Goal: Obtain resource: Download file/media

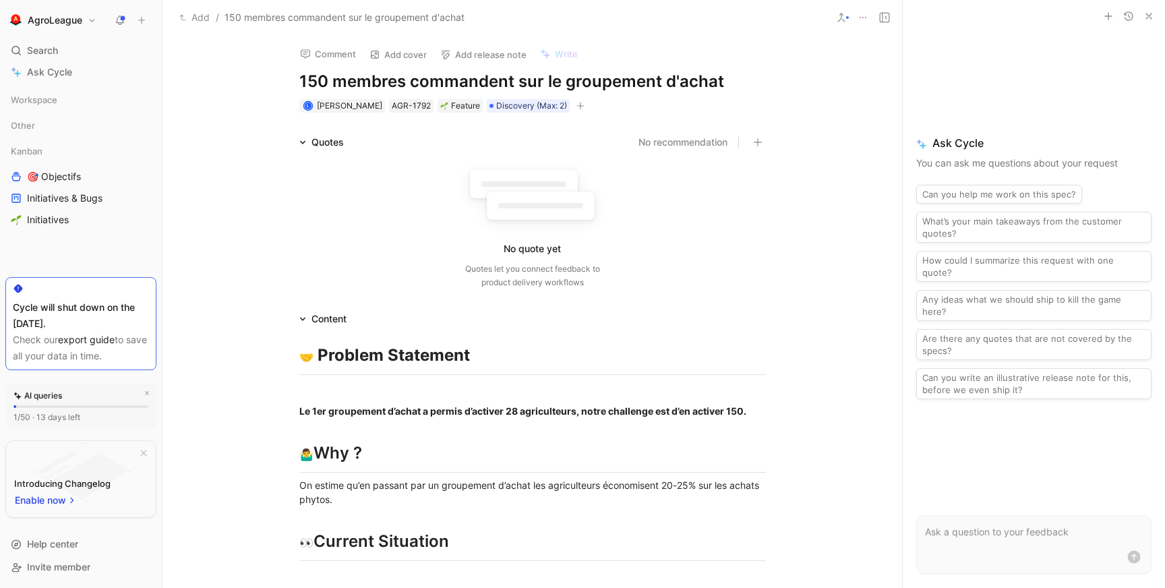
click at [1146, 15] on icon "button" at bounding box center [1149, 16] width 11 height 11
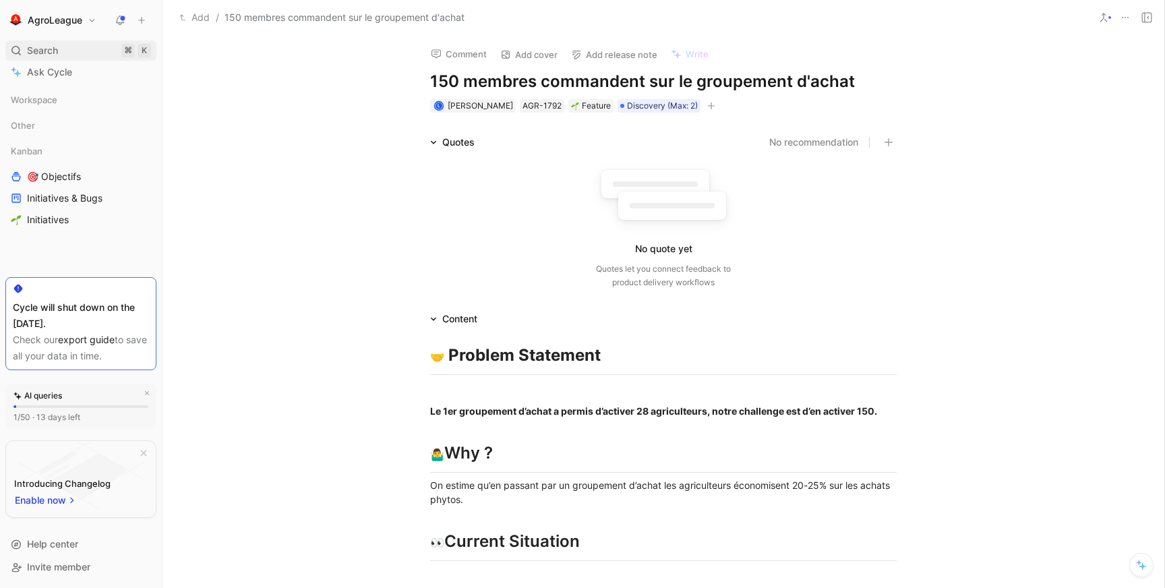
click at [49, 50] on span "Search" at bounding box center [42, 50] width 31 height 16
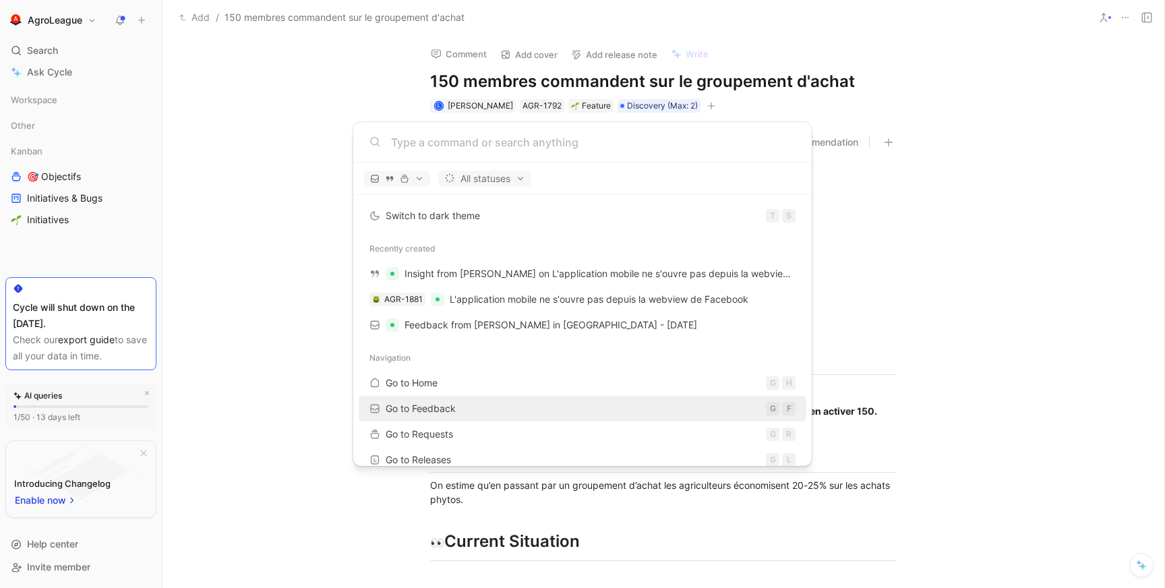
click at [432, 407] on span "Go to Feedback" at bounding box center [421, 408] width 70 height 11
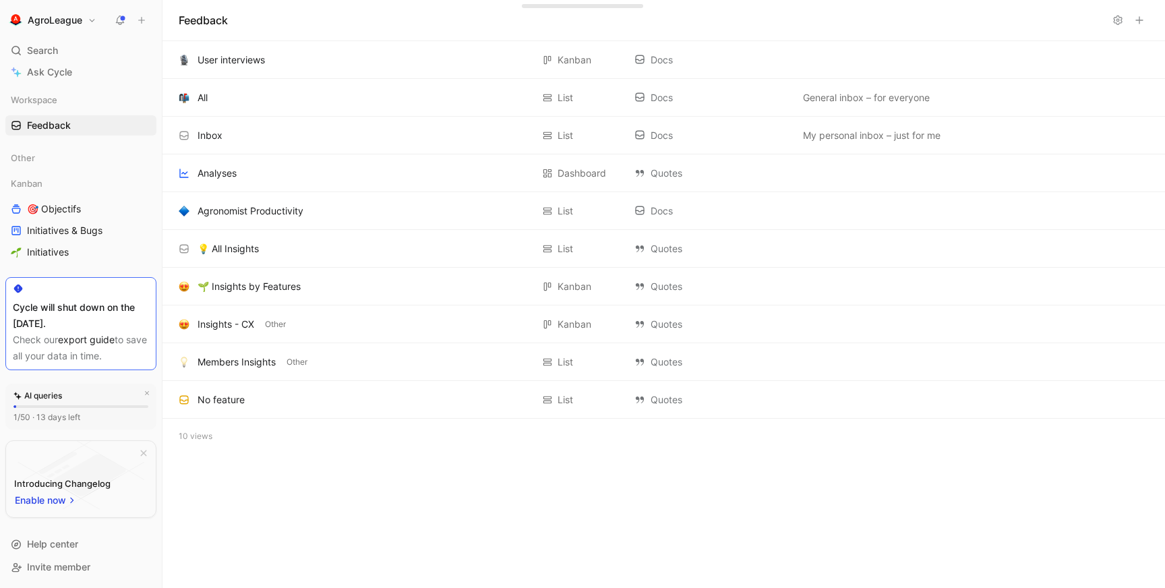
click at [1119, 22] on icon at bounding box center [1118, 20] width 11 height 11
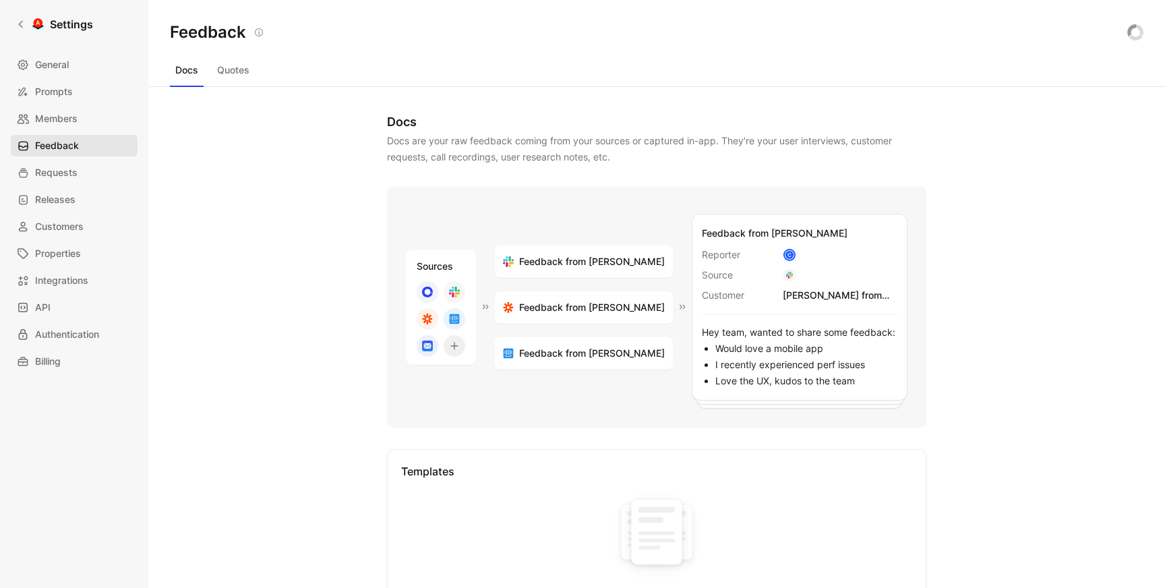
click at [55, 145] on span "Feedback" at bounding box center [57, 146] width 44 height 16
click at [57, 146] on span "Feedback" at bounding box center [57, 146] width 44 height 16
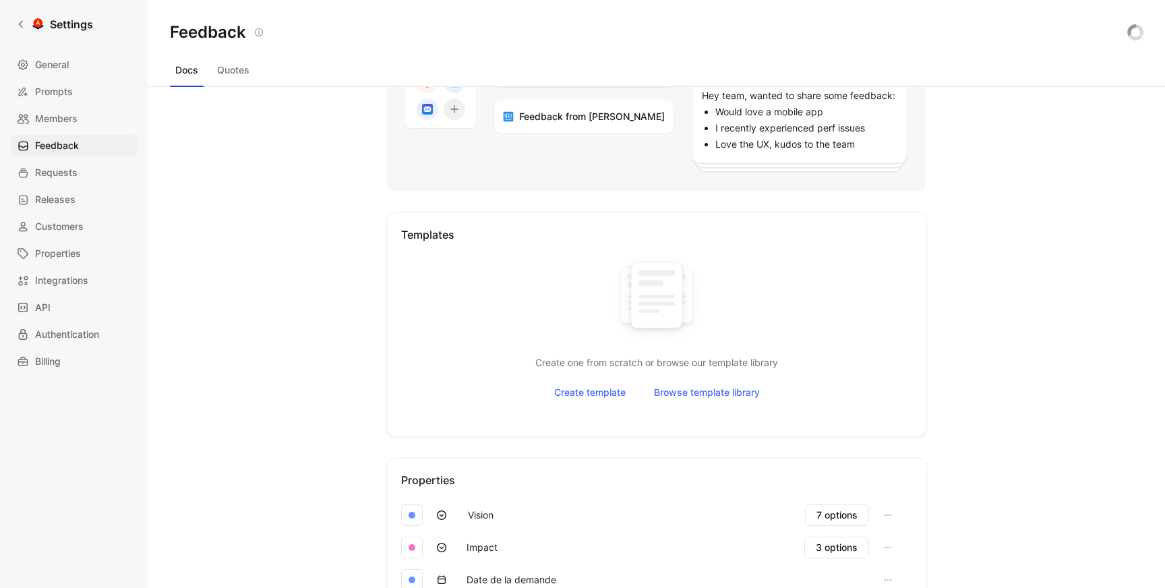
scroll to position [236, 0]
click at [55, 305] on link "API" at bounding box center [74, 308] width 127 height 22
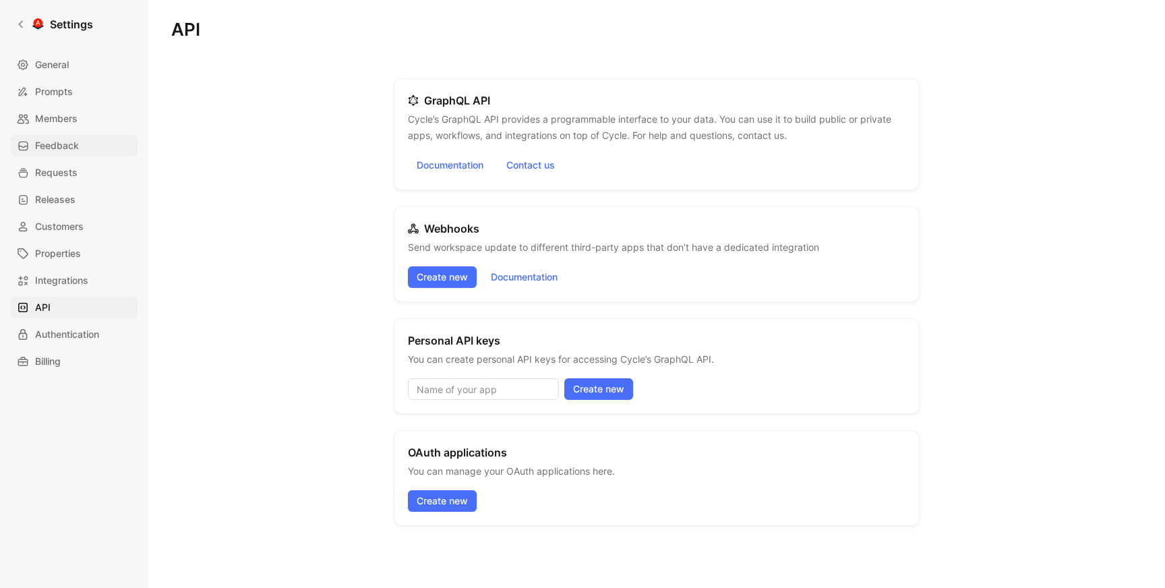
click at [51, 145] on span "Feedback" at bounding box center [57, 146] width 44 height 16
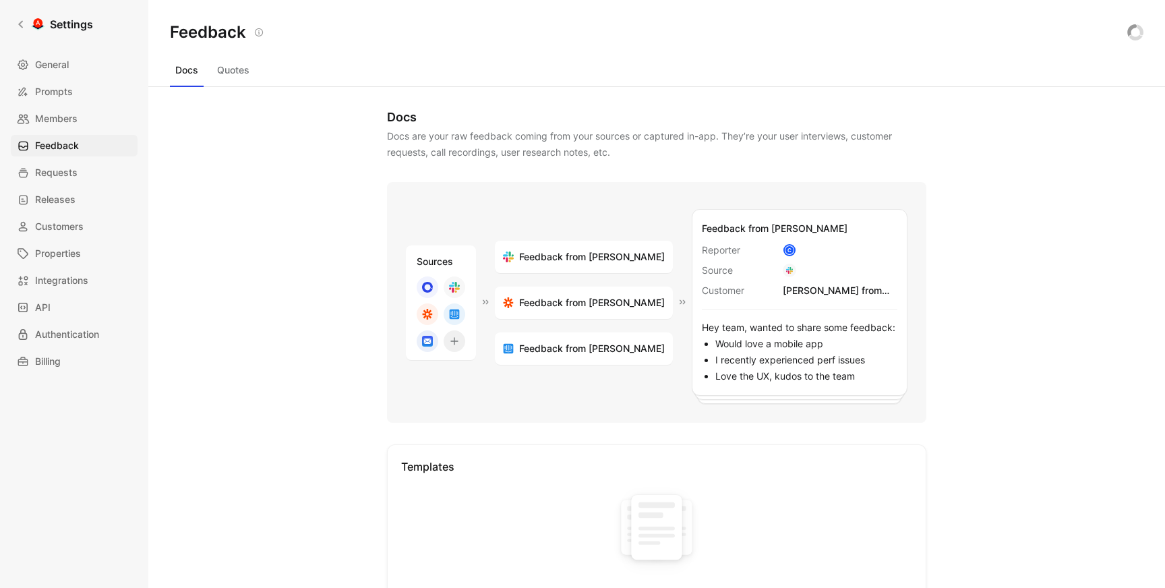
scroll to position [5, 0]
click at [240, 76] on button "Quotes" at bounding box center [233, 70] width 43 height 22
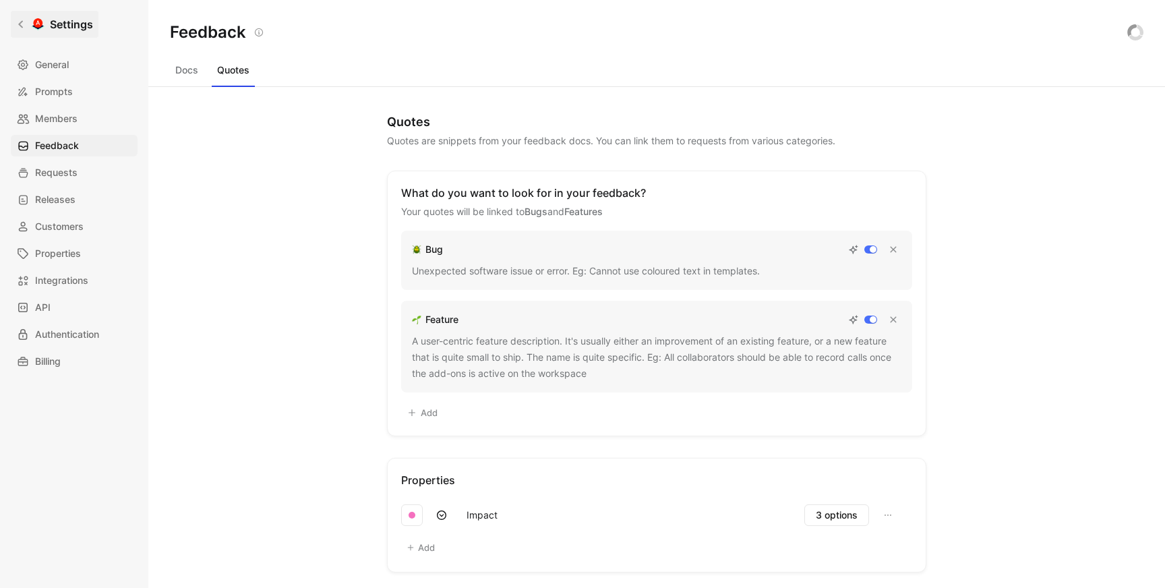
click at [20, 25] on icon at bounding box center [20, 24] width 5 height 7
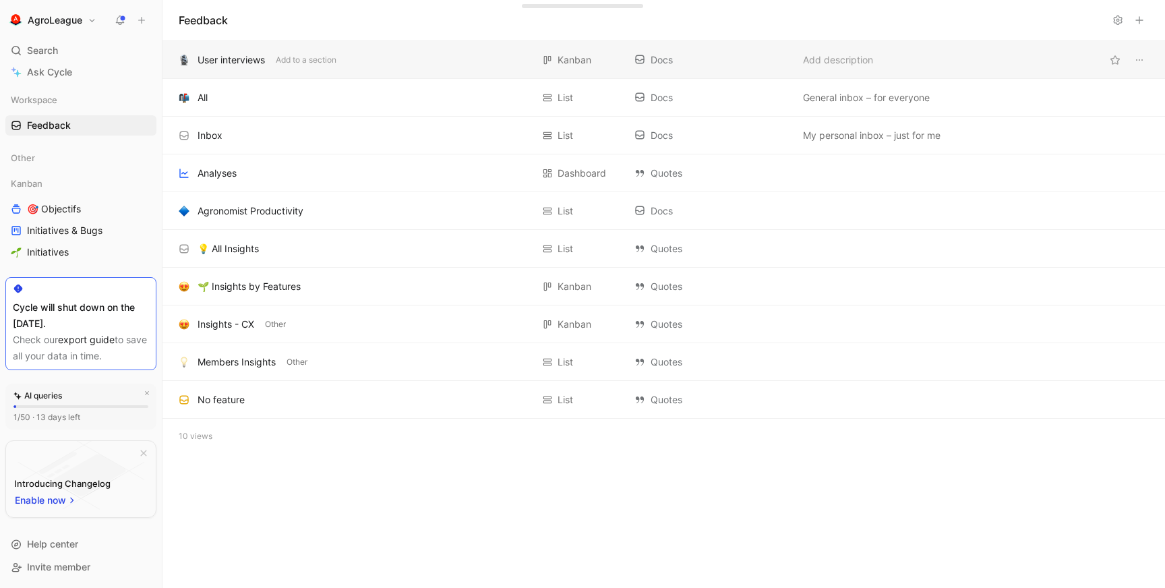
click at [252, 61] on div "User interviews" at bounding box center [231, 60] width 67 height 16
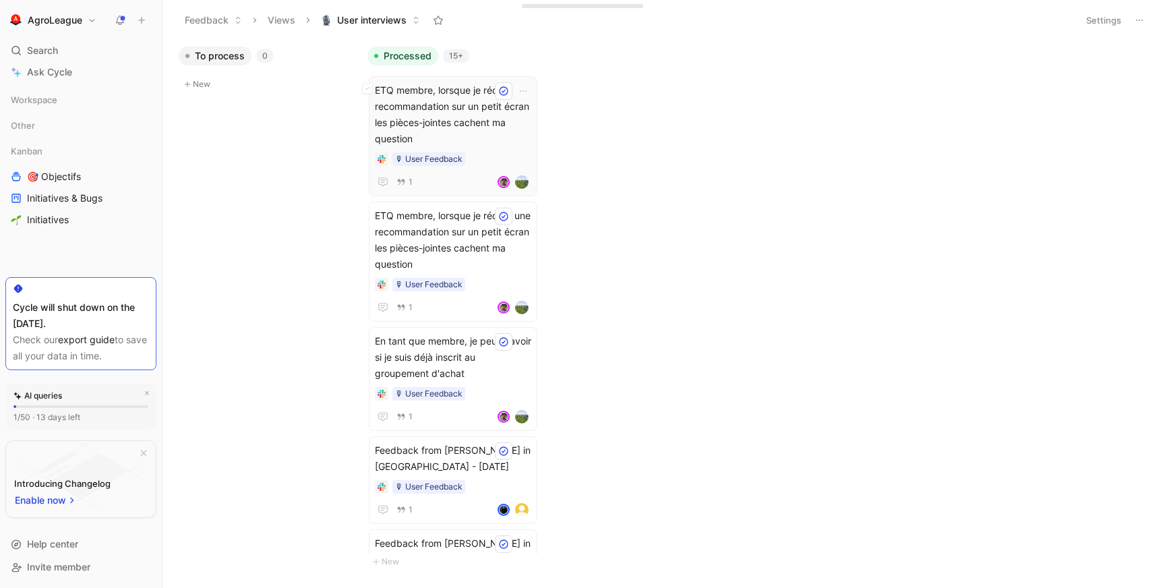
click at [453, 119] on span "ETQ membre, lorsque je rédige une recommandation sur un petit écran les pièces-…" at bounding box center [453, 114] width 156 height 65
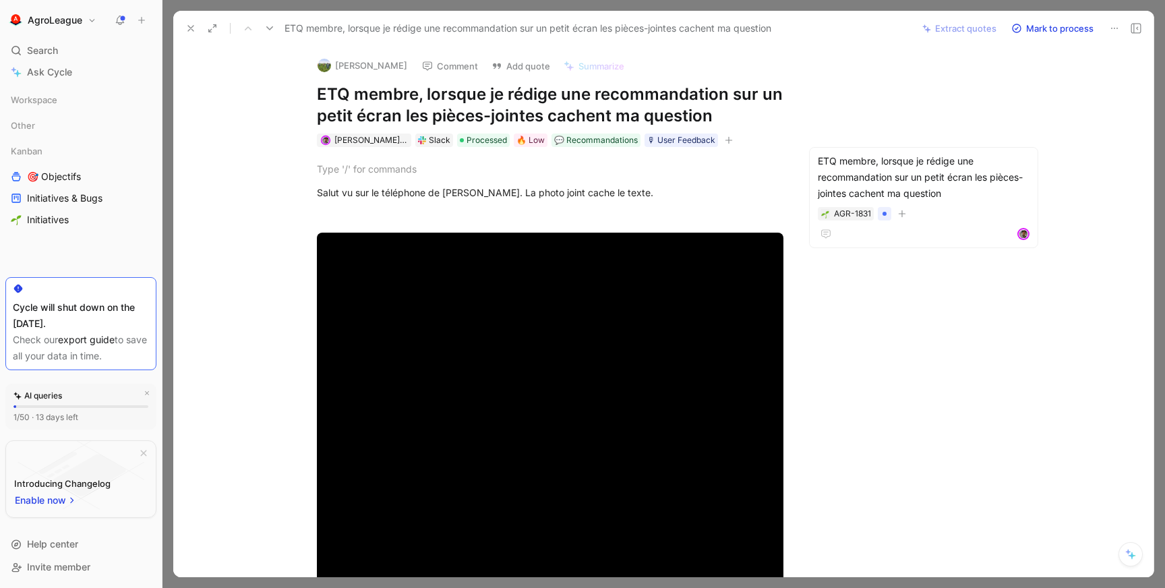
click at [1140, 29] on icon at bounding box center [1136, 28] width 11 height 11
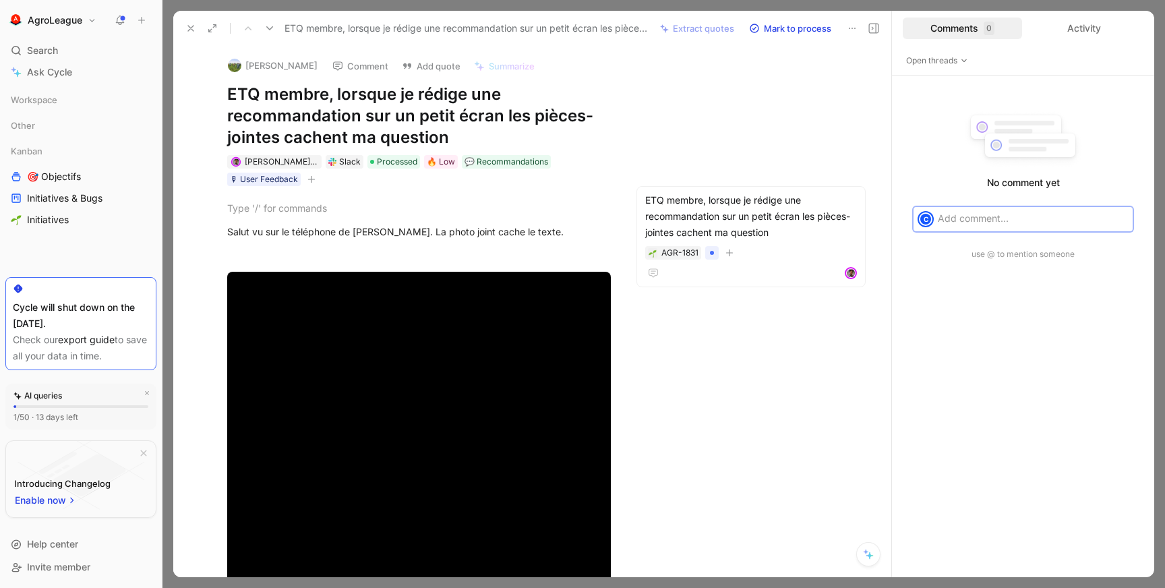
click at [190, 29] on use at bounding box center [190, 28] width 5 height 5
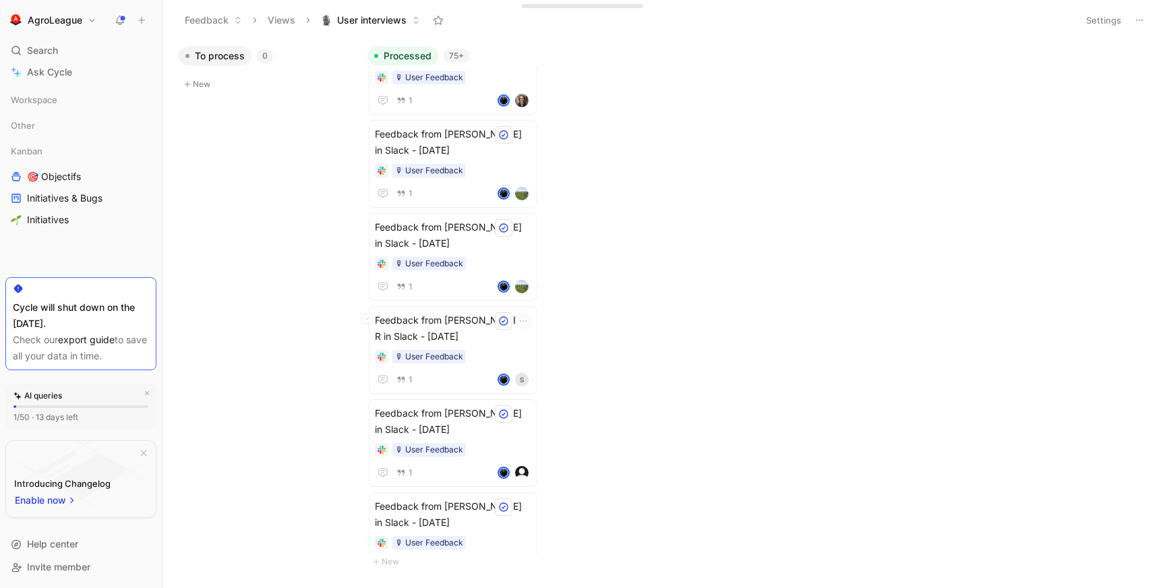
scroll to position [2233, 0]
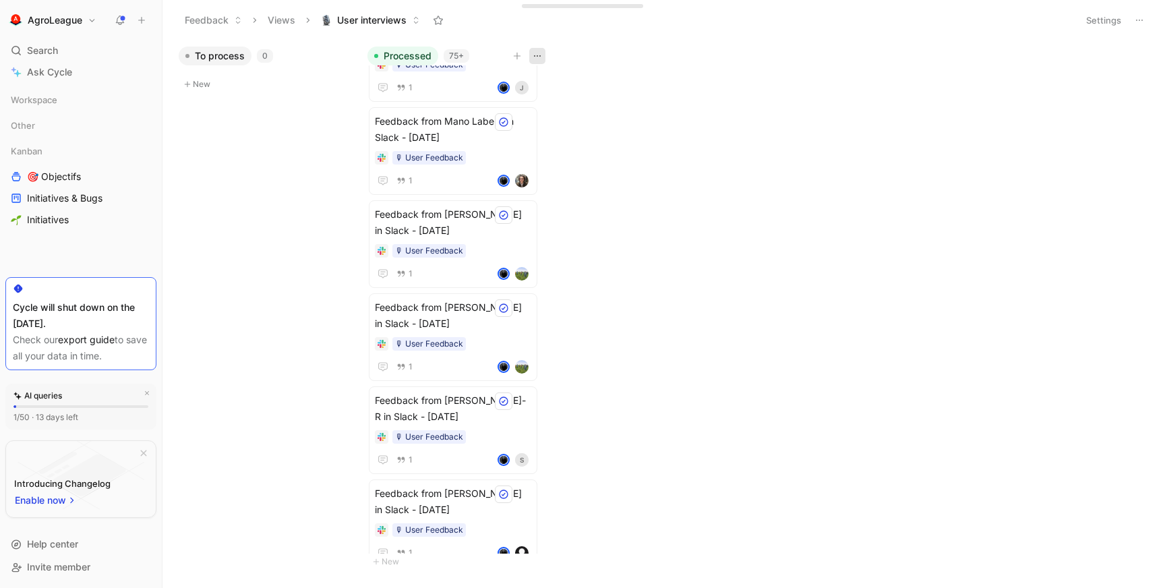
click at [536, 60] on icon "button" at bounding box center [537, 56] width 11 height 11
click at [1092, 21] on button "Settings" at bounding box center [1103, 20] width 47 height 19
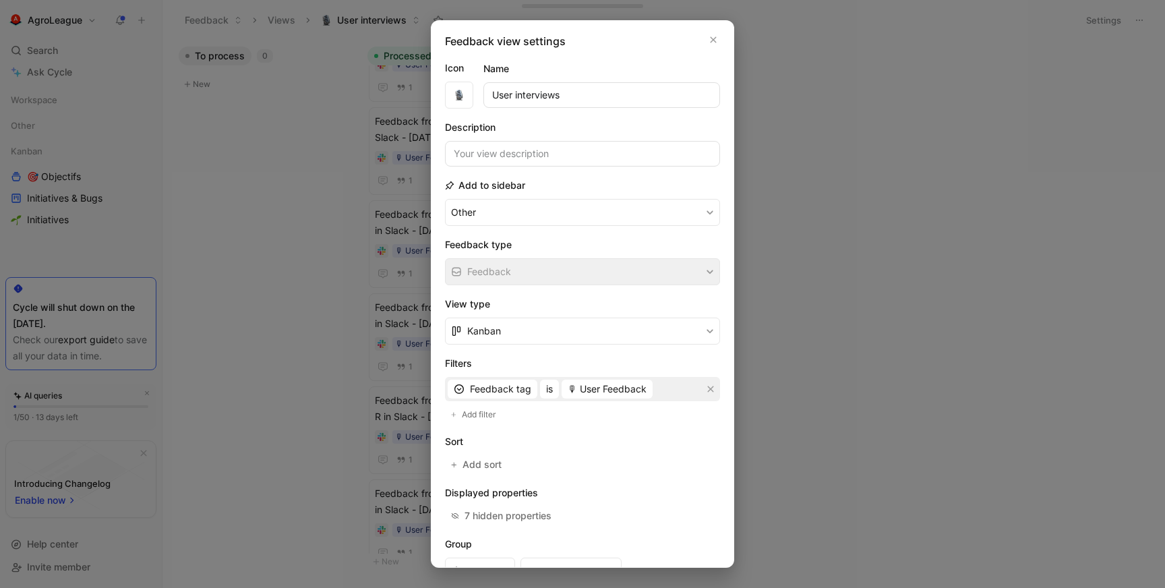
scroll to position [0, 0]
click at [709, 37] on icon "button" at bounding box center [713, 41] width 8 height 11
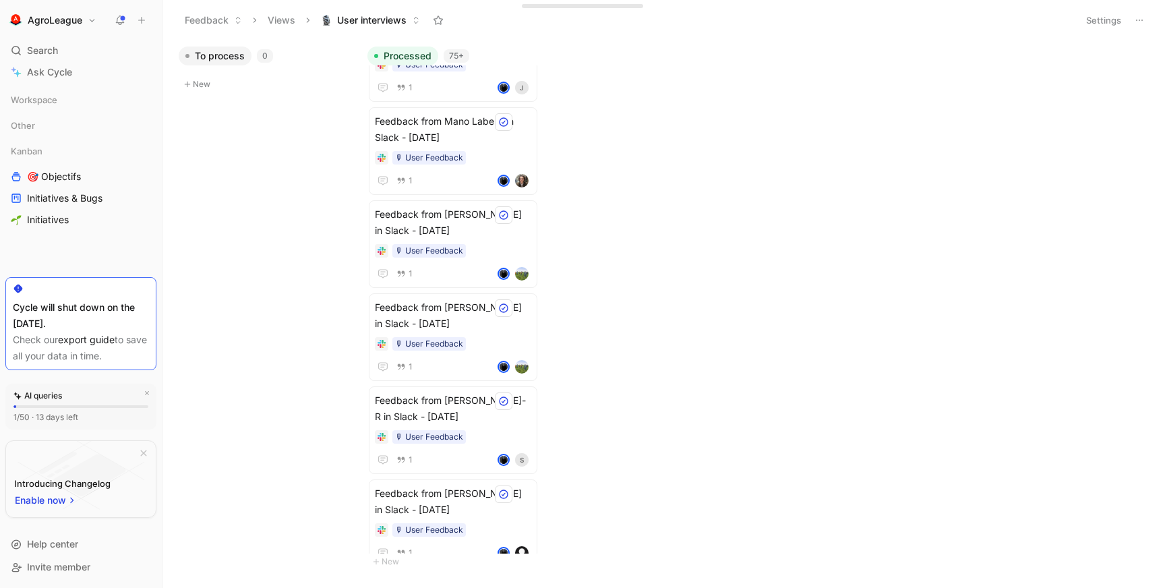
click at [1136, 18] on icon at bounding box center [1139, 20] width 11 height 11
click at [1073, 69] on span "Export in CSV" at bounding box center [1072, 68] width 61 height 11
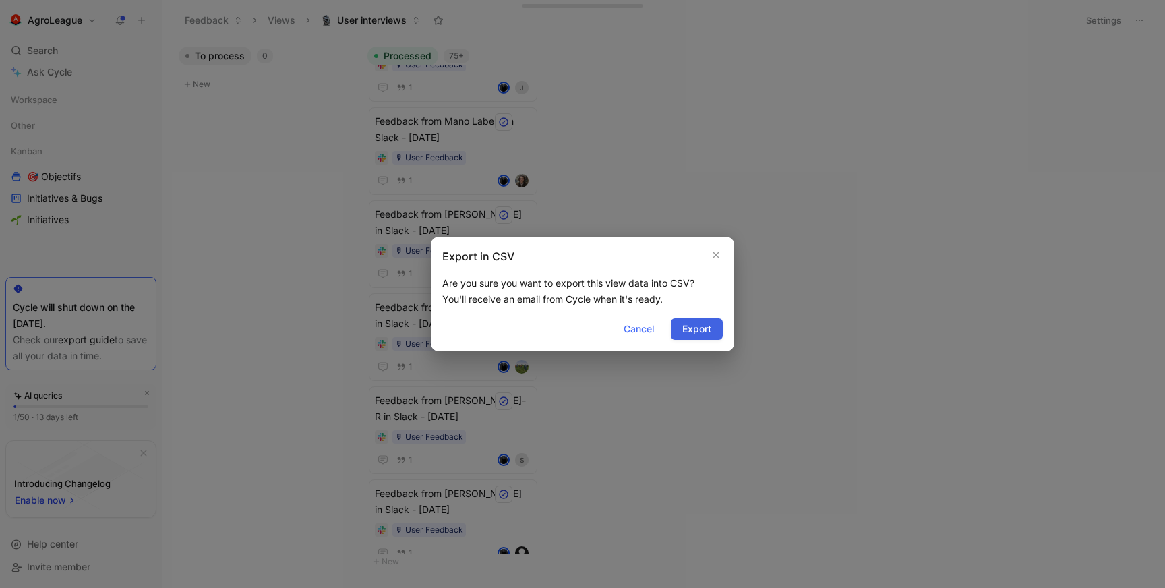
click at [699, 330] on span "Export" at bounding box center [696, 329] width 29 height 16
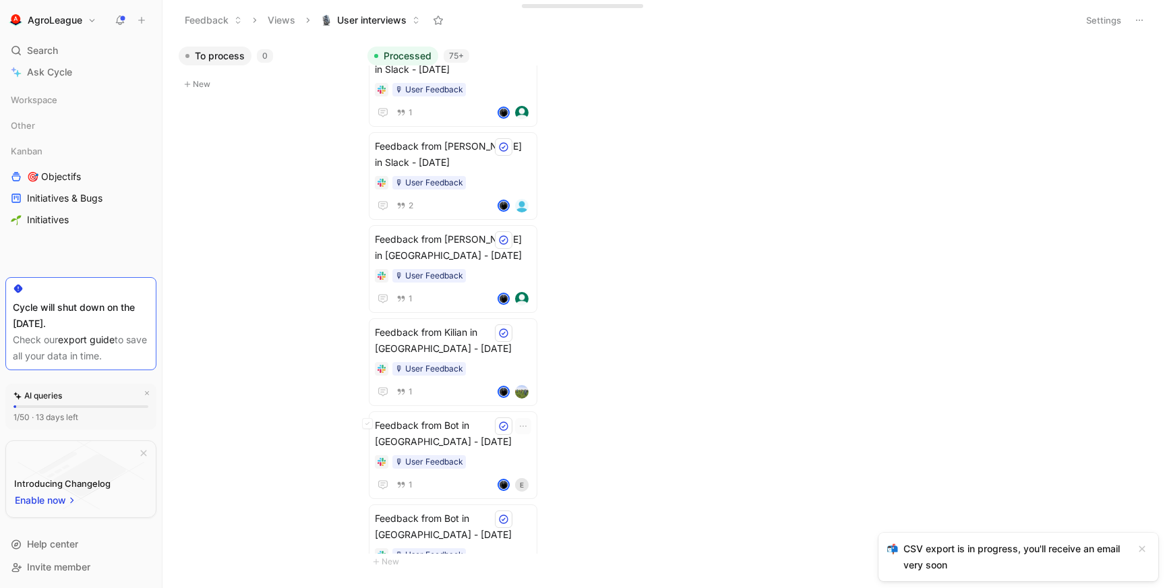
scroll to position [1798, 0]
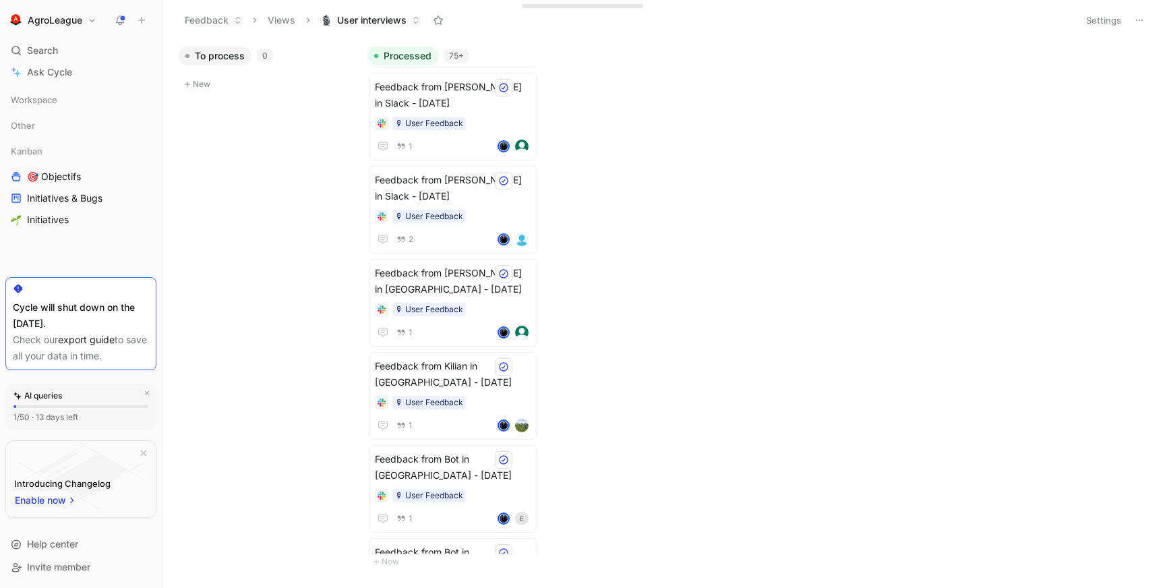
click at [213, 20] on button "Feedback" at bounding box center [213, 20] width 69 height 20
click at [221, 66] on span "Requests" at bounding box center [221, 68] width 41 height 11
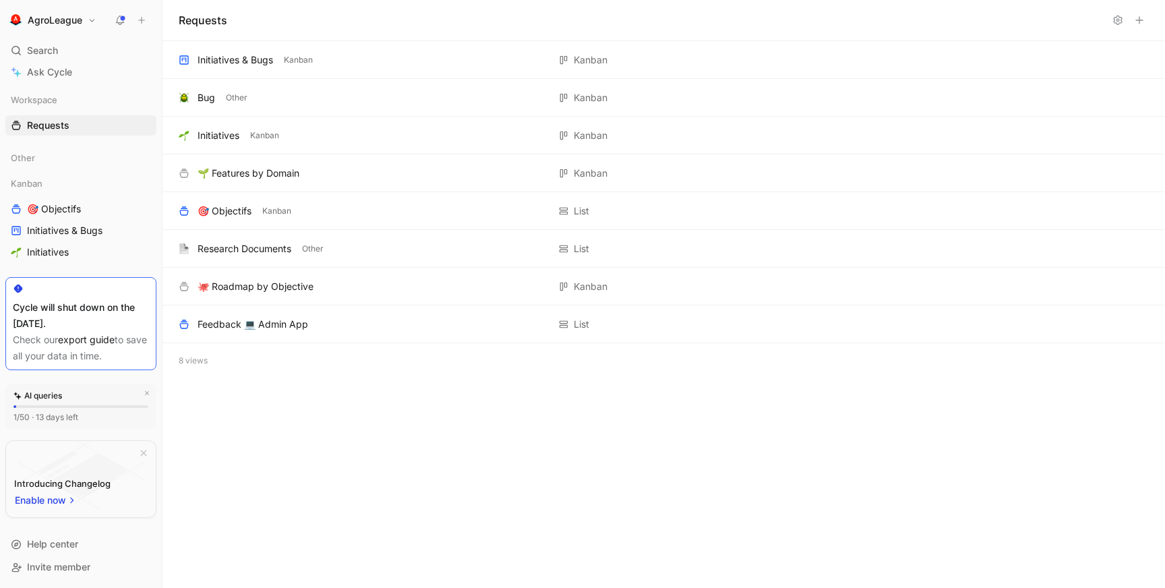
click at [57, 20] on h1 "AgroLeague" at bounding box center [55, 20] width 55 height 12
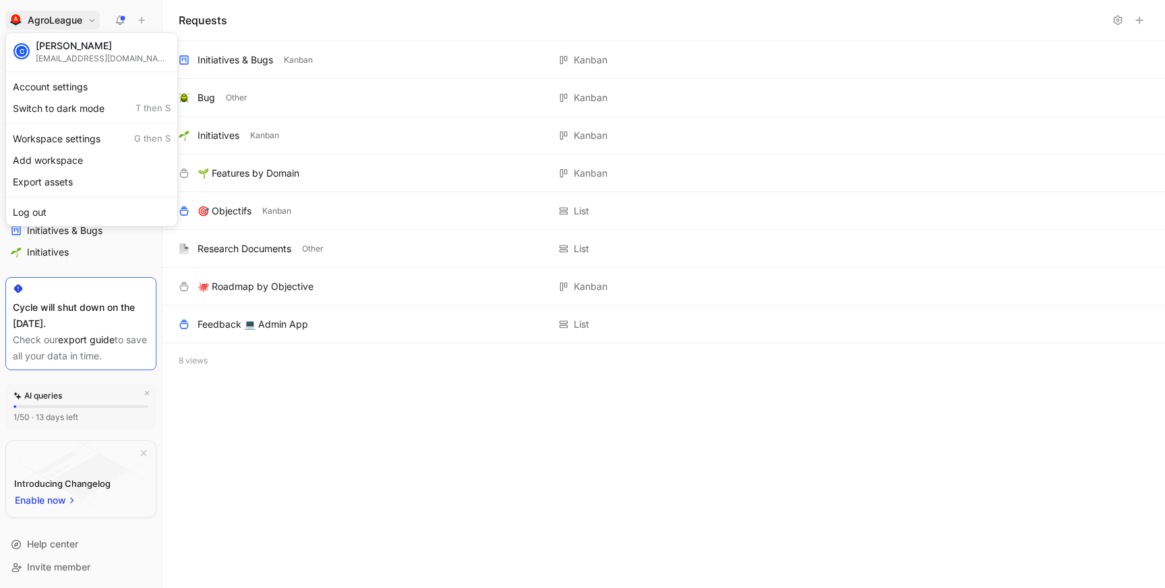
click at [370, 502] on div at bounding box center [582, 294] width 1165 height 588
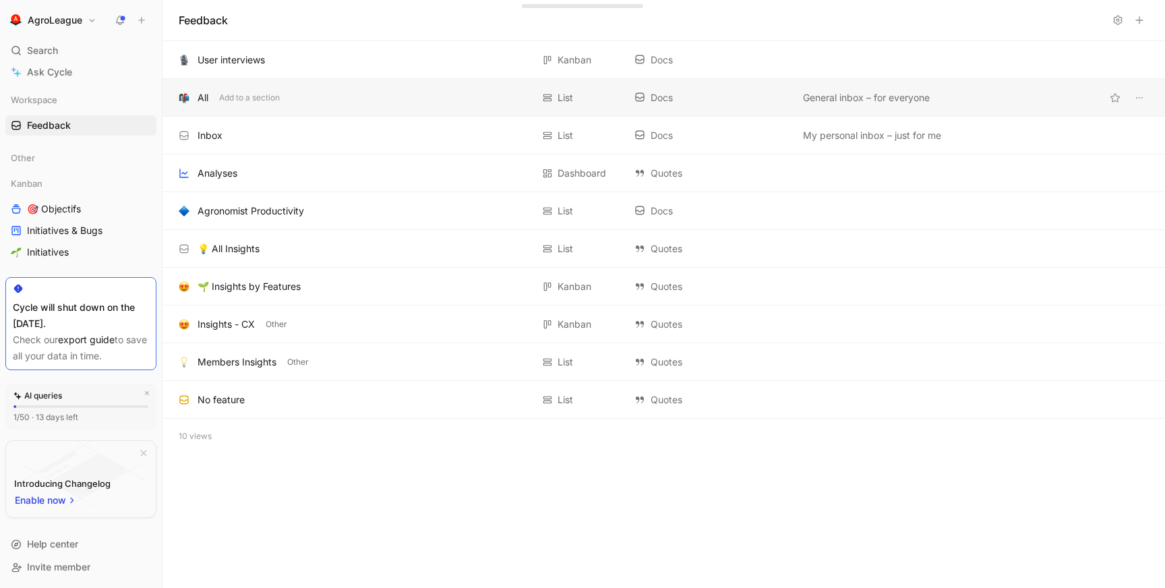
click at [357, 106] on div "All Add to a section List Docs General inbox – for everyone" at bounding box center [664, 98] width 1003 height 38
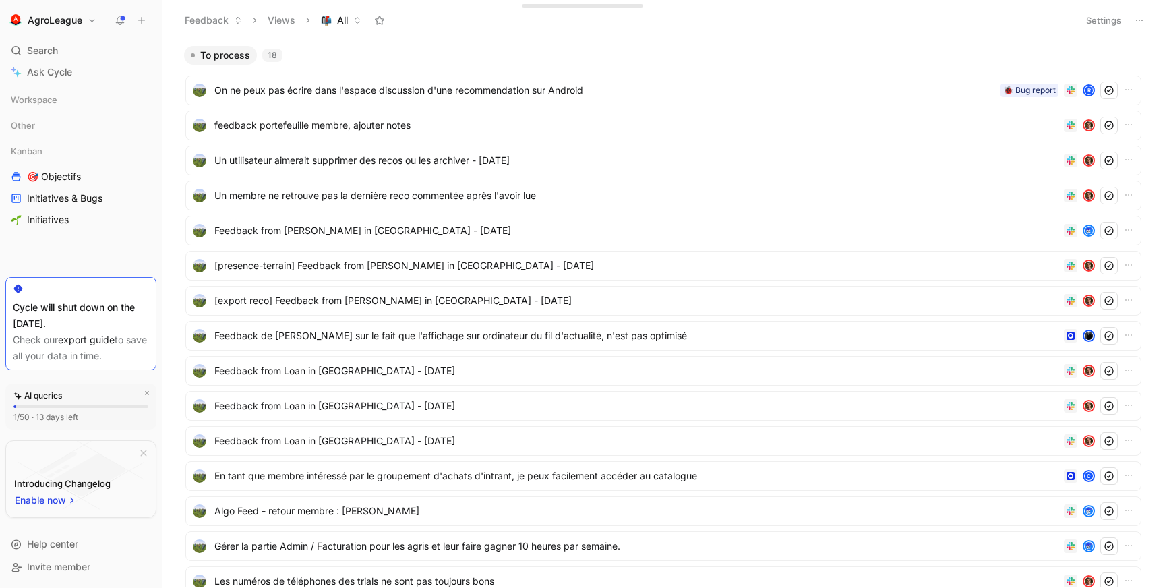
click at [1141, 24] on icon at bounding box center [1139, 20] width 11 height 11
click at [1098, 64] on span "Export in CSV" at bounding box center [1072, 68] width 61 height 11
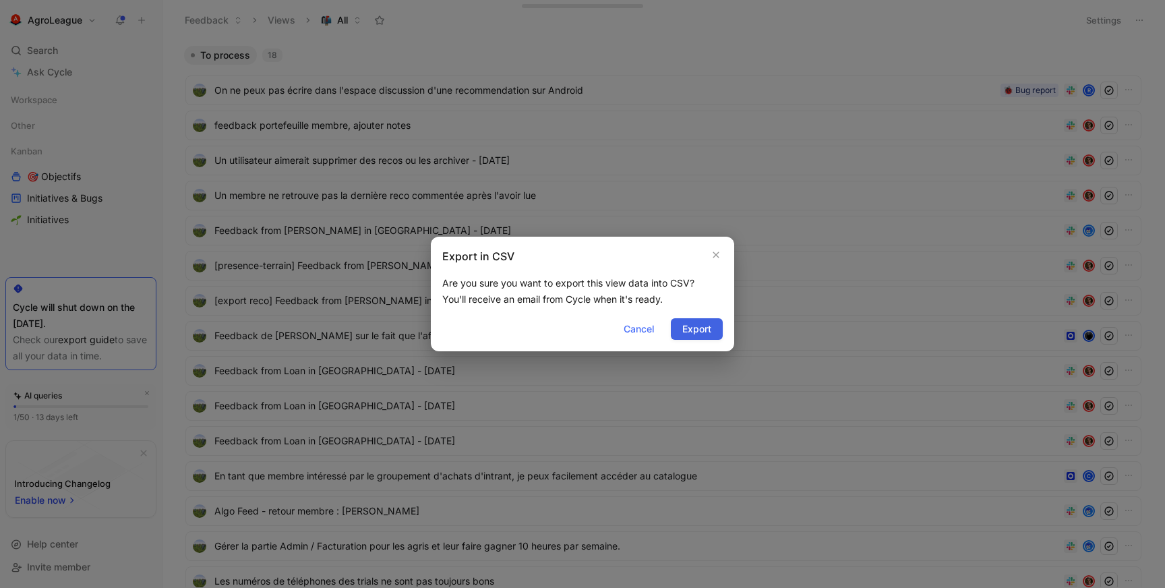
click at [693, 330] on span "Export" at bounding box center [696, 329] width 29 height 16
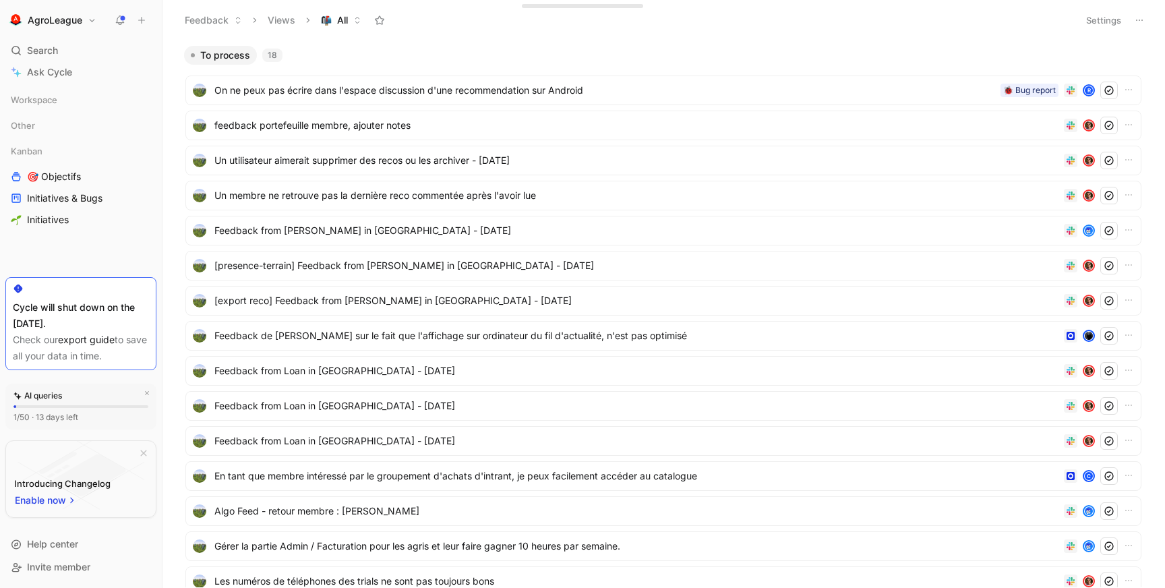
click at [339, 25] on span "All" at bounding box center [342, 19] width 11 height 13
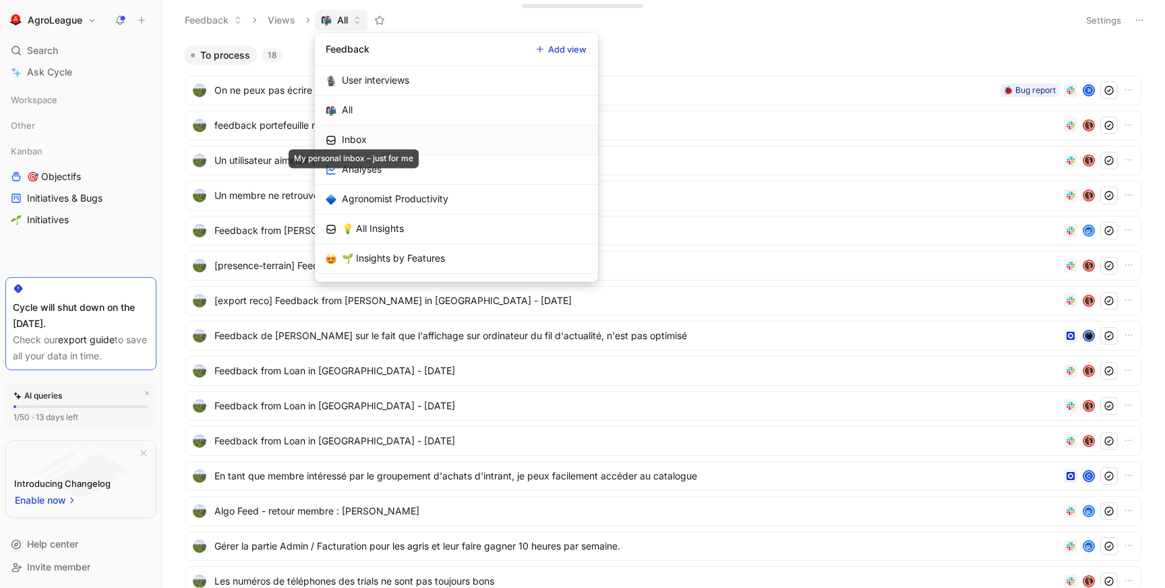
click at [361, 138] on div "Inbox" at bounding box center [354, 140] width 25 height 16
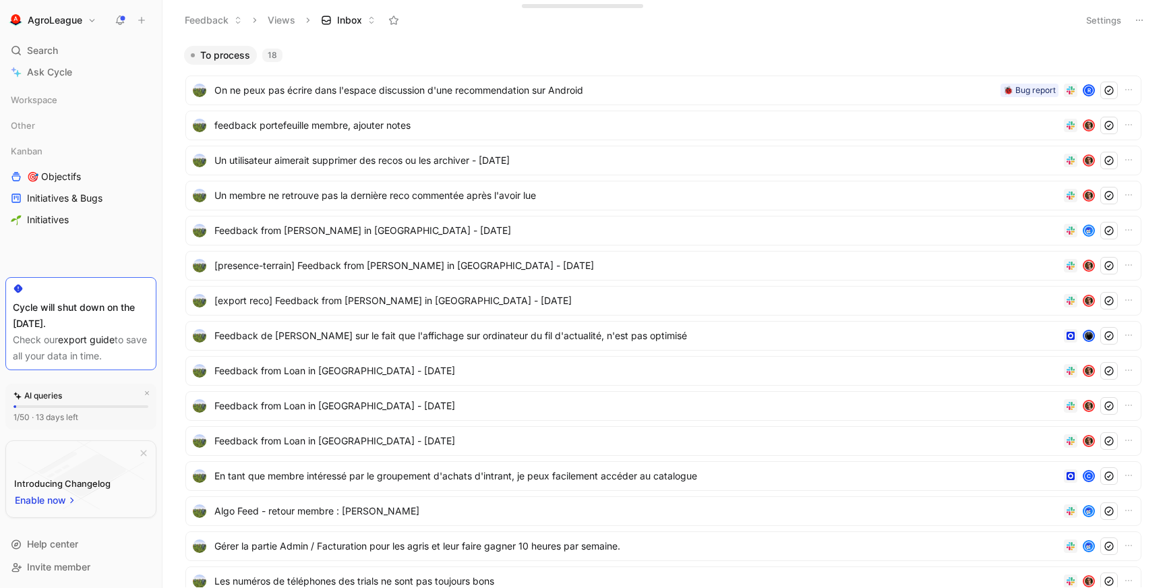
click at [352, 20] on span "Inbox" at bounding box center [349, 19] width 25 height 13
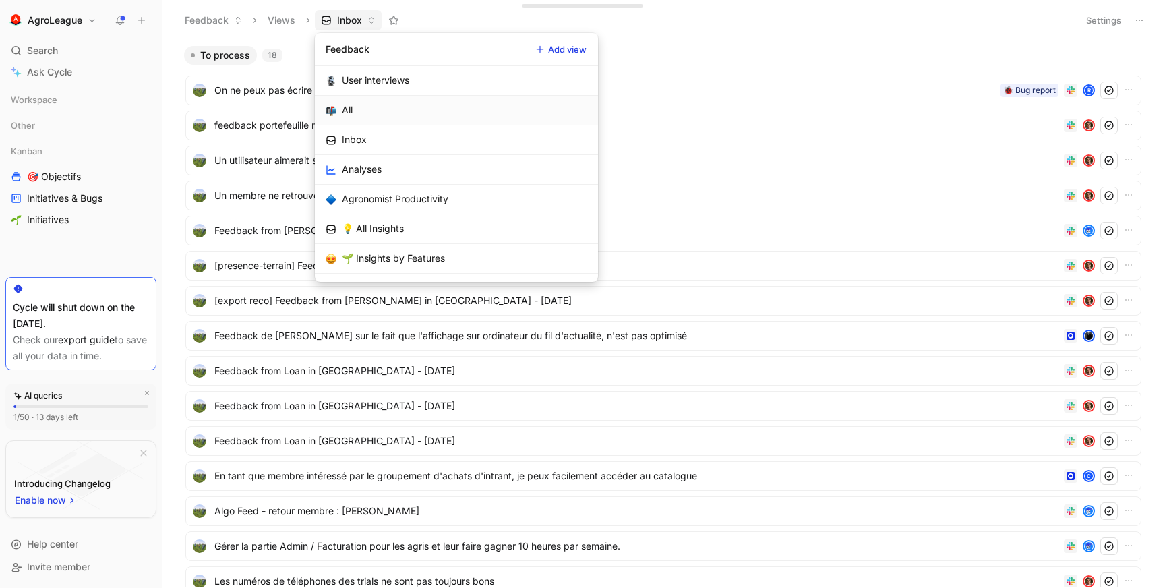
click at [344, 108] on div "All" at bounding box center [347, 110] width 11 height 16
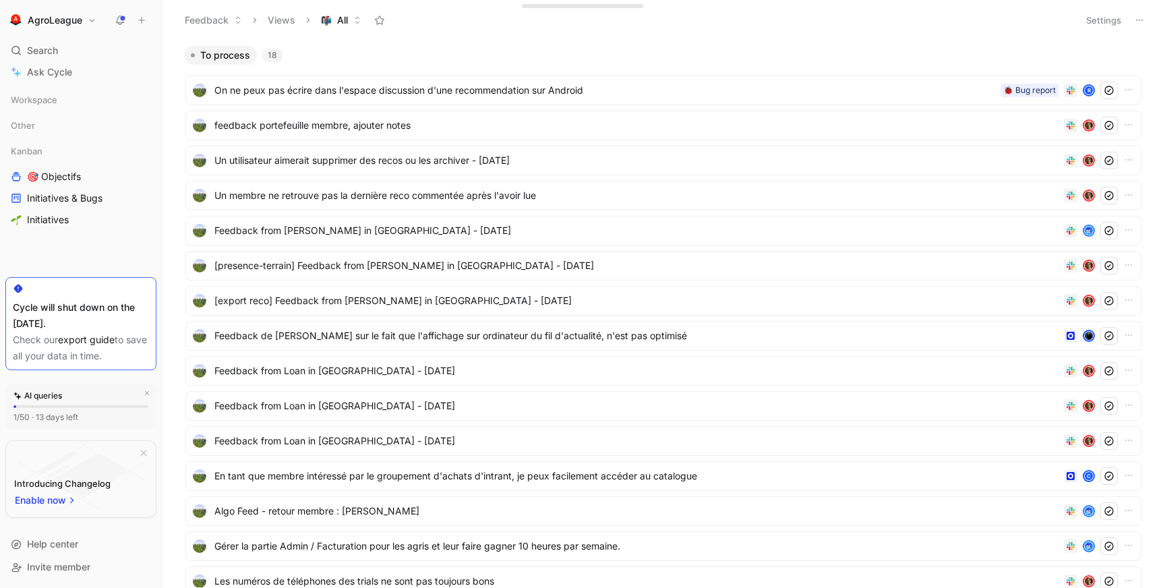
click at [339, 17] on span "All" at bounding box center [342, 19] width 11 height 13
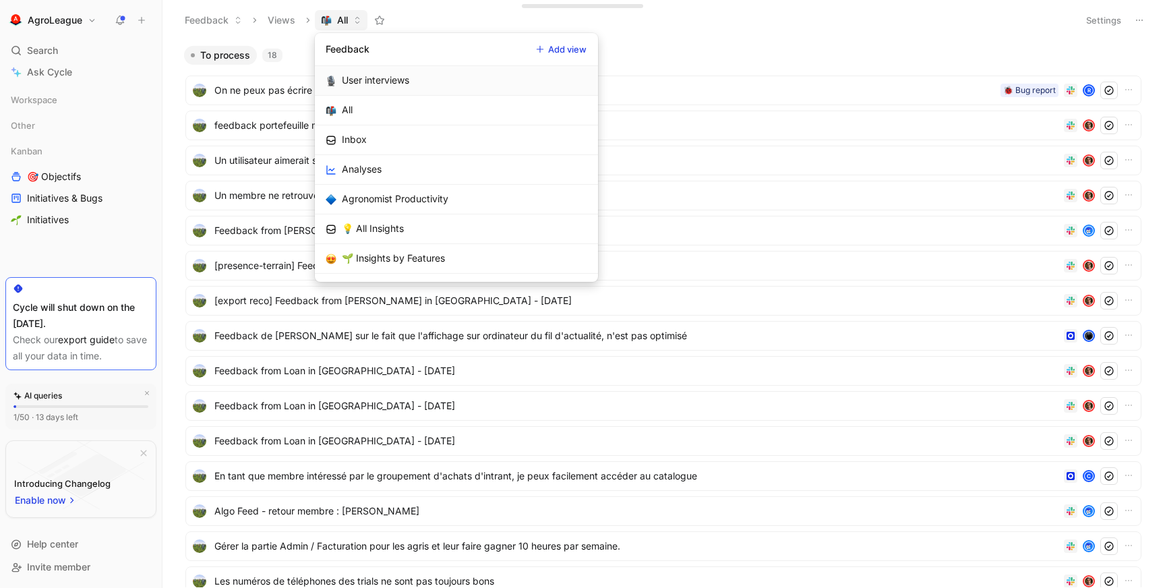
click at [371, 79] on div "User interviews" at bounding box center [375, 80] width 67 height 16
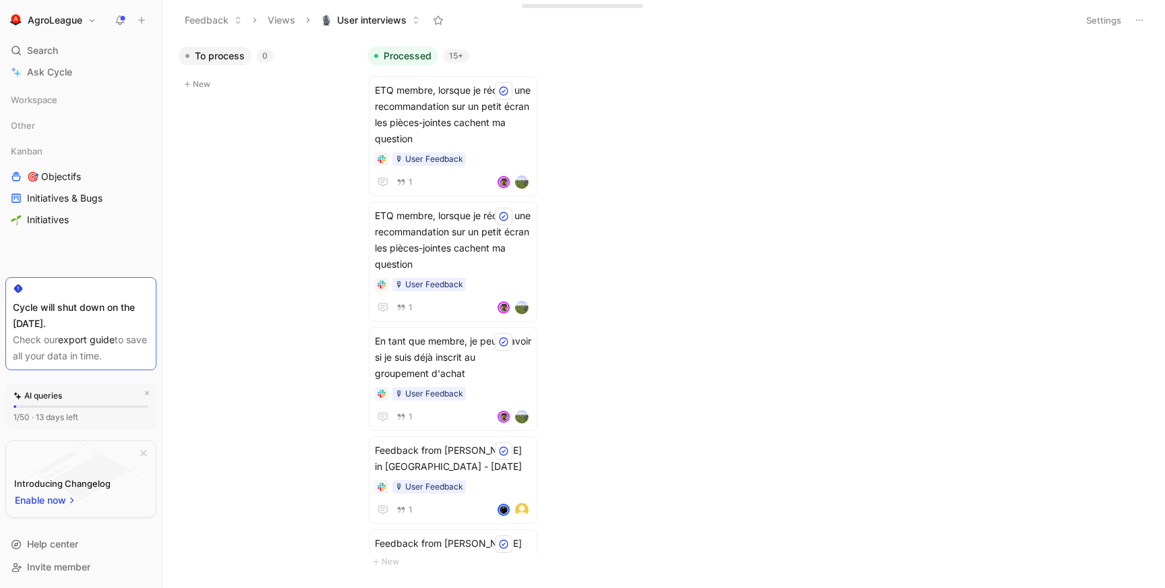
click at [384, 24] on span "User interviews" at bounding box center [371, 19] width 69 height 13
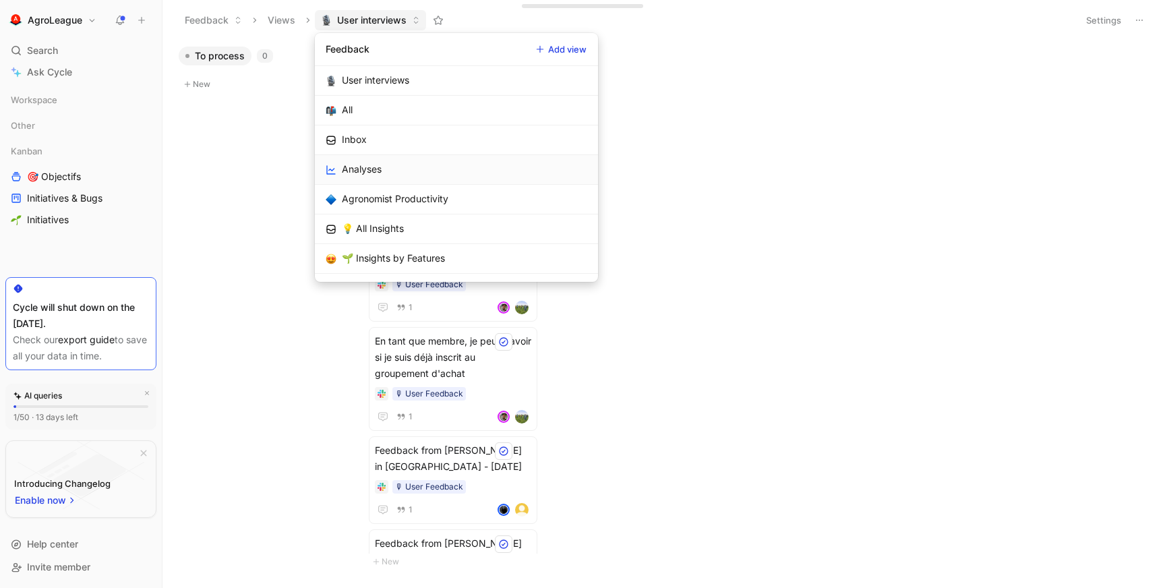
click at [417, 168] on link "Analyses" at bounding box center [456, 170] width 283 height 30
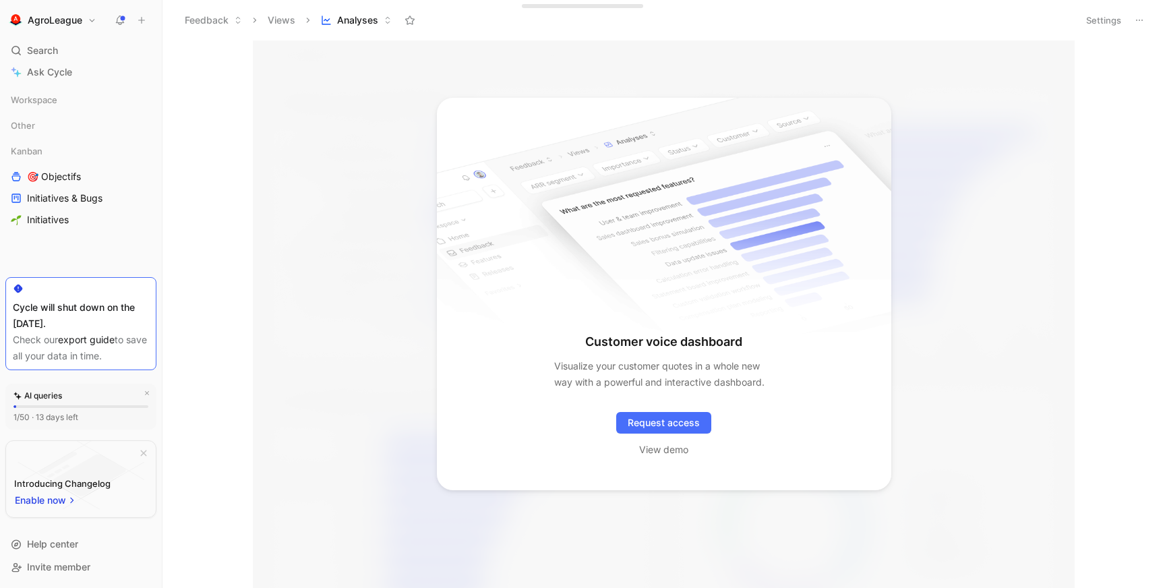
click at [360, 23] on span "Analyses" at bounding box center [357, 19] width 41 height 13
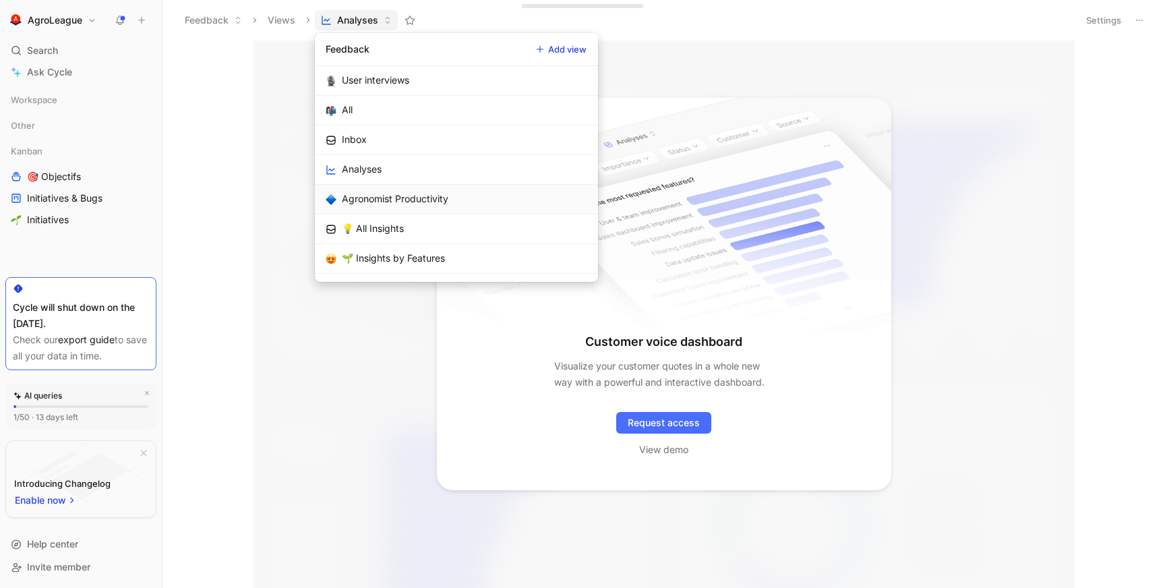
click at [390, 196] on div "Agronomist Productivity" at bounding box center [395, 199] width 107 height 16
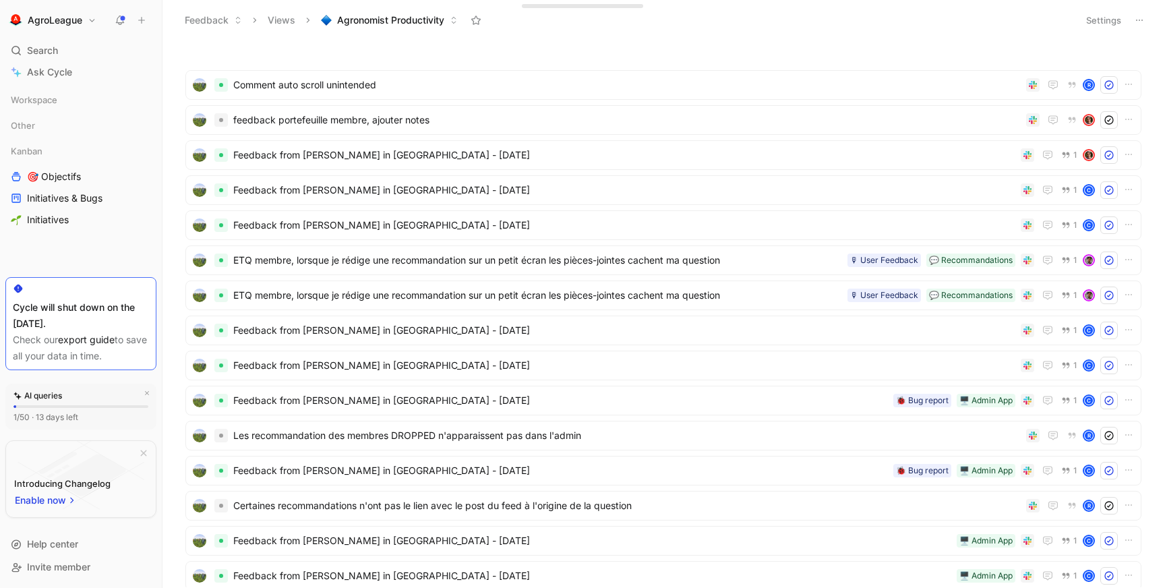
click at [1143, 18] on icon at bounding box center [1139, 20] width 11 height 11
click at [1090, 69] on span "Export in CSV" at bounding box center [1072, 68] width 61 height 11
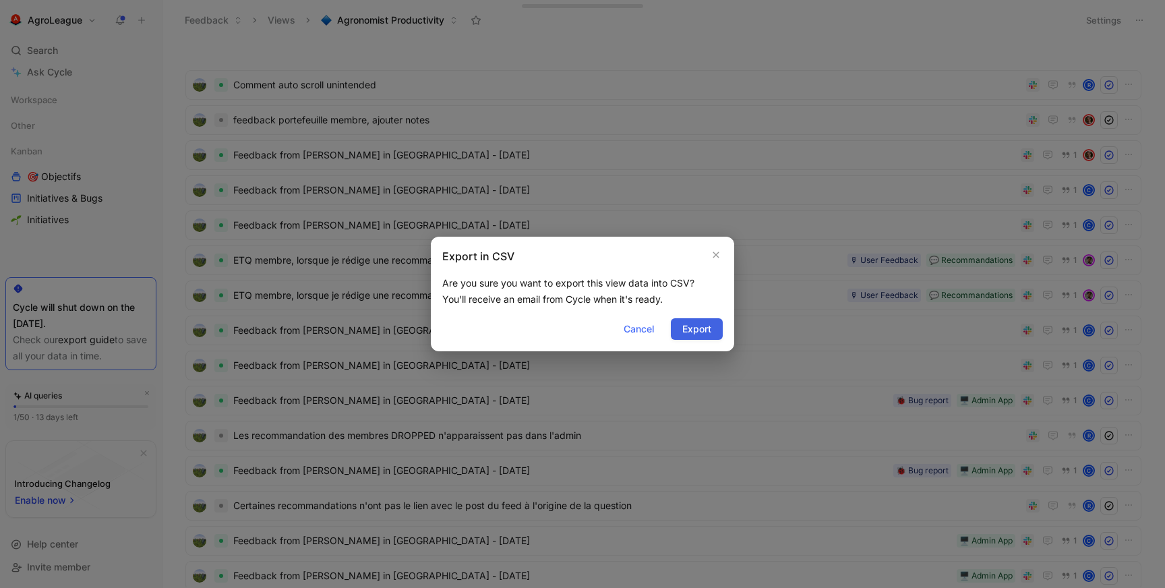
click at [713, 330] on button "Export" at bounding box center [697, 329] width 52 height 22
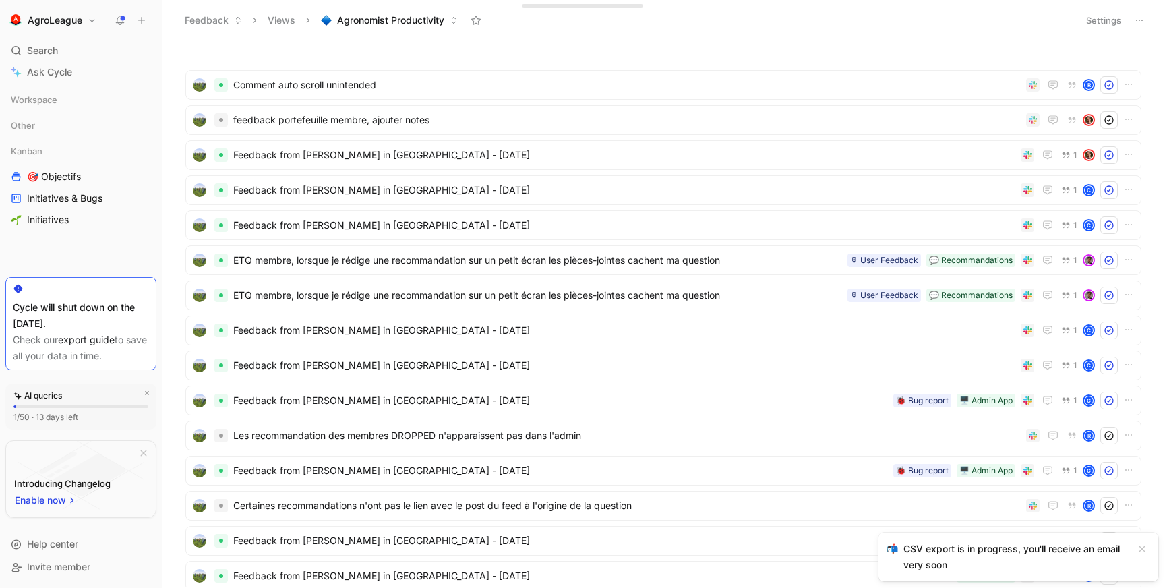
click at [412, 26] on span "Agronomist Productivity" at bounding box center [390, 19] width 107 height 13
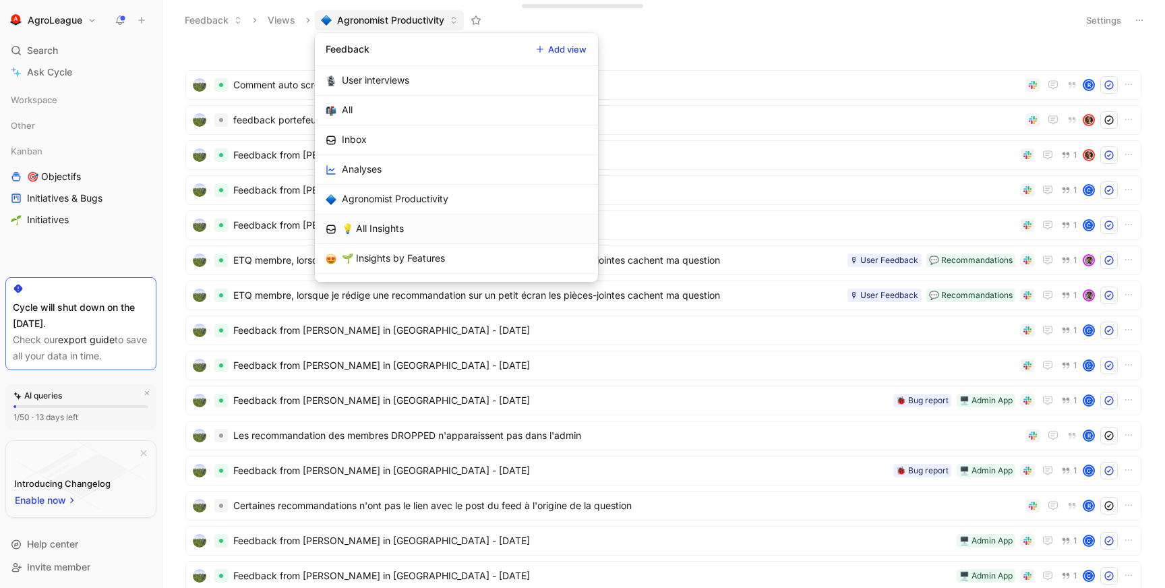
click at [430, 225] on link "💡 All Insights" at bounding box center [456, 229] width 283 height 30
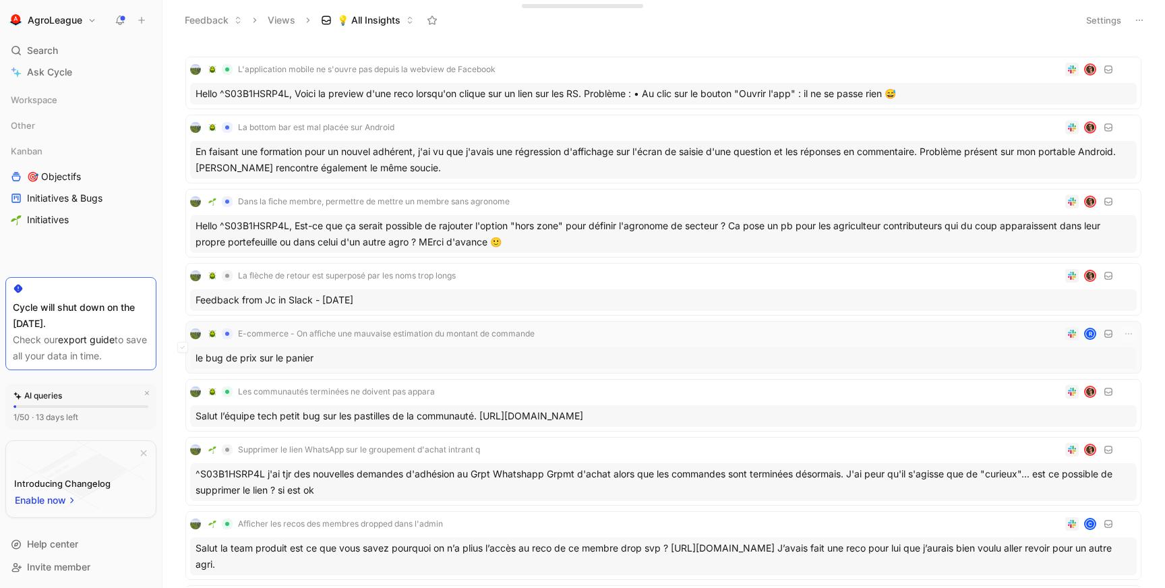
click at [434, 362] on div "le bug de prix sur le panier" at bounding box center [663, 358] width 947 height 22
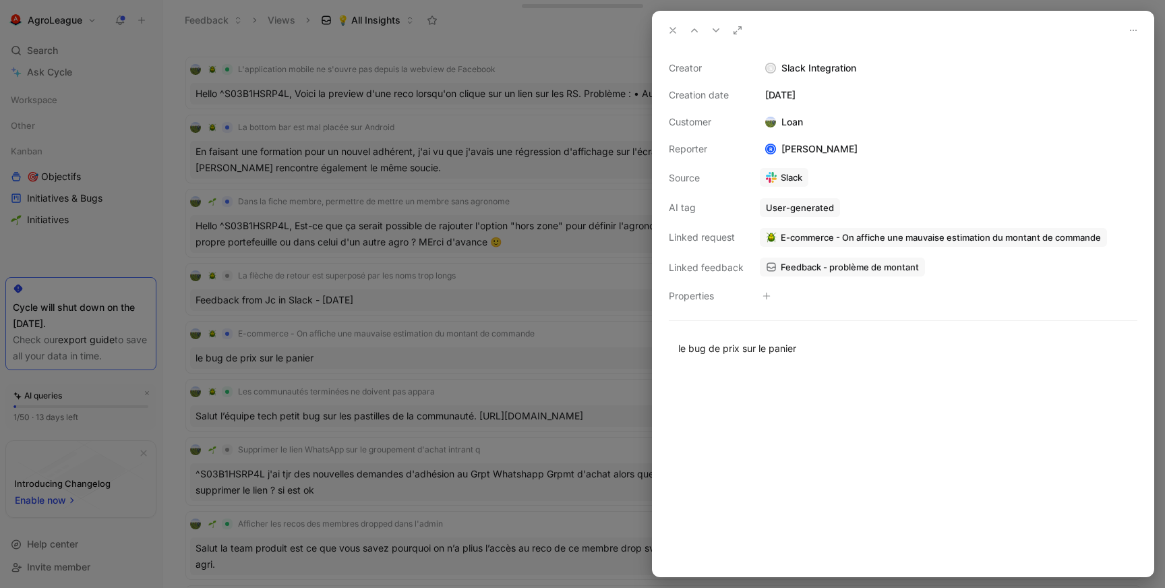
click at [675, 32] on use at bounding box center [672, 30] width 5 height 5
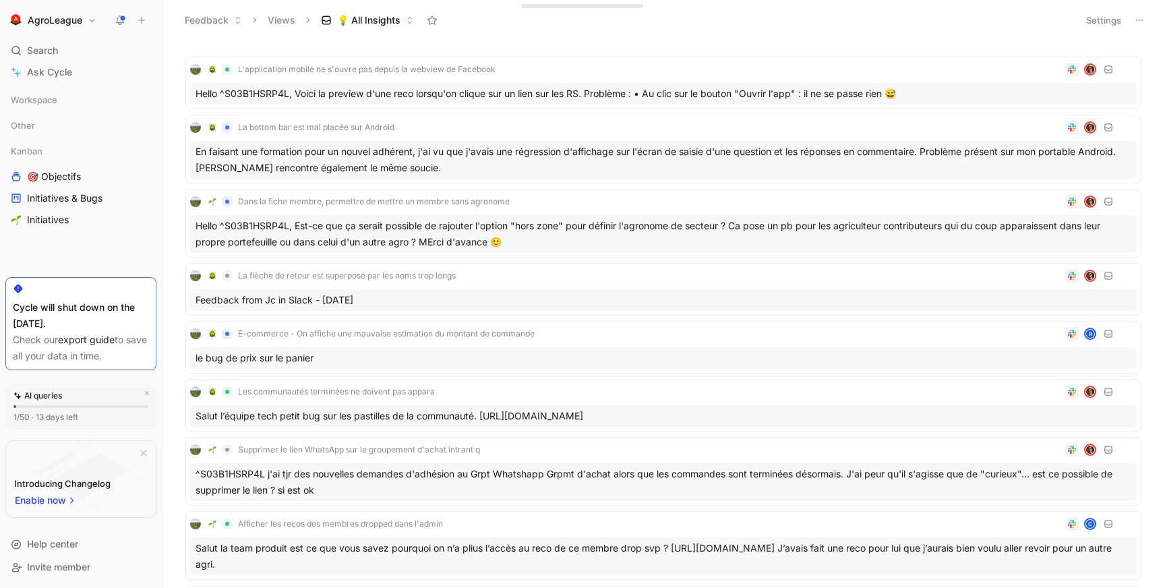
click at [1138, 23] on icon at bounding box center [1139, 20] width 11 height 11
click at [1095, 65] on span "Export in CSV" at bounding box center [1072, 68] width 61 height 11
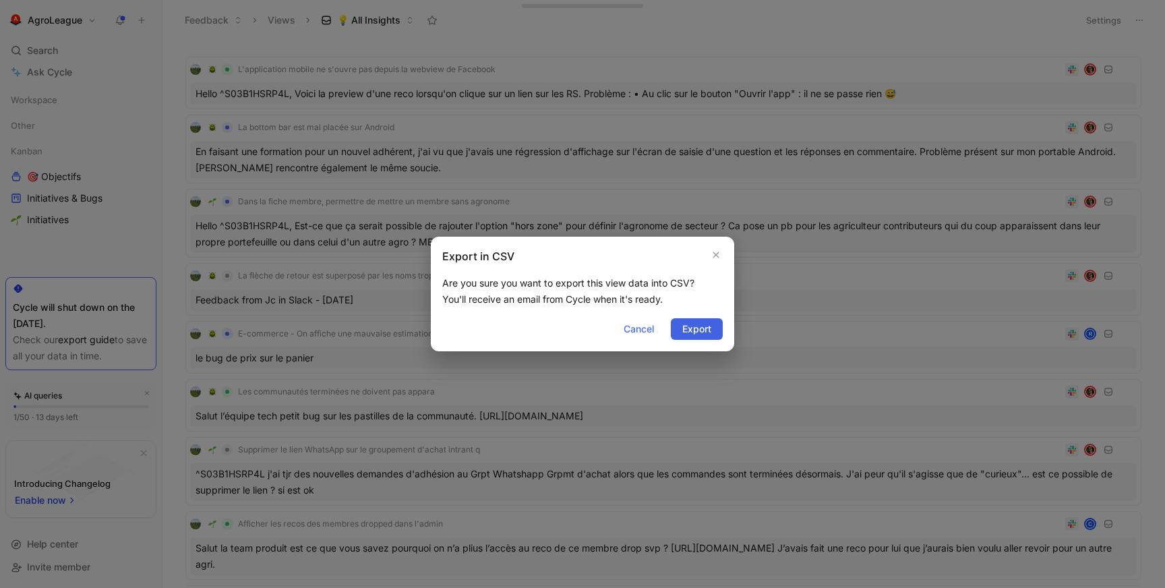
click at [695, 329] on span "Export" at bounding box center [696, 329] width 29 height 16
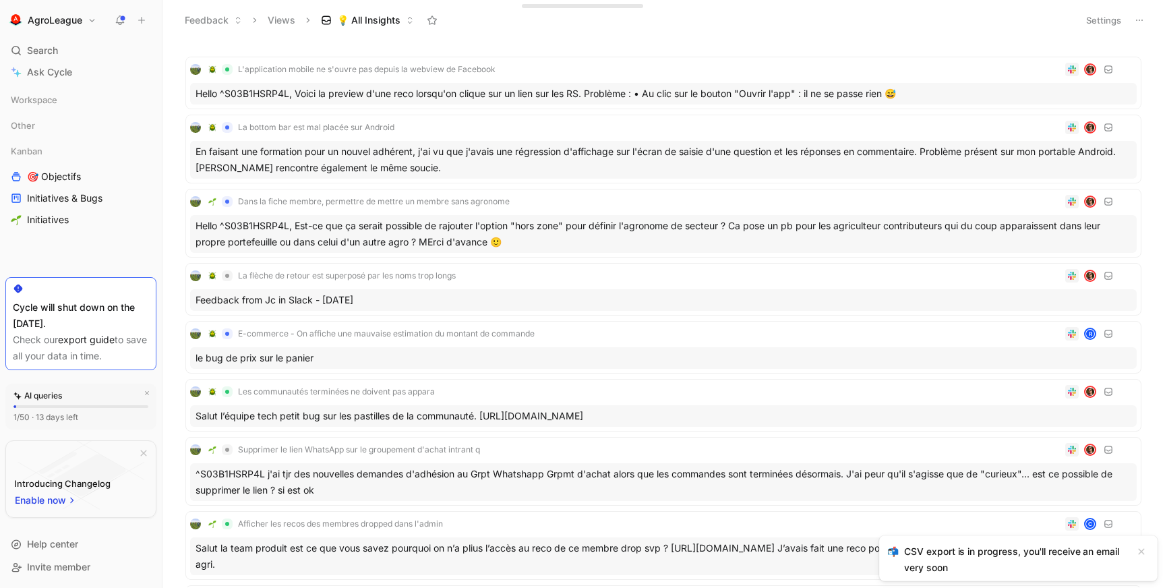
click at [372, 24] on span "💡 All Insights" at bounding box center [368, 19] width 63 height 13
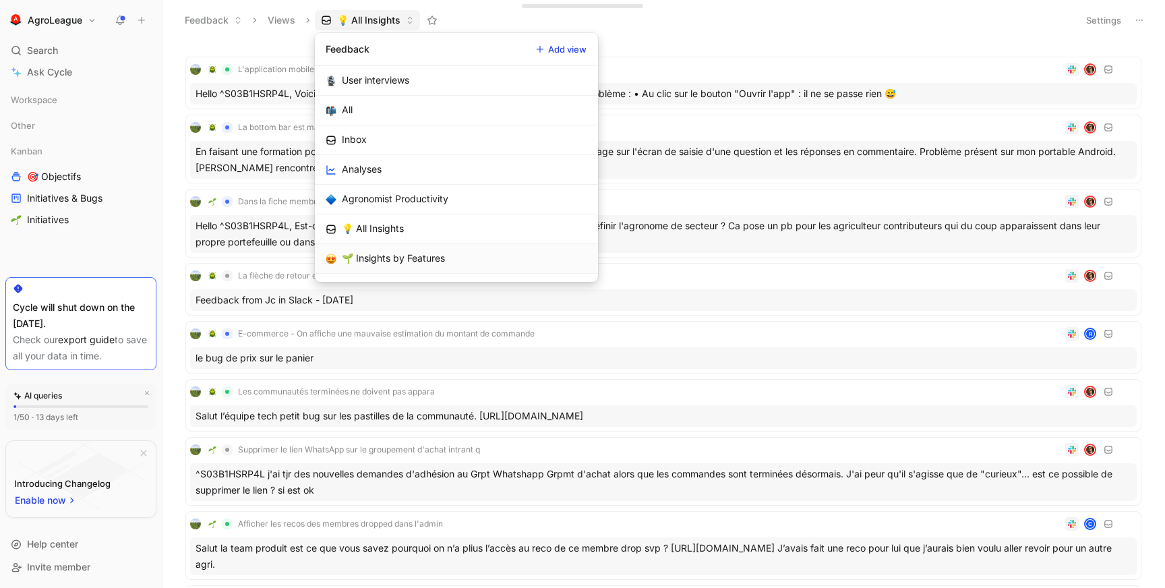
click at [395, 258] on div "🌱 Insights by Features" at bounding box center [393, 258] width 103 height 16
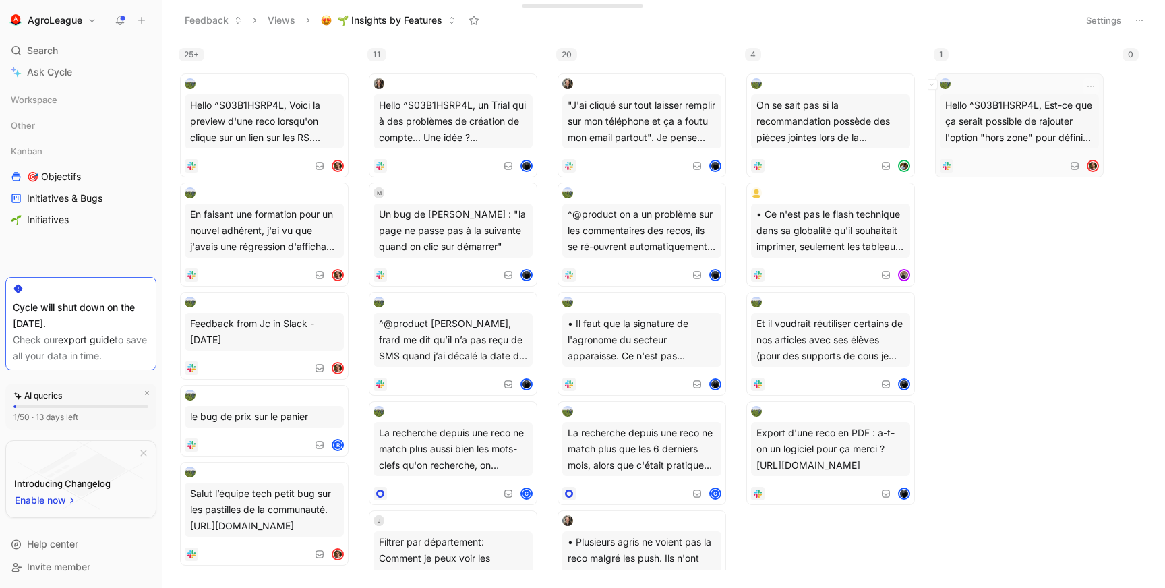
click at [956, 121] on div "Hello ^S03B1HSRP4L, Est-ce que ça serait possible de rajouter l'option "hors zo…" at bounding box center [1019, 121] width 159 height 54
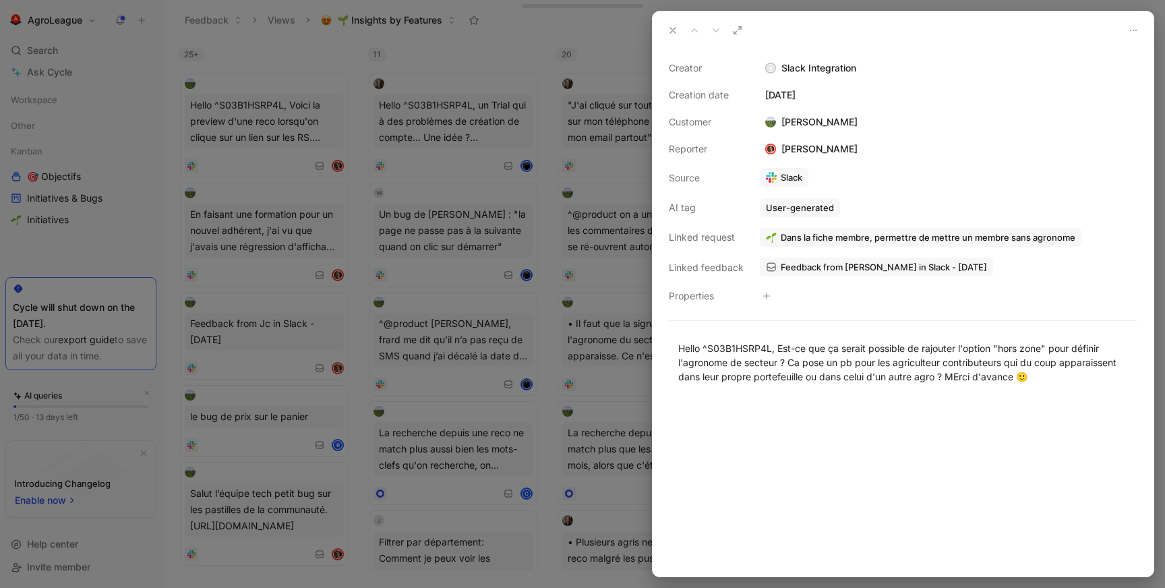
click at [675, 29] on icon at bounding box center [673, 30] width 11 height 11
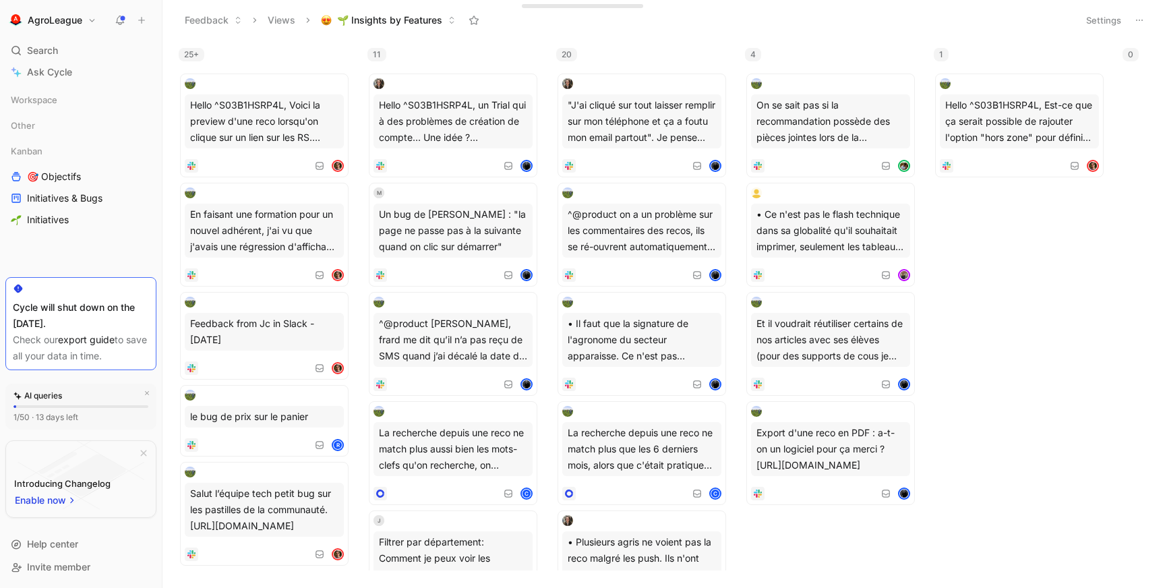
click at [1136, 21] on icon at bounding box center [1139, 20] width 11 height 11
click at [1078, 64] on span "Export in CSV" at bounding box center [1072, 68] width 61 height 11
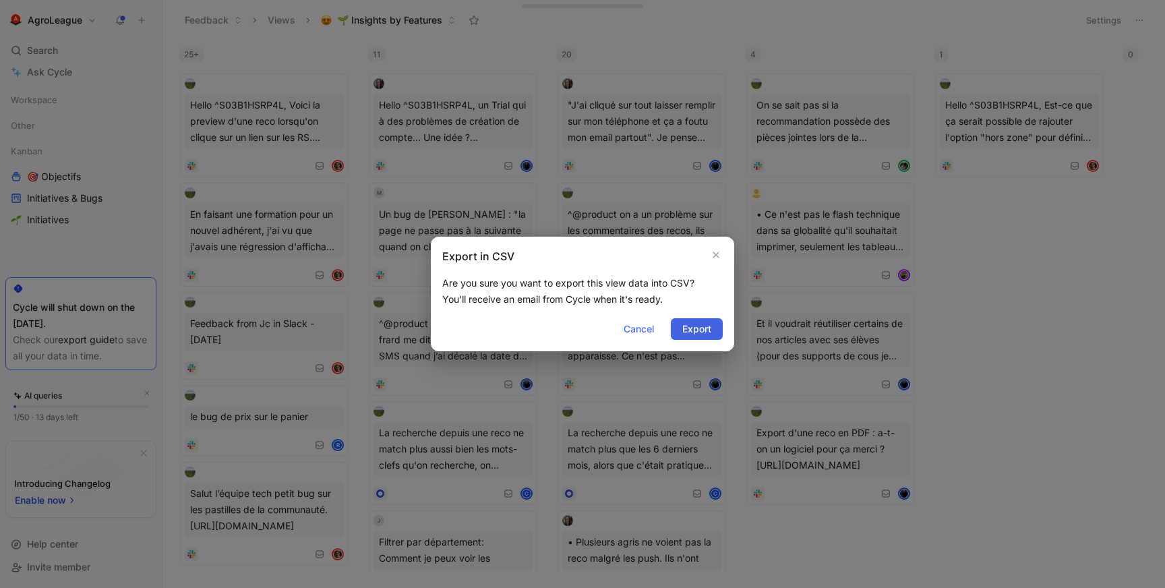
click at [709, 324] on span "Export" at bounding box center [696, 329] width 29 height 16
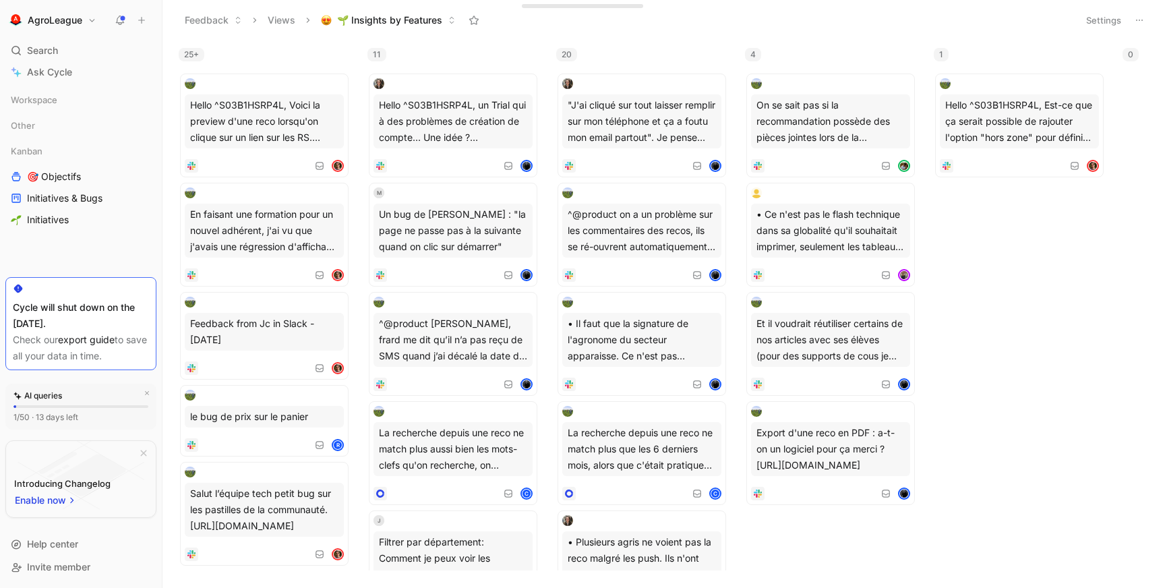
click at [213, 18] on button "Feedback" at bounding box center [213, 20] width 69 height 20
click at [221, 67] on span "Requests" at bounding box center [221, 68] width 41 height 11
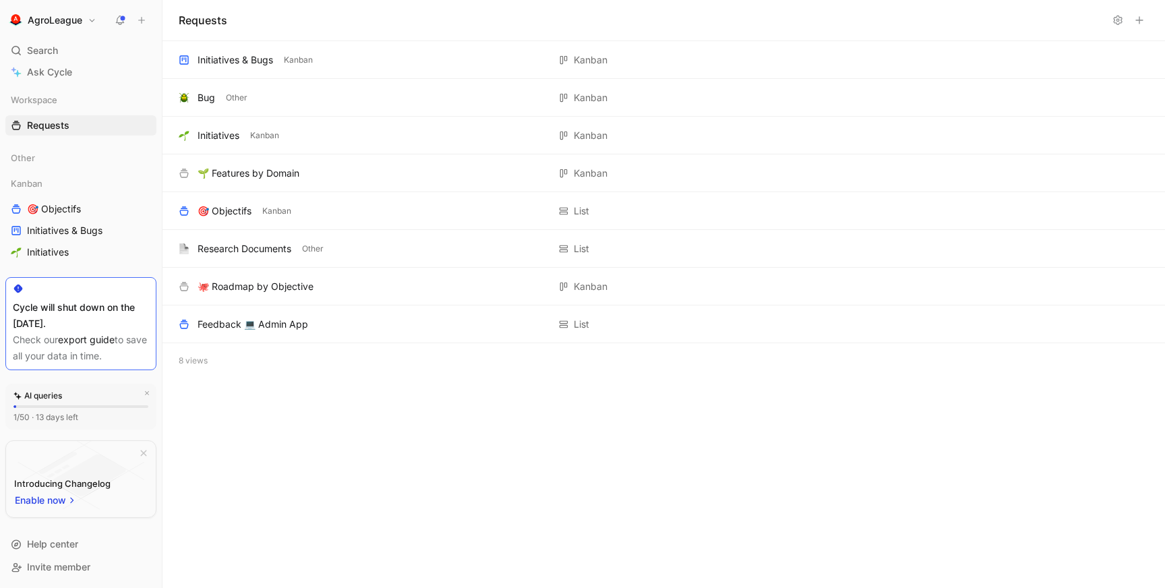
click at [221, 67] on div "Initiatives & Bugs" at bounding box center [236, 60] width 76 height 16
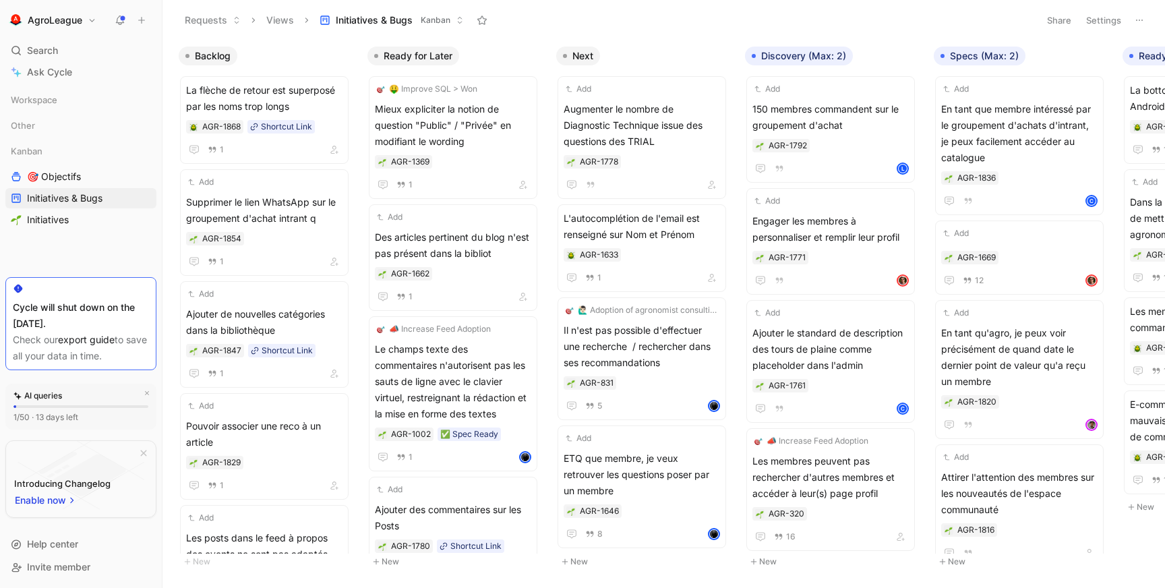
click at [208, 19] on button "Requests" at bounding box center [213, 20] width 68 height 20
click at [214, 53] on span "Feedback" at bounding box center [223, 47] width 44 height 11
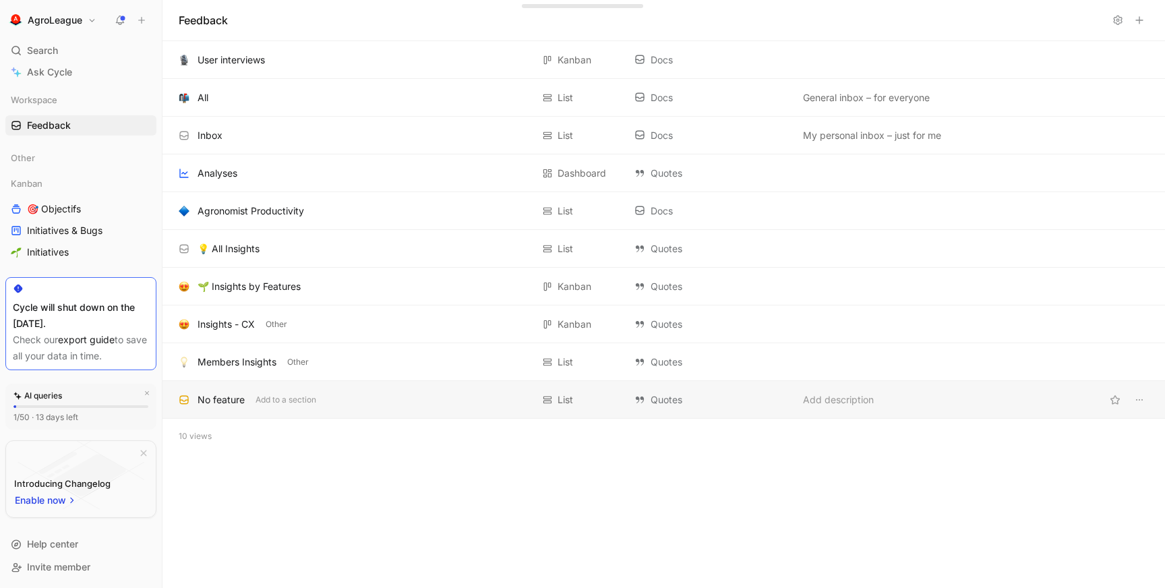
click at [364, 392] on div "No feature Add to a section" at bounding box center [355, 400] width 353 height 16
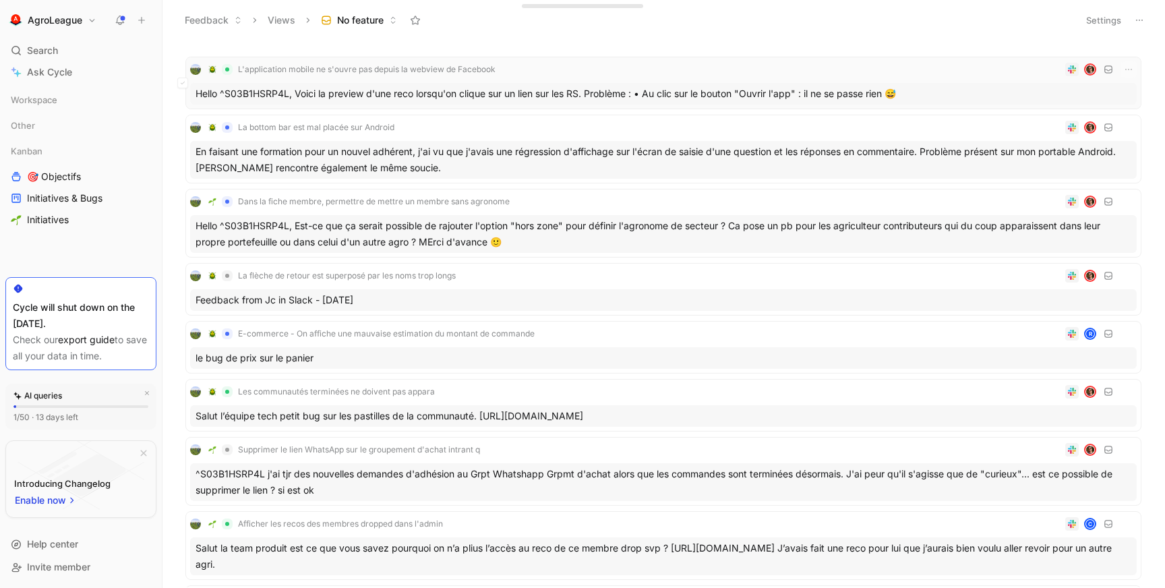
click at [530, 79] on div "L'application mobile ne s'ouvre pas depuis la webview de Facebook Hello ^S03B1H…" at bounding box center [663, 82] width 947 height 43
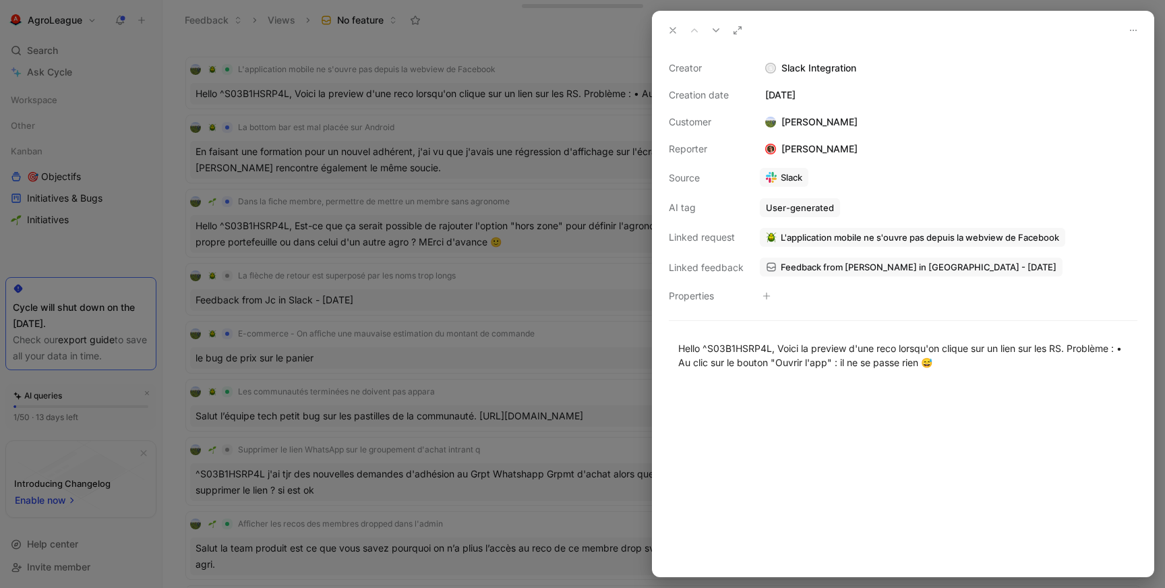
click at [672, 36] on button at bounding box center [673, 30] width 19 height 19
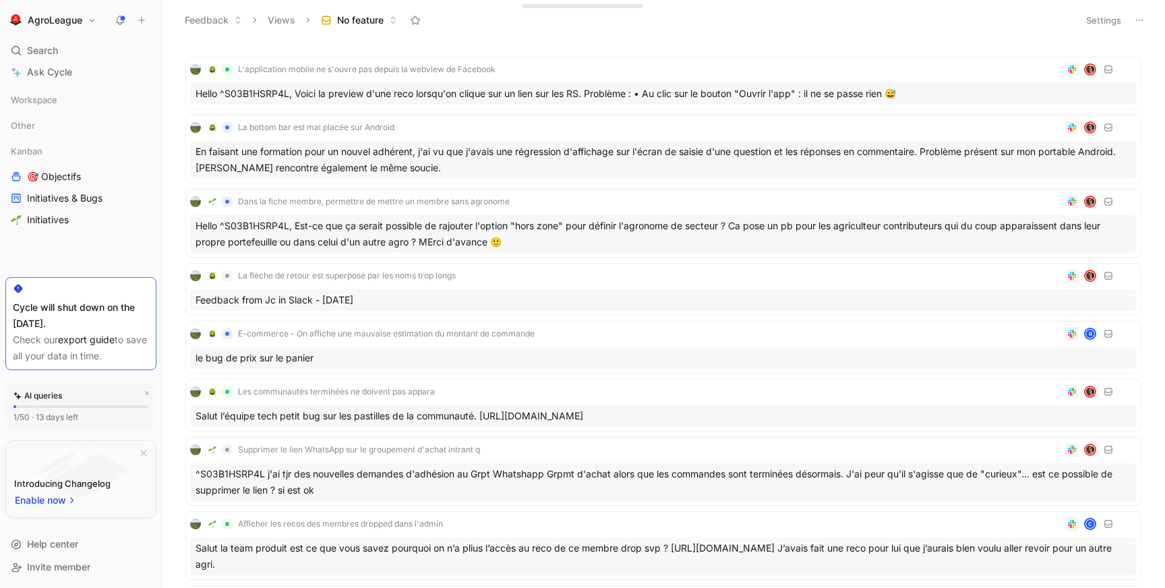
click at [289, 22] on button "Views" at bounding box center [282, 20] width 40 height 20
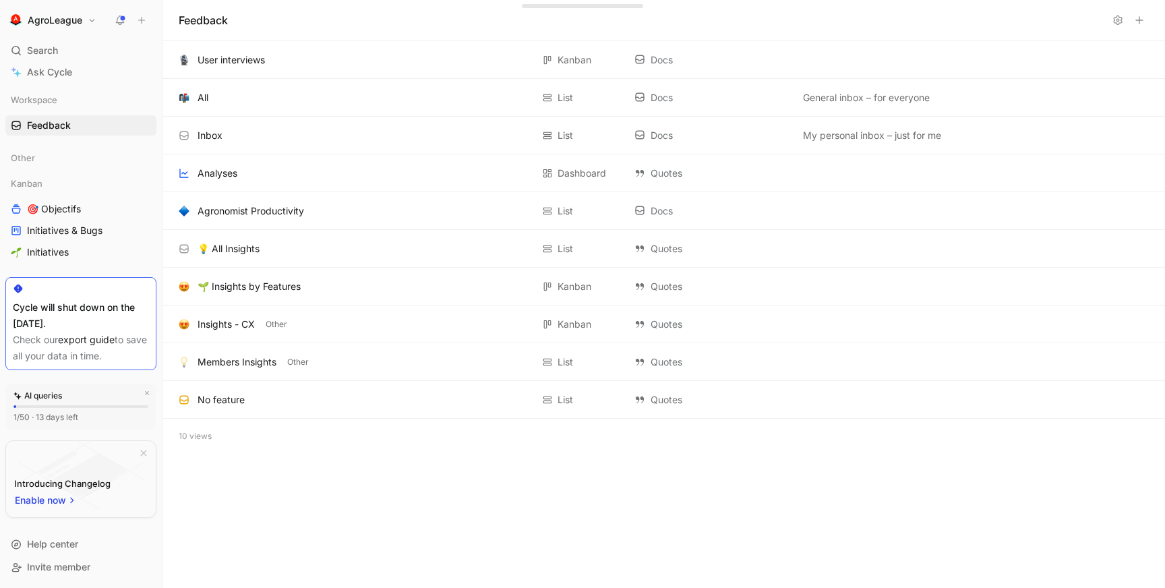
click at [206, 438] on div "10 views" at bounding box center [664, 436] width 1003 height 35
click at [335, 332] on div "Insights - CX Other Kanban Quotes Add description" at bounding box center [664, 324] width 1003 height 38
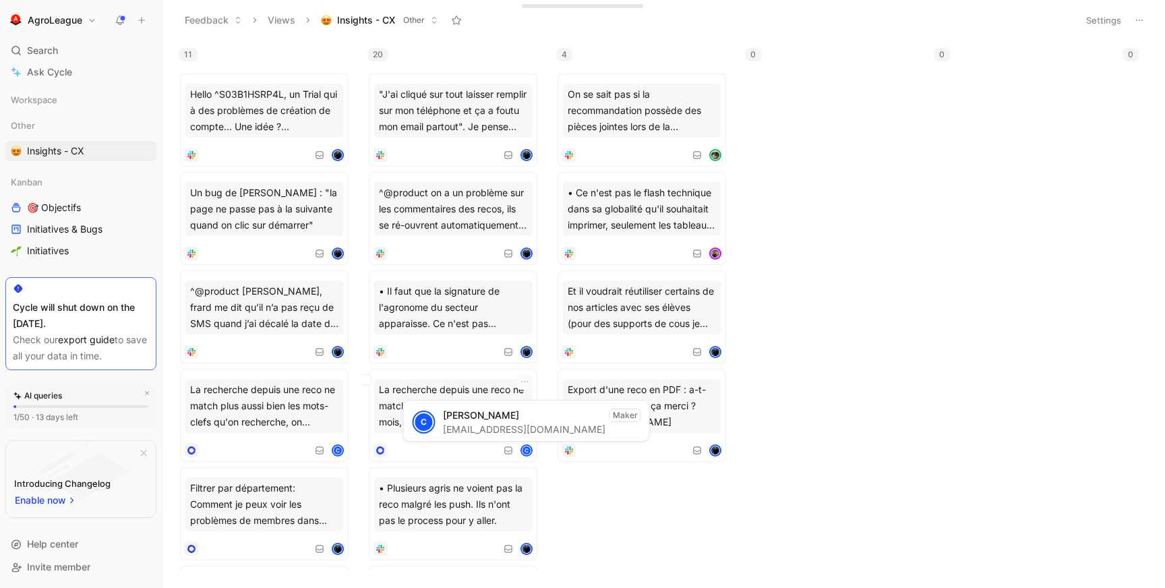
click at [441, 417] on div "C [PERSON_NAME] [EMAIL_ADDRESS][DOMAIN_NAME]" at bounding box center [509, 423] width 194 height 28
click at [394, 387] on div "La recherche depuis une reco ne match plus que les 6 derniers mois, alors que c…" at bounding box center [453, 406] width 159 height 54
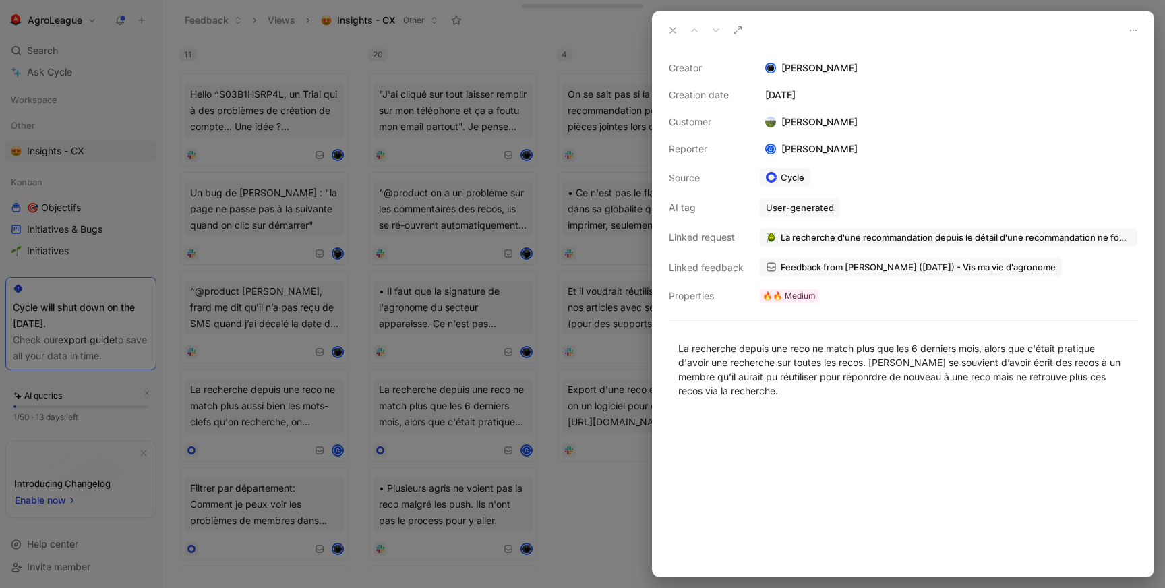
click at [667, 28] on button at bounding box center [673, 30] width 19 height 19
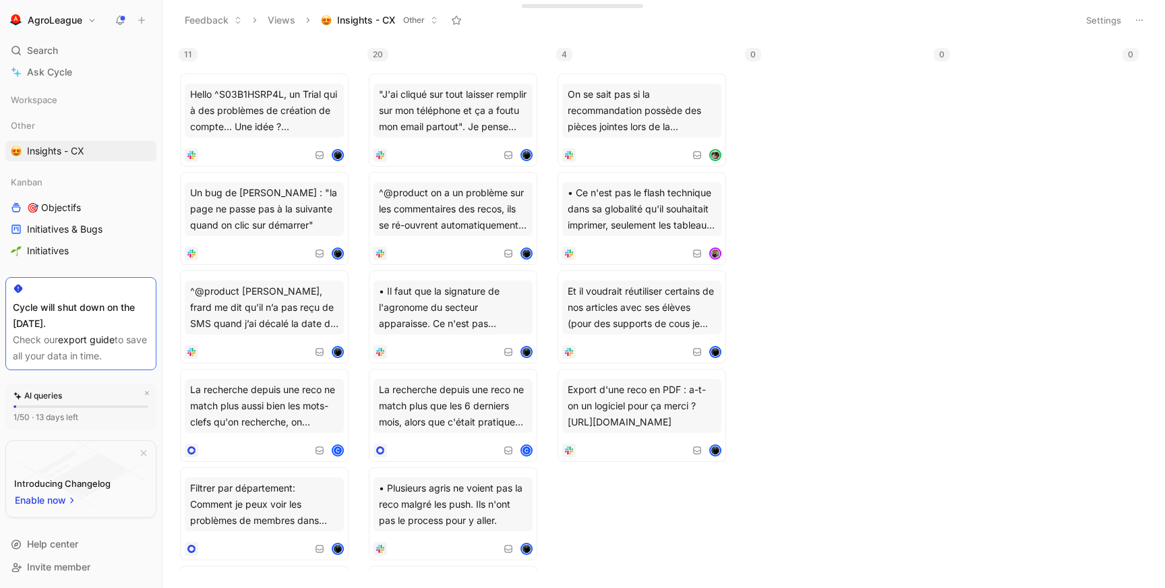
click at [1134, 15] on icon at bounding box center [1139, 20] width 11 height 11
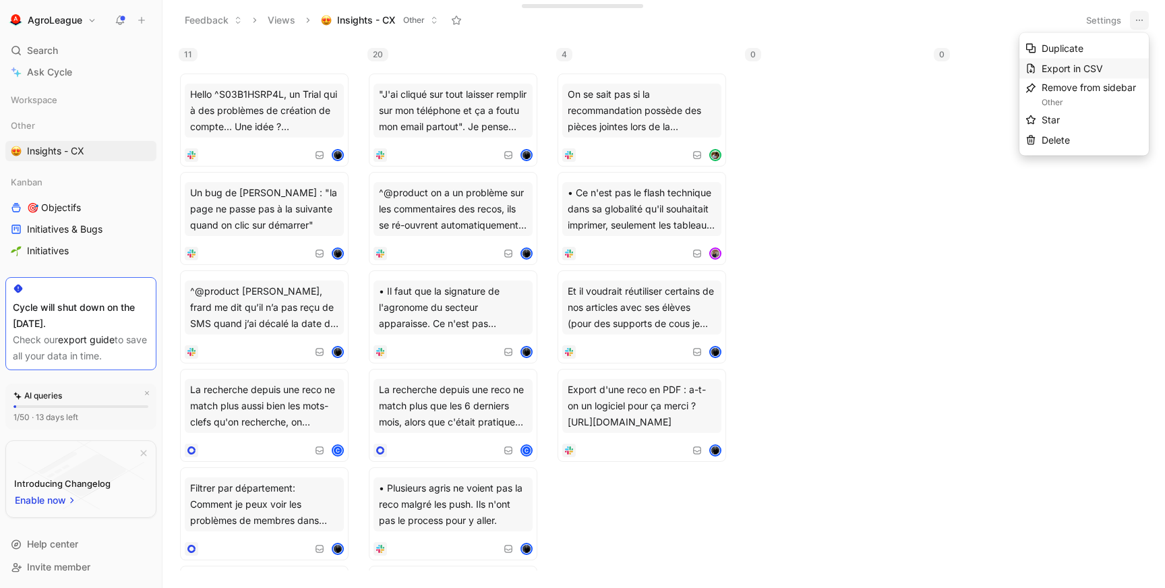
click at [1073, 61] on div "Export in CSV" at bounding box center [1092, 69] width 101 height 16
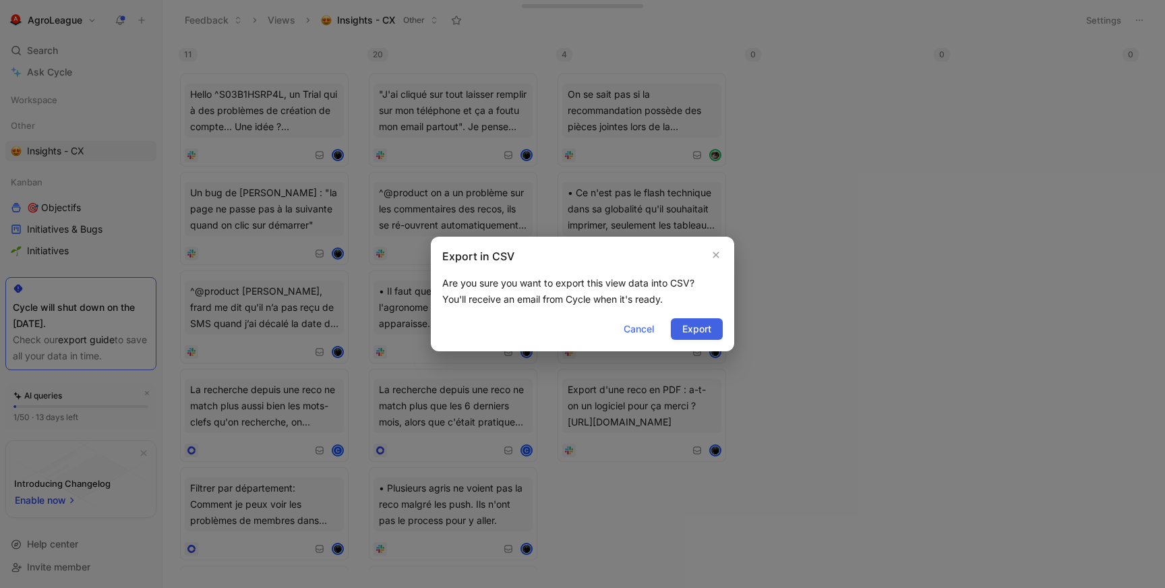
click at [705, 328] on span "Export" at bounding box center [696, 329] width 29 height 16
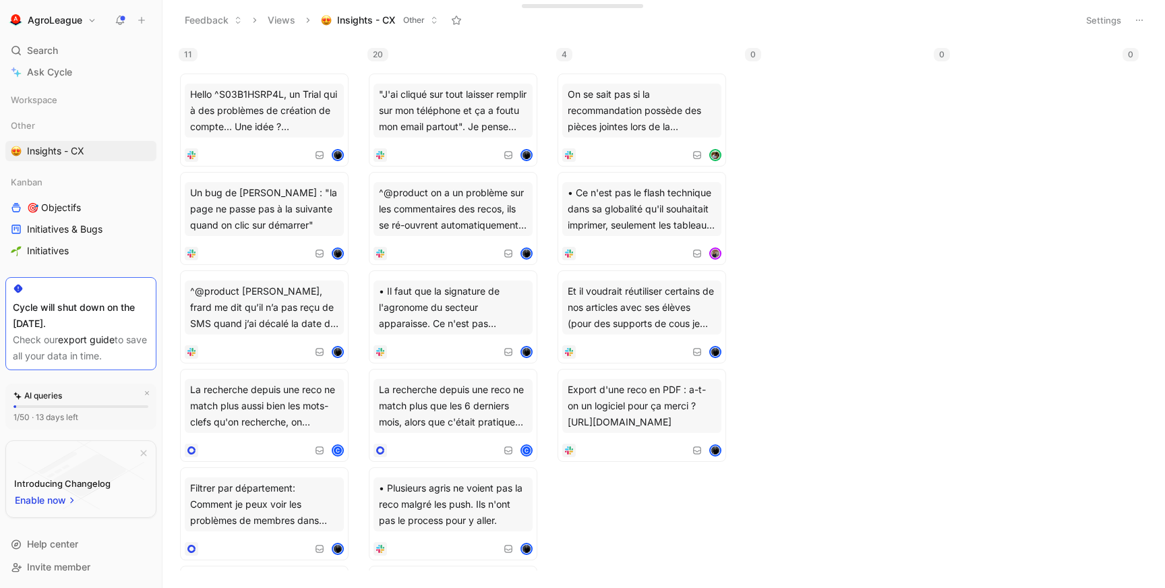
click at [378, 19] on span "Insights - CX" at bounding box center [366, 19] width 58 height 13
click at [283, 20] on button "Views" at bounding box center [282, 20] width 40 height 20
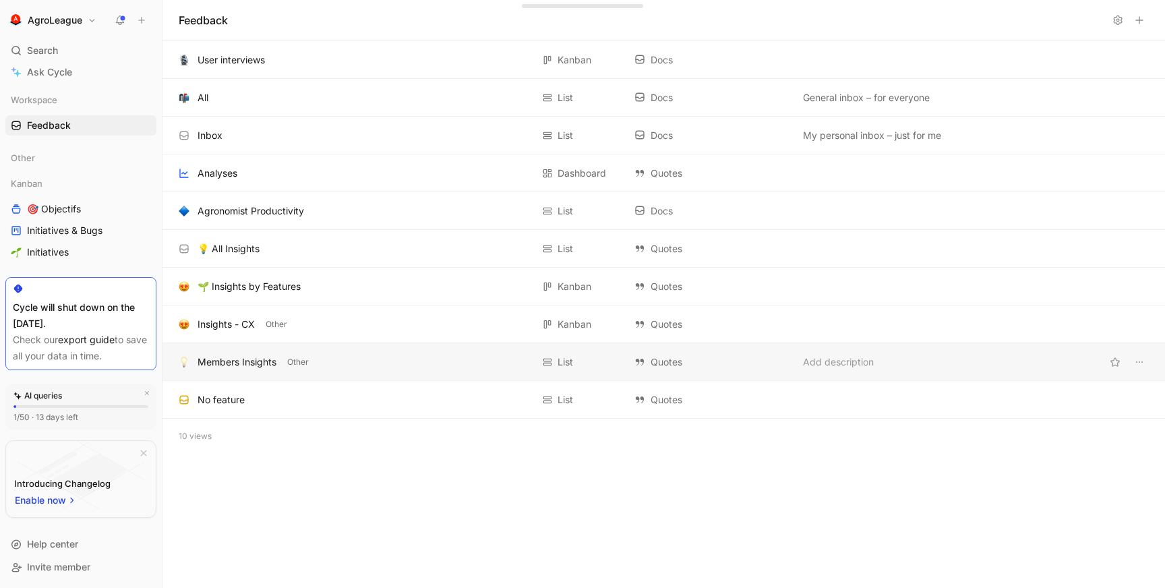
click at [240, 361] on div "Members Insights" at bounding box center [237, 362] width 79 height 16
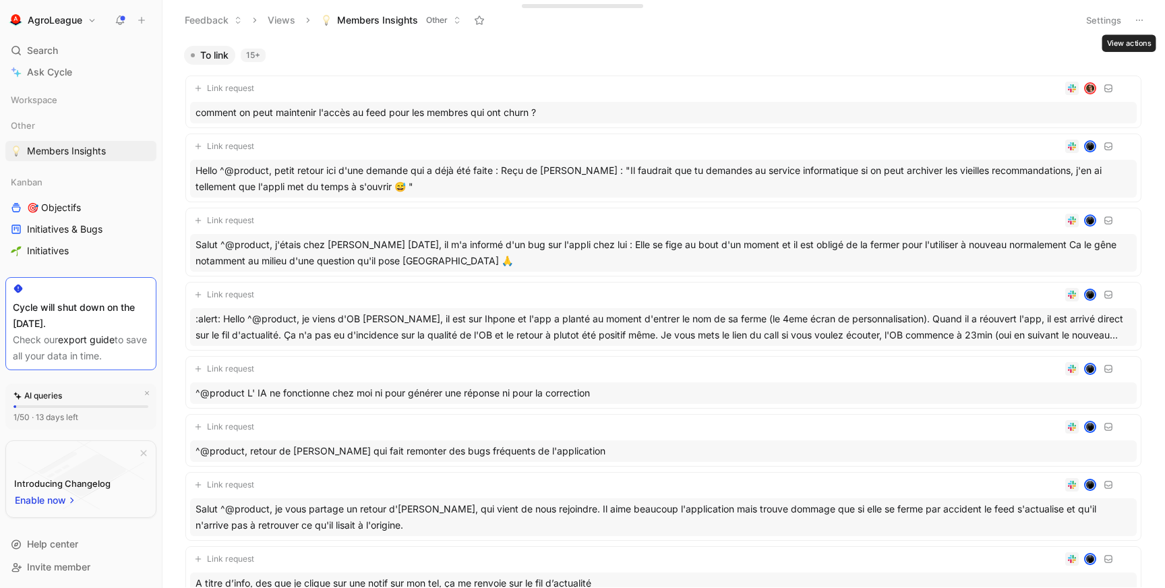
click at [1137, 18] on icon at bounding box center [1139, 20] width 11 height 11
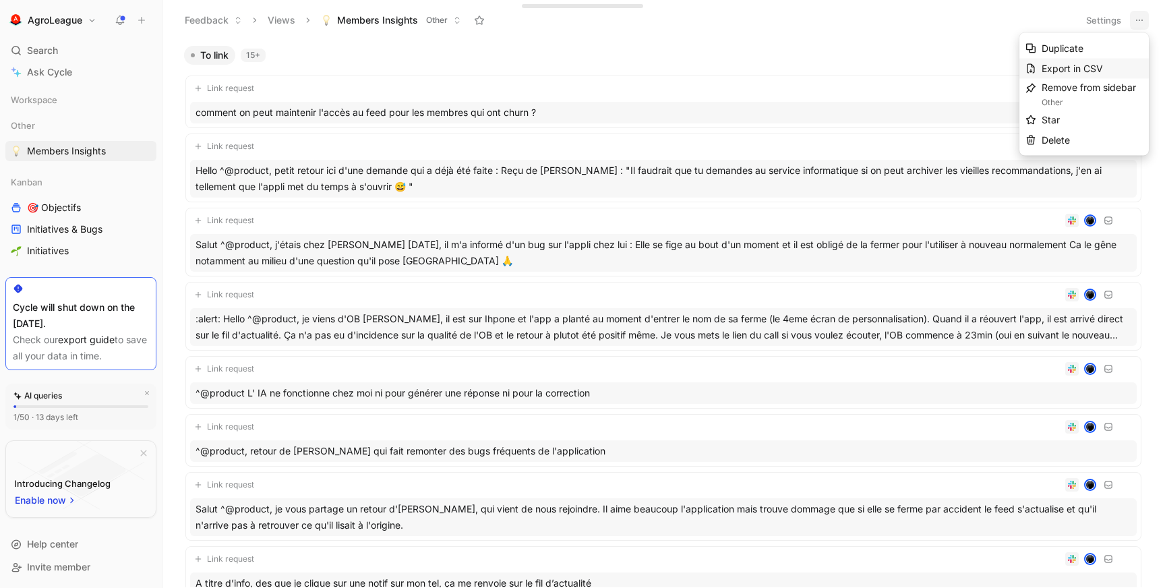
click at [1075, 66] on span "Export in CSV" at bounding box center [1072, 68] width 61 height 11
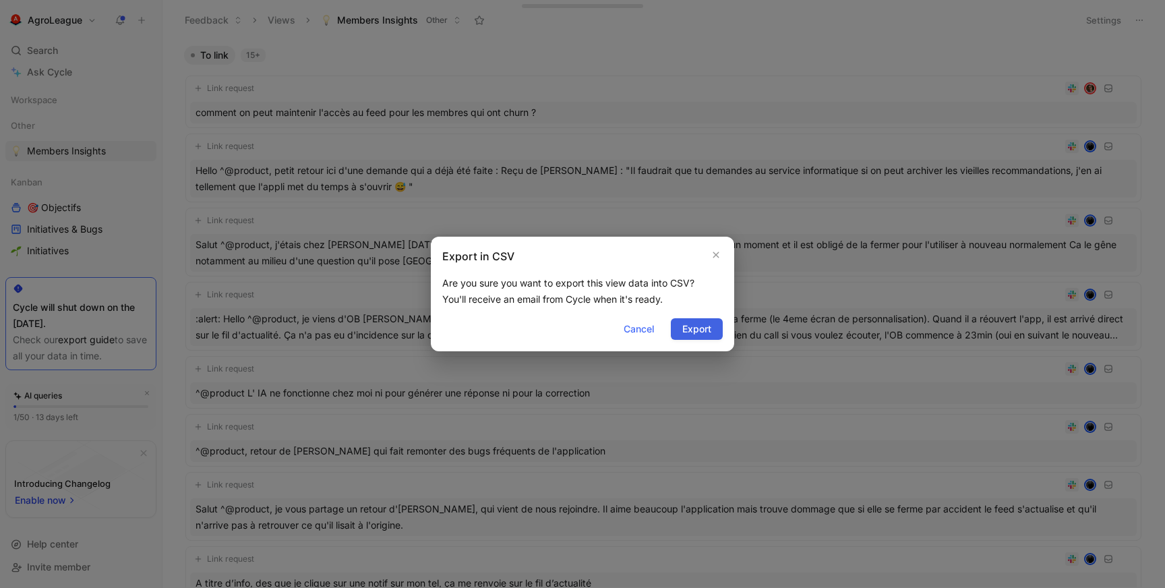
click at [693, 321] on span "Export" at bounding box center [696, 329] width 29 height 16
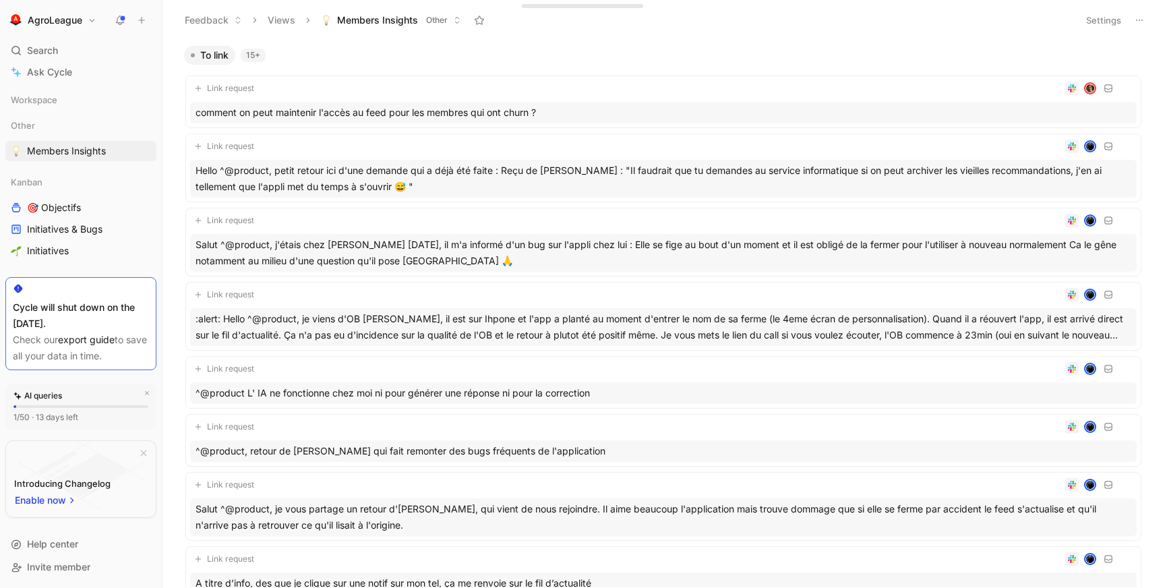
click at [390, 22] on span "Members Insights" at bounding box center [377, 19] width 81 height 13
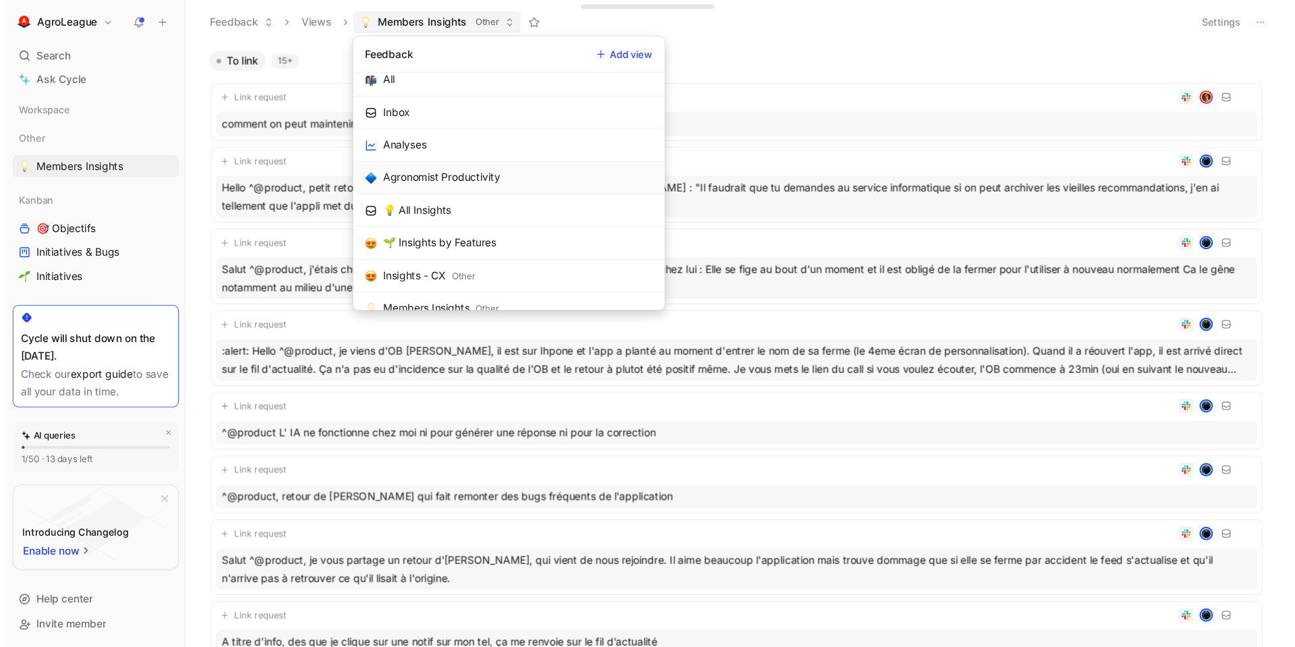
scroll to position [81, 0]
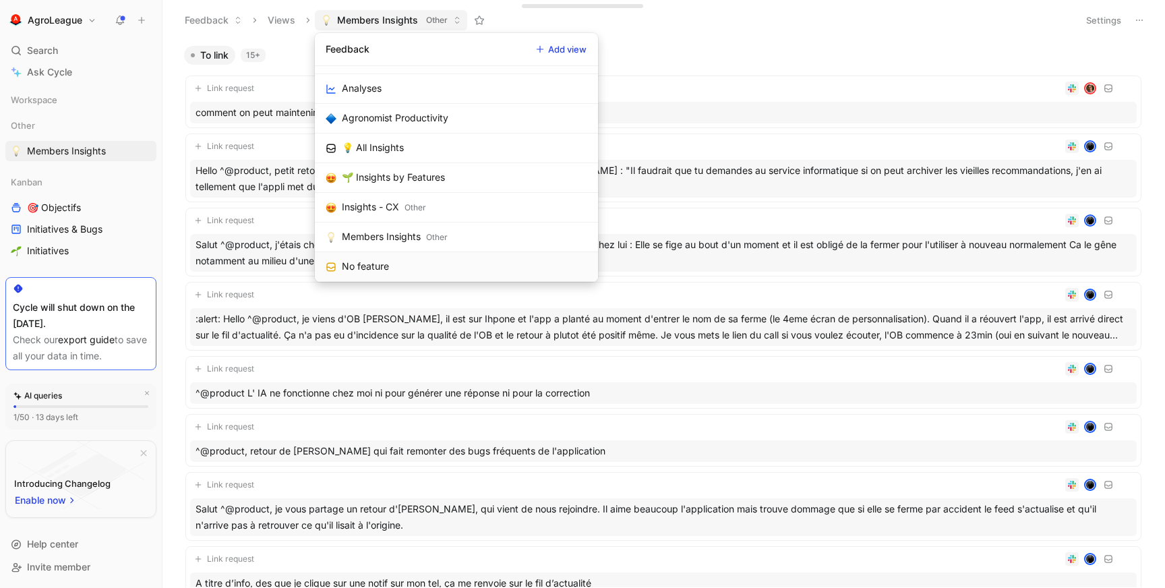
click at [398, 266] on link "No feature" at bounding box center [456, 267] width 283 height 30
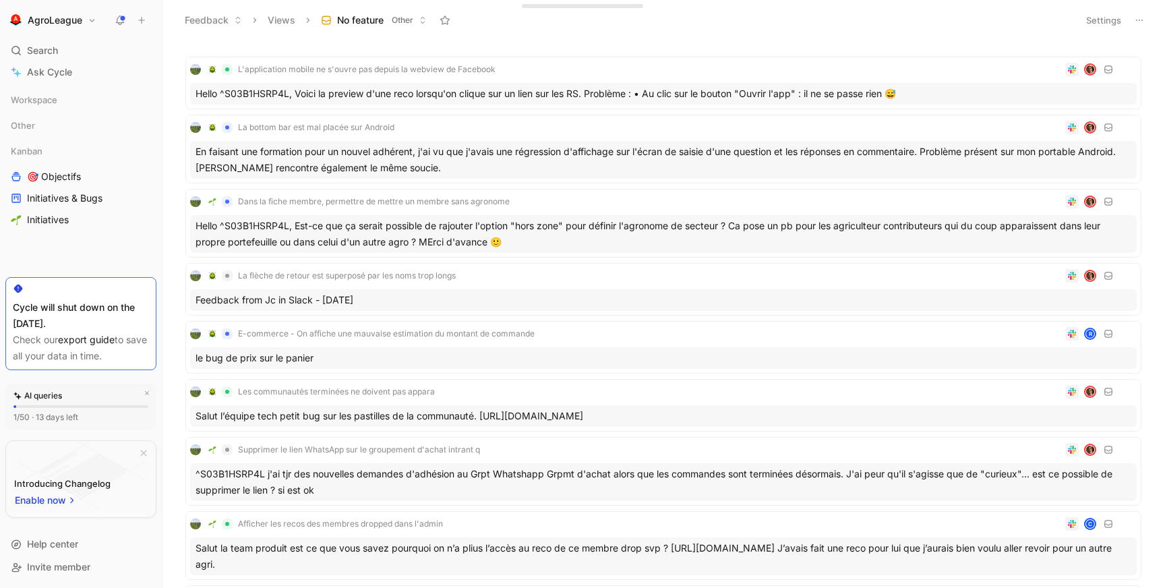
click at [1139, 19] on icon at bounding box center [1139, 20] width 11 height 11
click at [1070, 63] on span "Export in CSV" at bounding box center [1072, 68] width 61 height 11
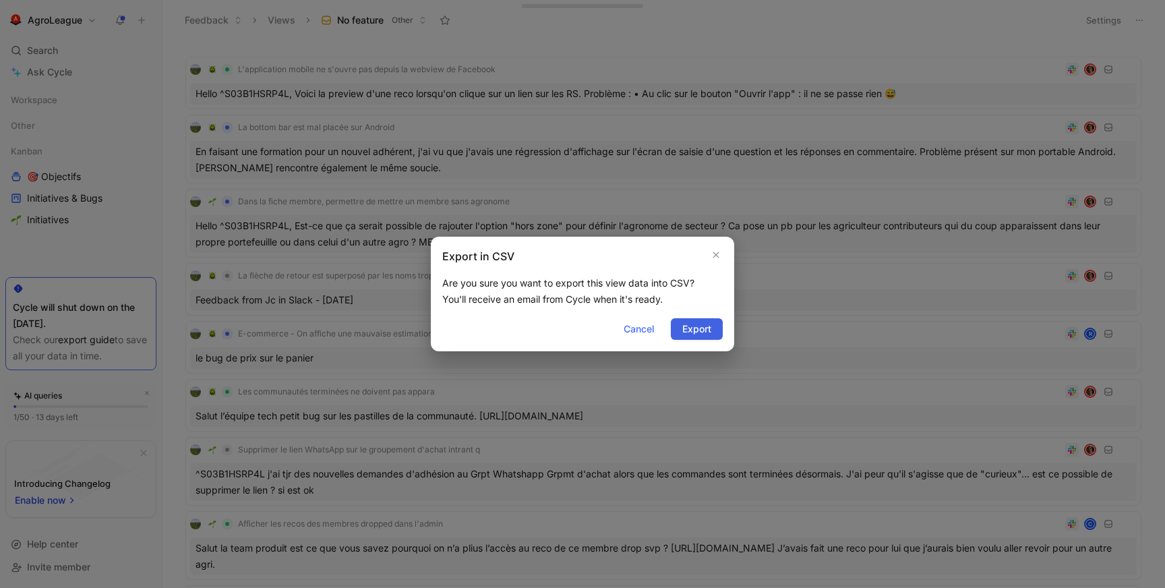
click at [697, 326] on span "Export" at bounding box center [696, 329] width 29 height 16
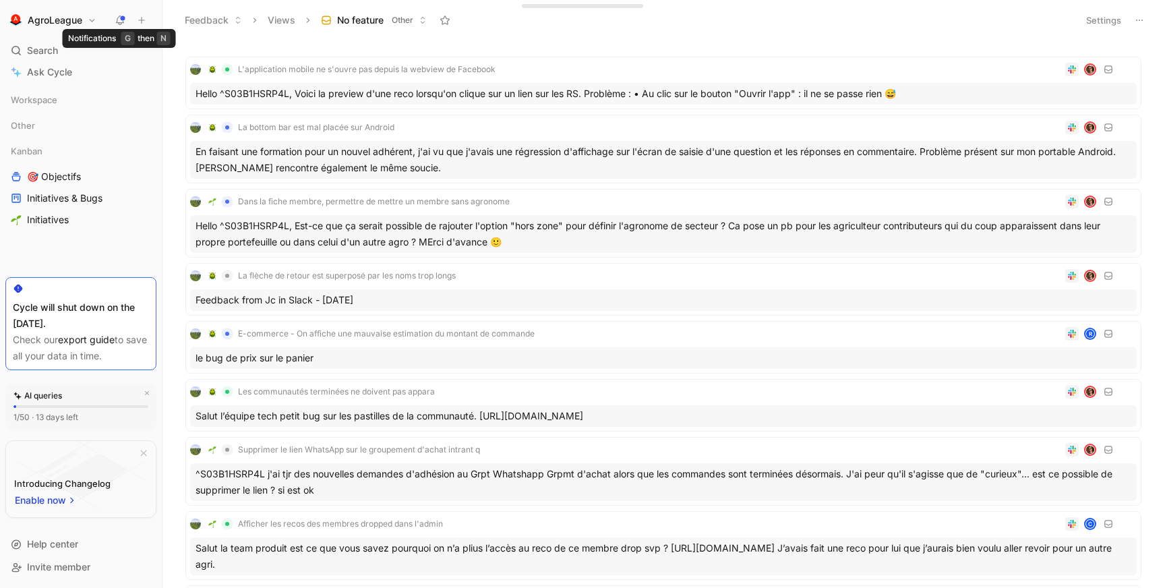
click at [121, 18] on use at bounding box center [120, 19] width 9 height 9
click at [219, 20] on button "Feedback" at bounding box center [213, 20] width 69 height 20
click at [285, 18] on button "Views" at bounding box center [282, 20] width 40 height 20
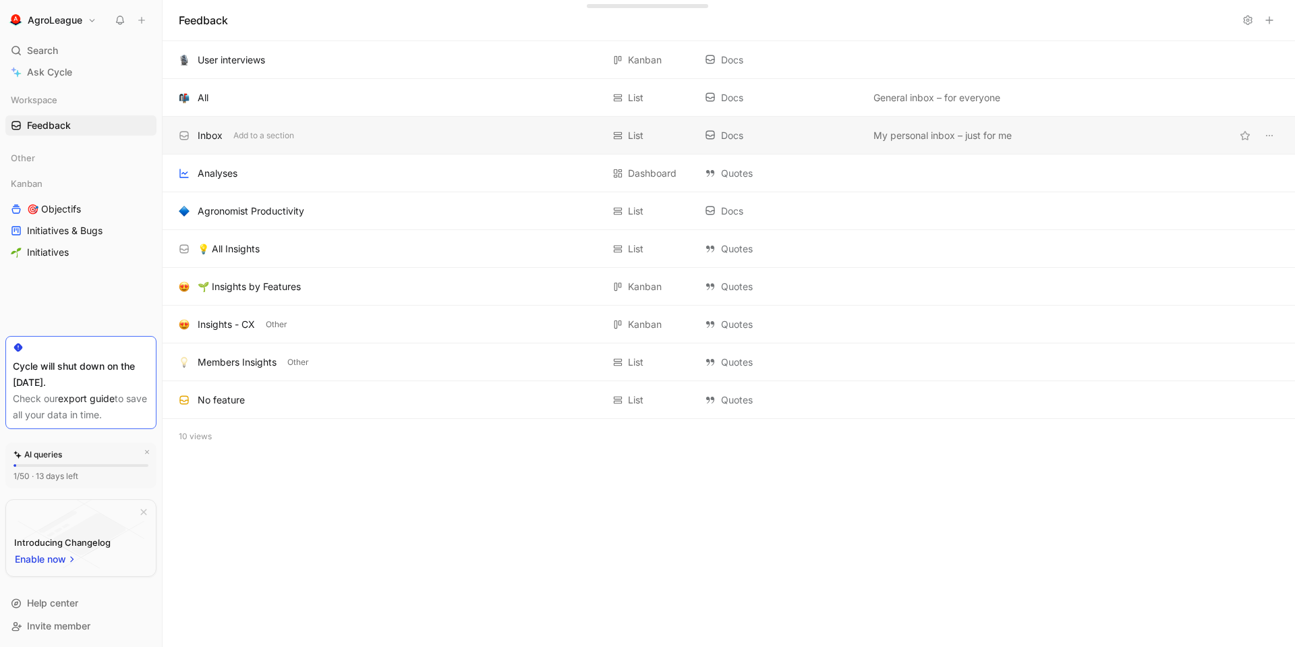
click at [846, 137] on div "Docs" at bounding box center [782, 135] width 155 height 16
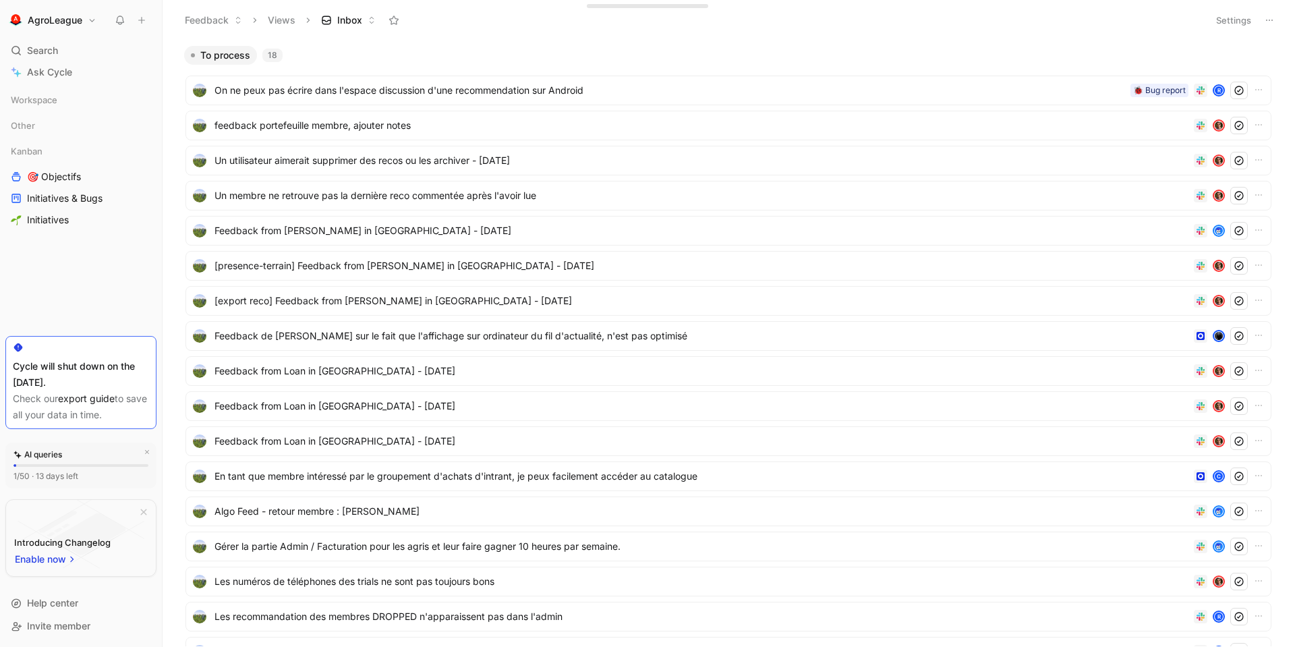
click at [339, 28] on button "Inbox" at bounding box center [348, 20] width 67 height 20
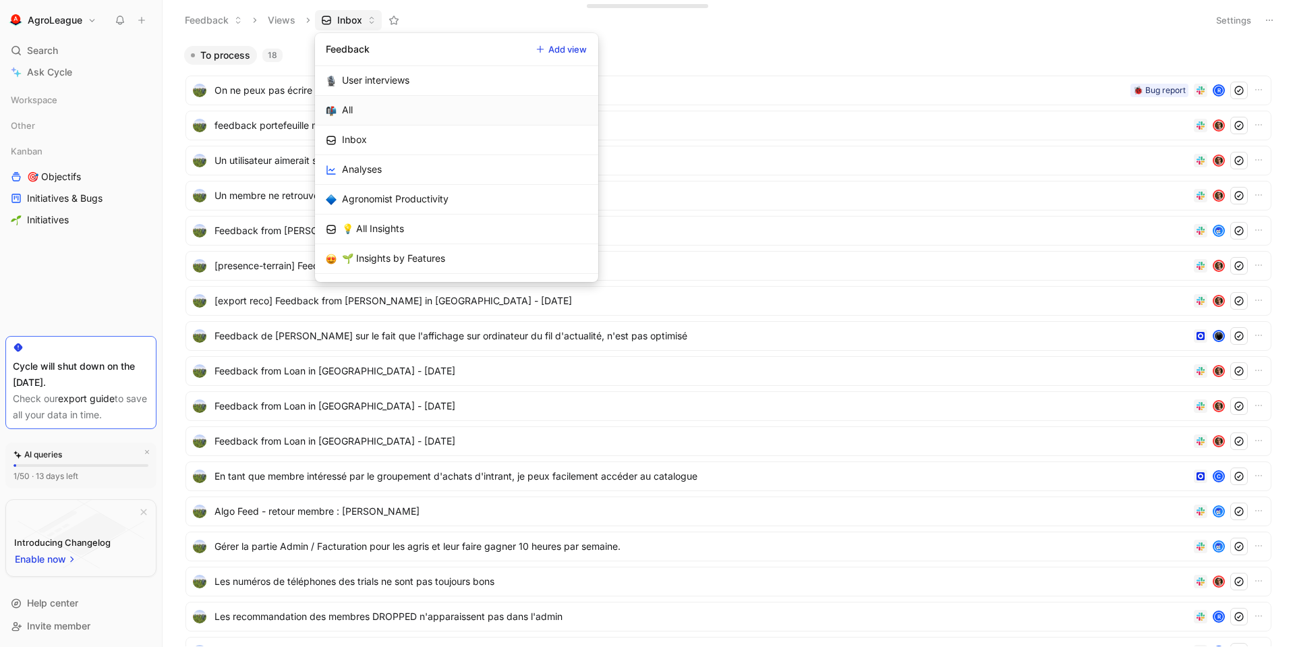
click at [361, 108] on link "All" at bounding box center [456, 111] width 283 height 30
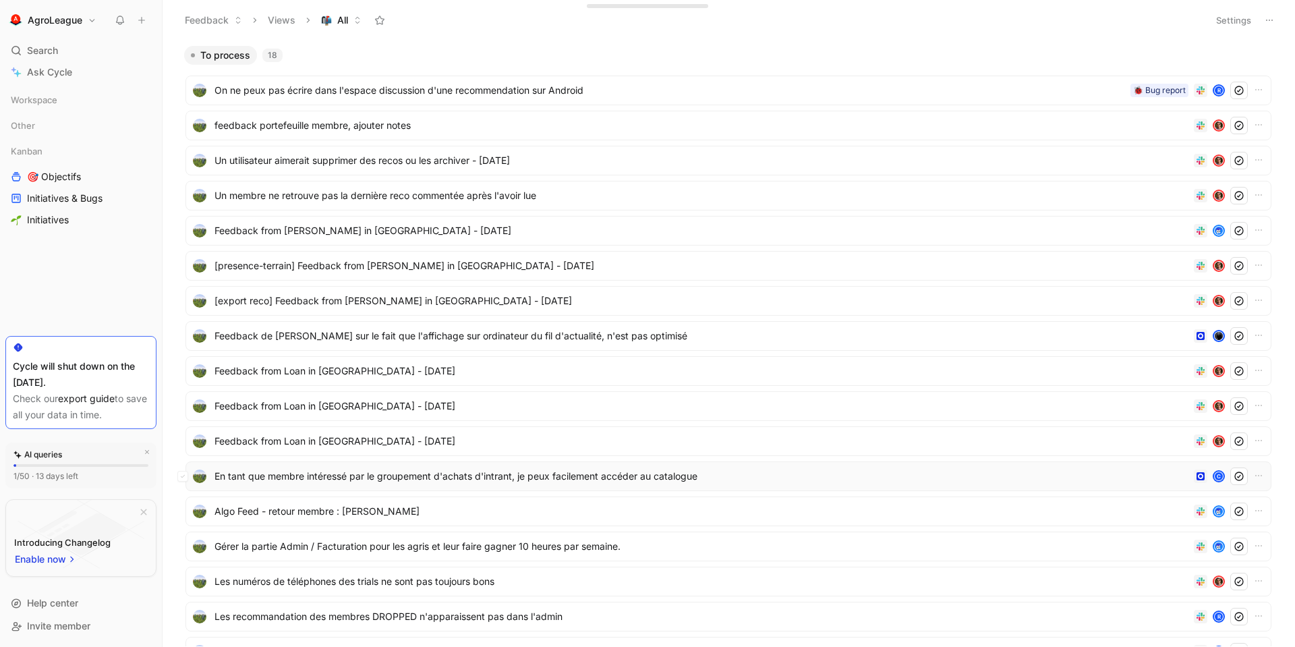
click at [656, 481] on span "En tant que membre intéressé par le groupement d'achats d'intrant, je peux faci…" at bounding box center [701, 476] width 974 height 16
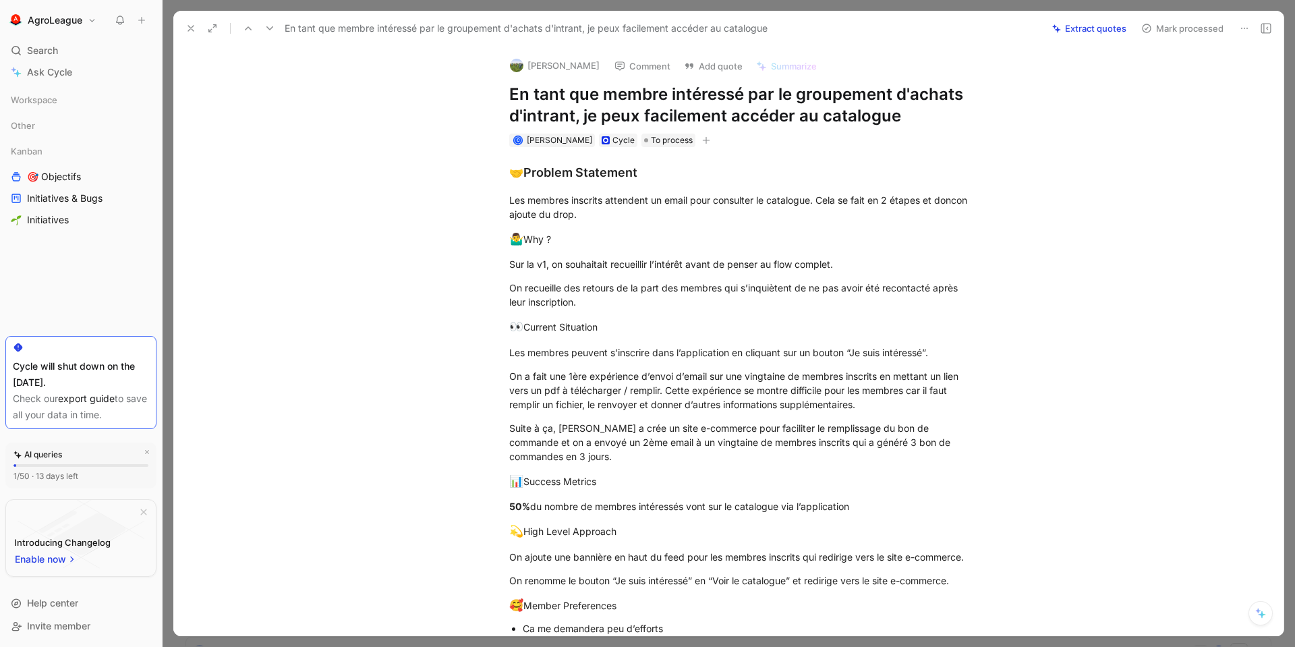
click at [189, 32] on icon at bounding box center [190, 28] width 11 height 11
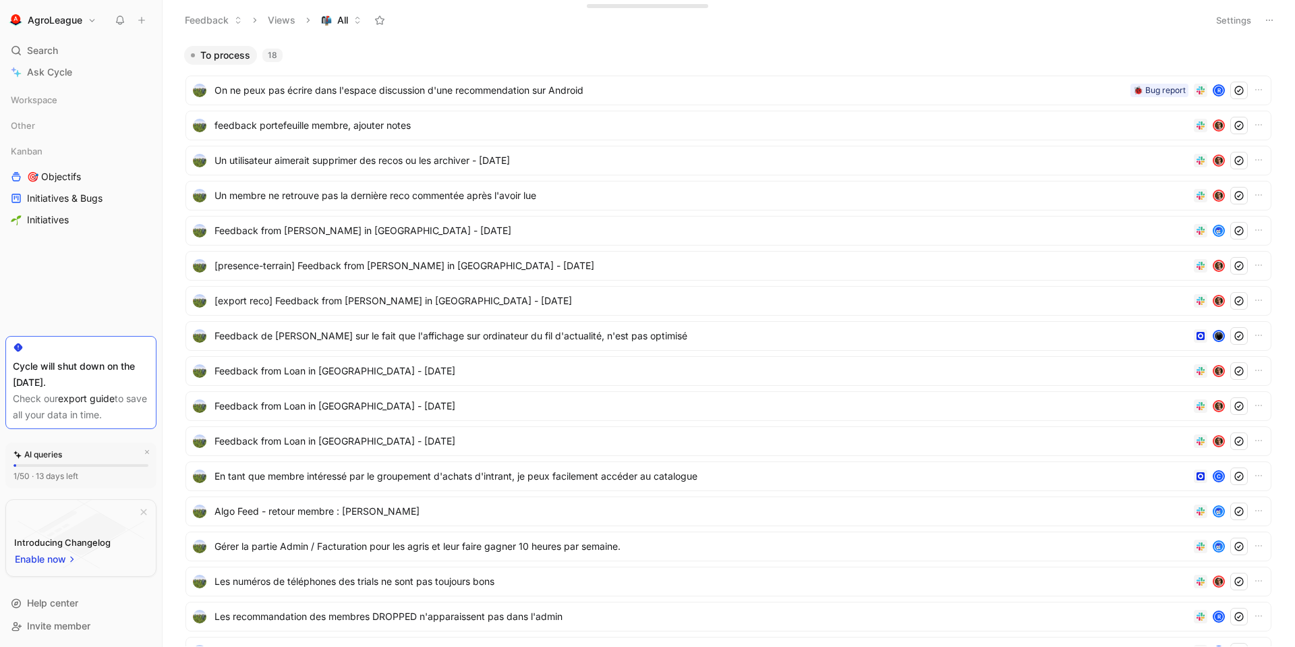
click at [216, 21] on button "Feedback" at bounding box center [213, 20] width 69 height 20
click at [274, 21] on button "Views" at bounding box center [282, 20] width 40 height 20
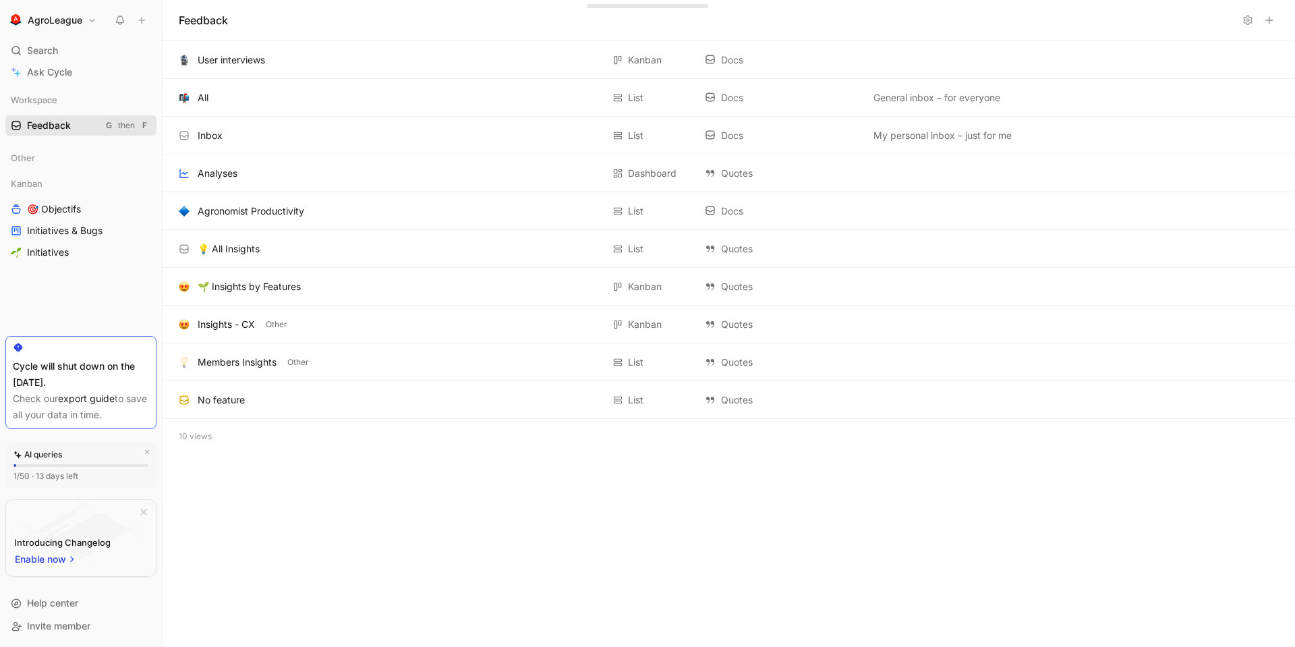
click at [42, 123] on span "Feedback" at bounding box center [49, 125] width 44 height 13
click at [33, 159] on span "Other" at bounding box center [23, 157] width 24 height 13
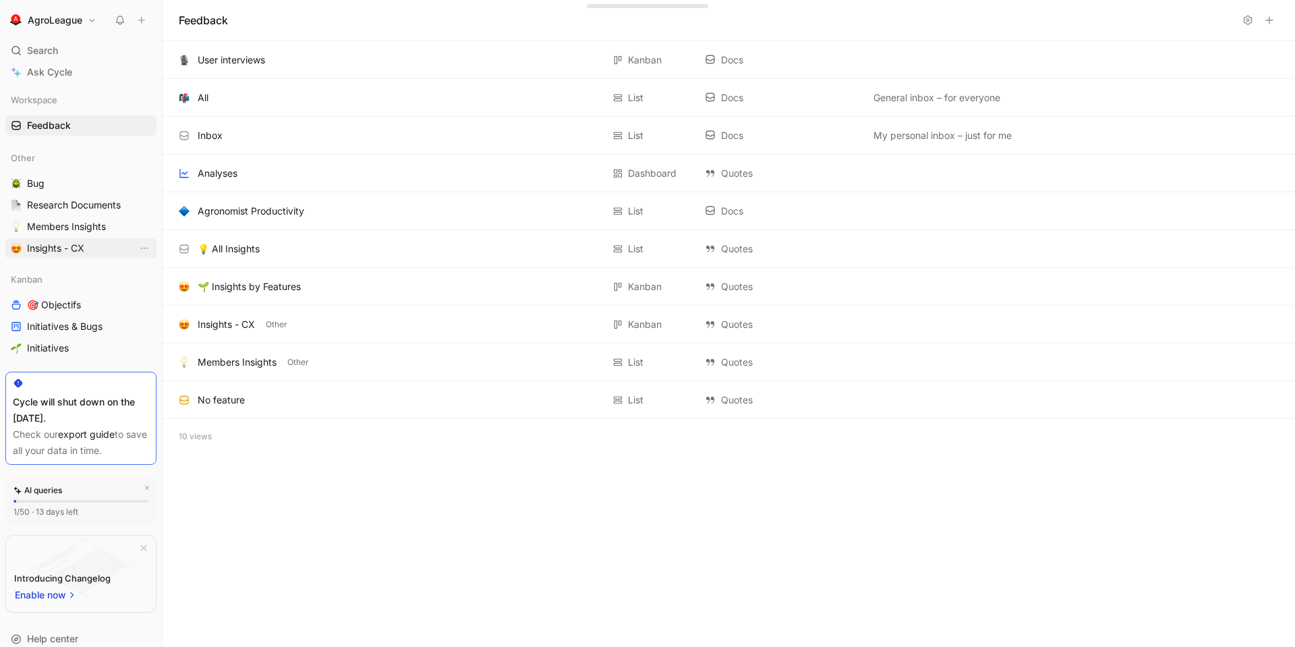
click at [34, 246] on span "Insights - CX" at bounding box center [55, 247] width 57 height 13
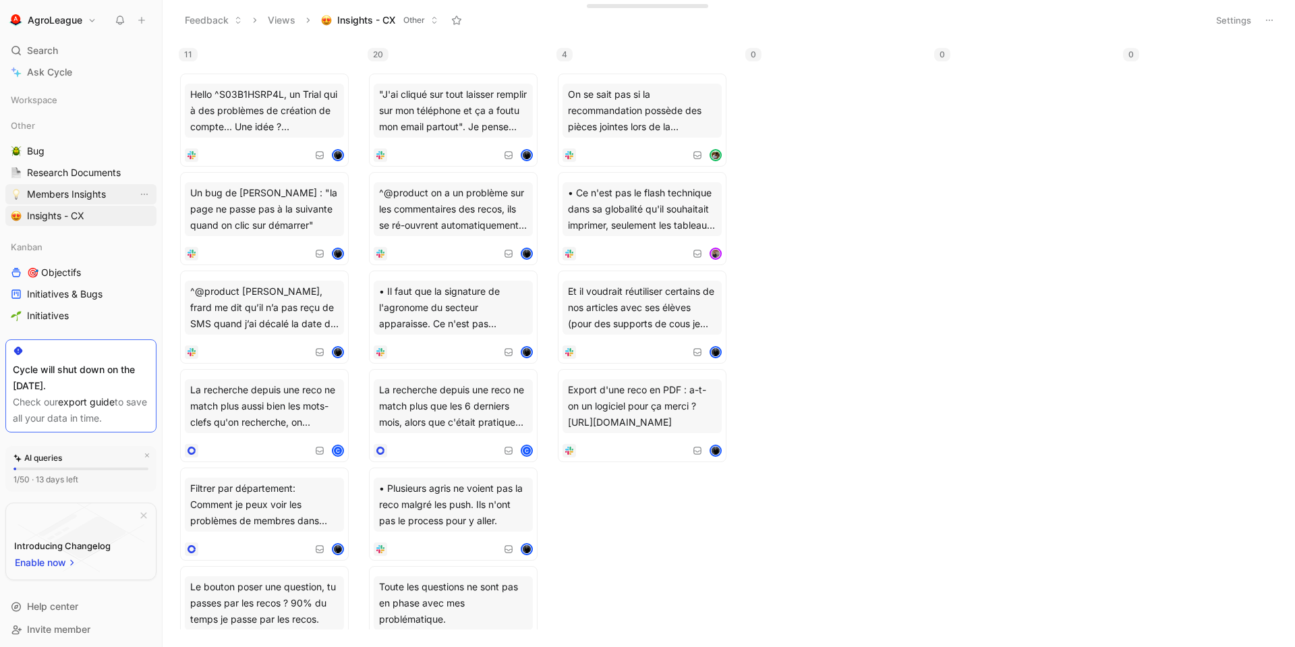
click at [81, 194] on span "Members Insights" at bounding box center [66, 193] width 79 height 13
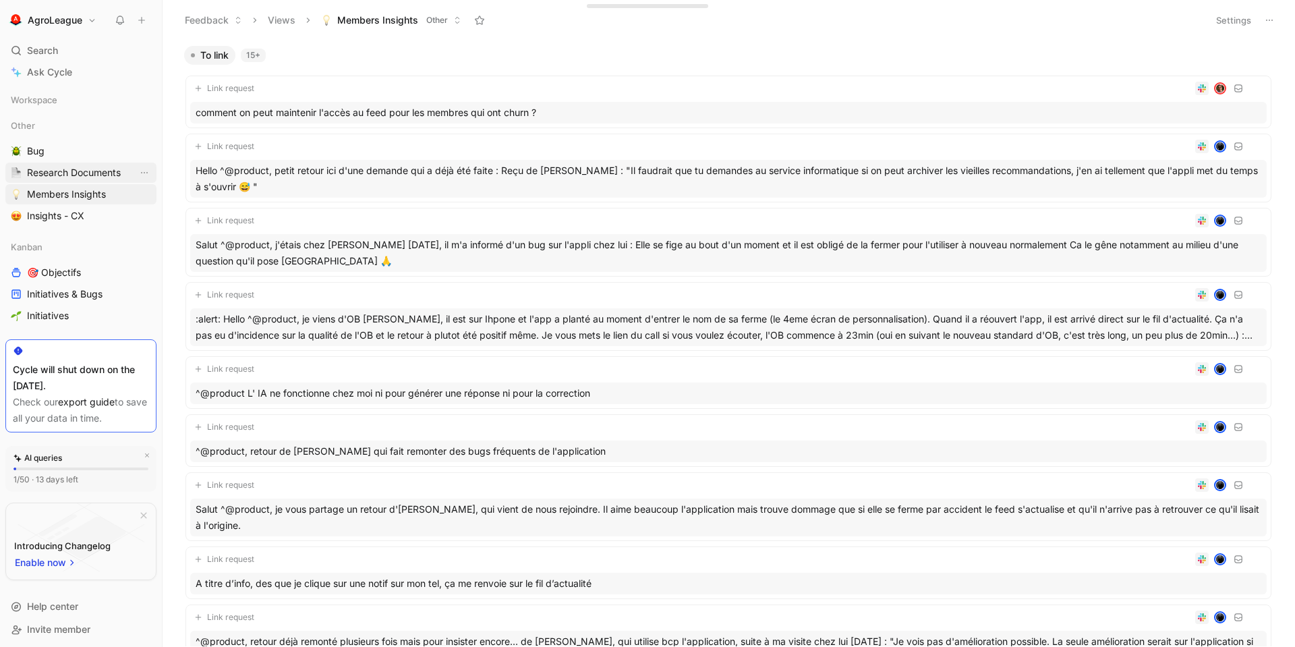
click at [72, 172] on span "Research Documents" at bounding box center [74, 172] width 94 height 13
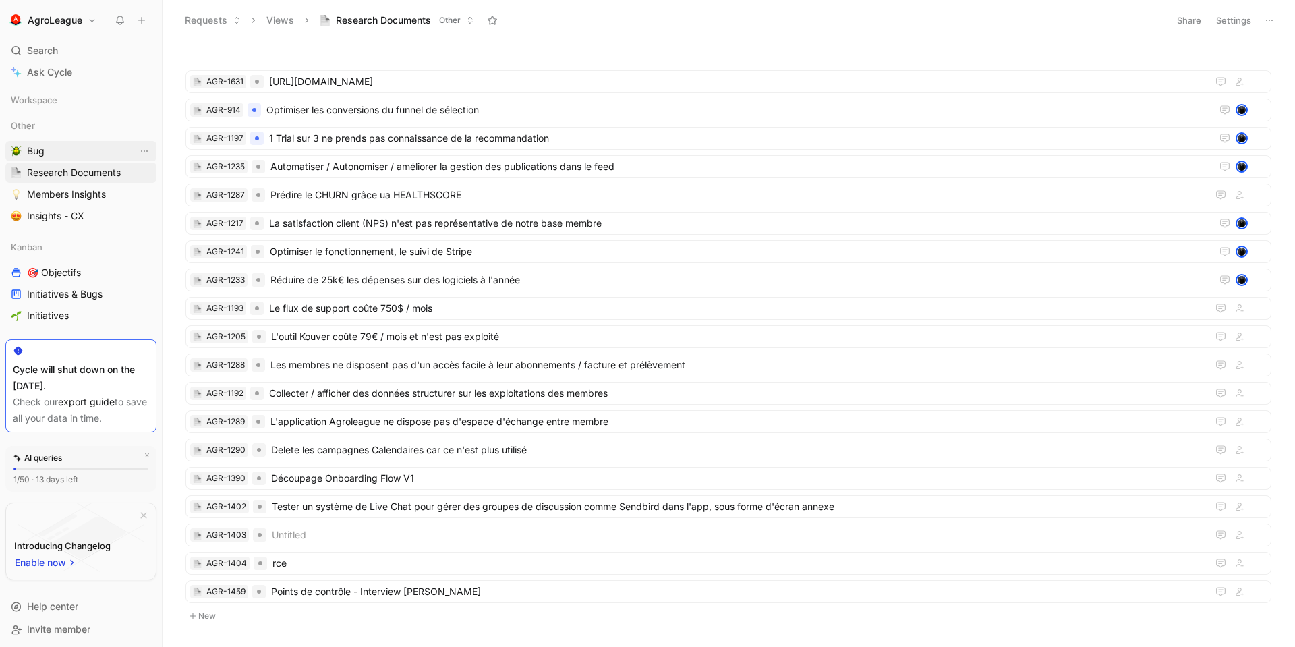
click at [61, 156] on link "Bug" at bounding box center [80, 151] width 151 height 20
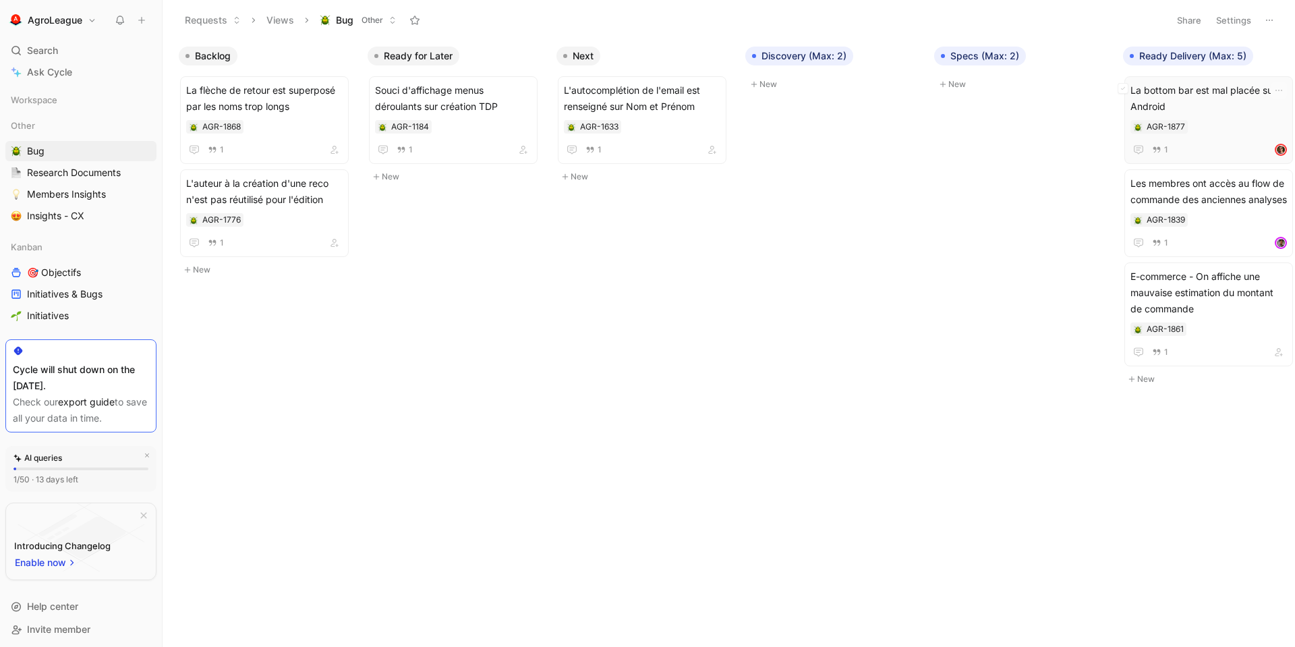
click at [1165, 98] on span "La bottom bar est mal placée sur Android" at bounding box center [1208, 98] width 156 height 32
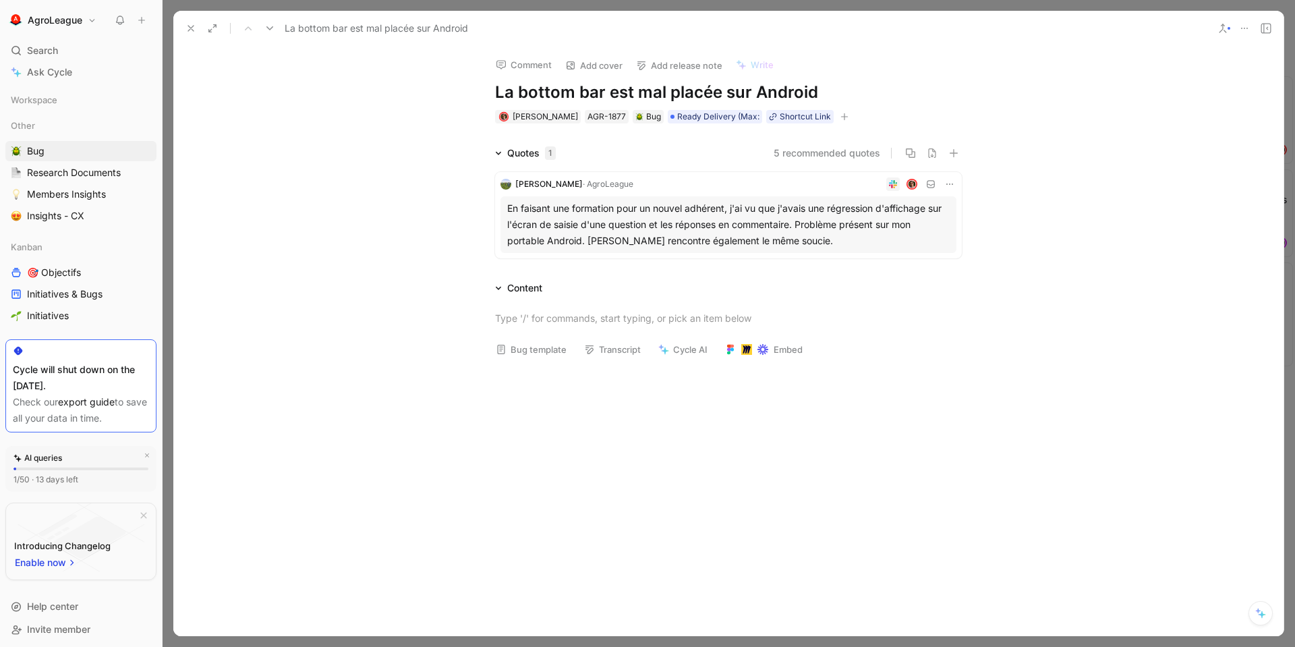
click at [187, 32] on icon at bounding box center [190, 28] width 11 height 11
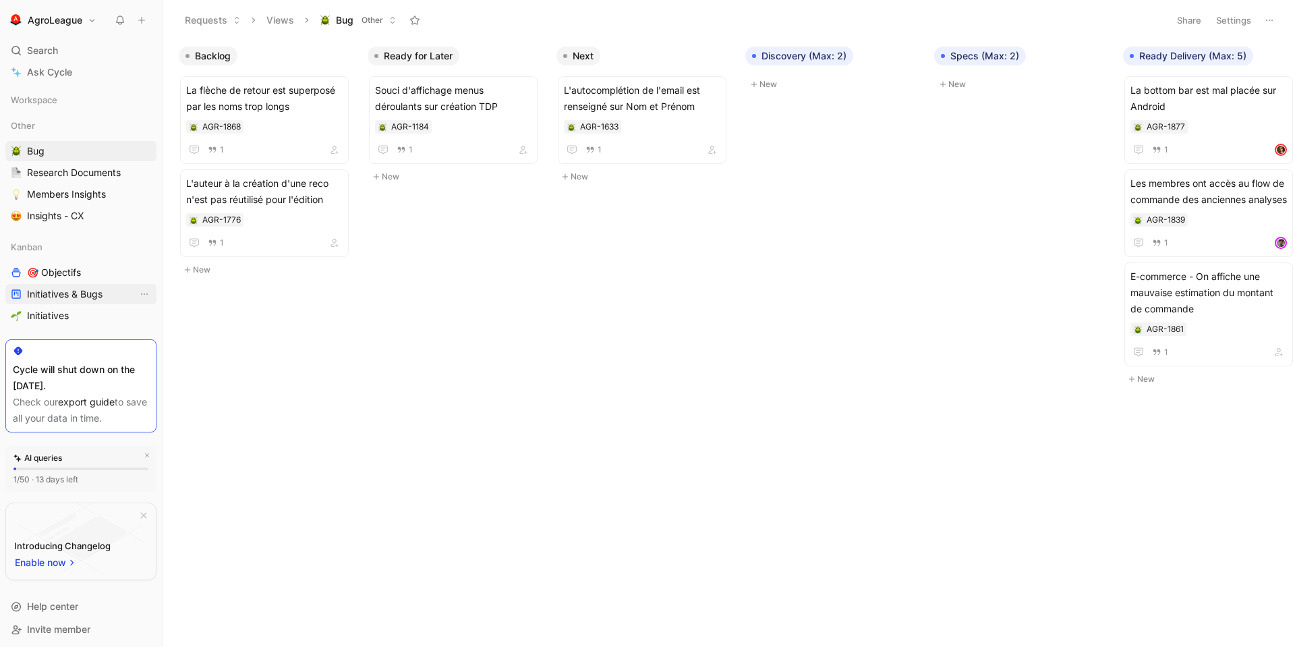
click at [74, 293] on span "Initiatives & Bugs" at bounding box center [65, 293] width 76 height 13
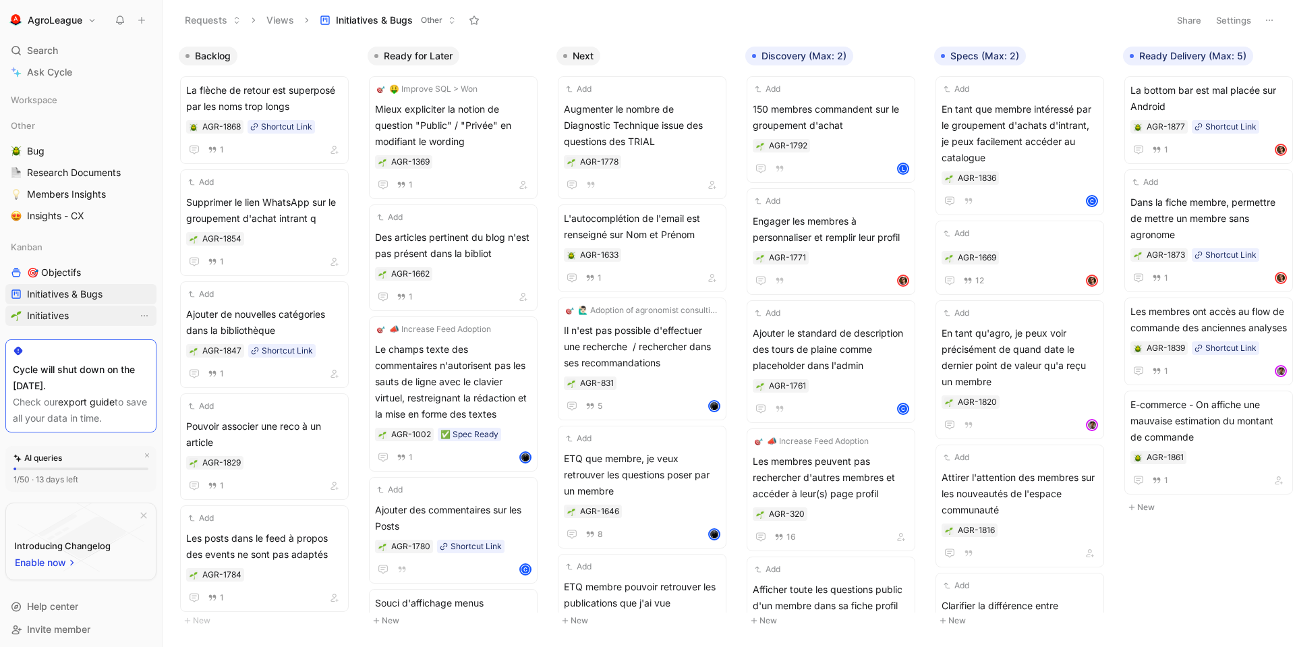
click at [68, 314] on span "Initiatives" at bounding box center [48, 315] width 42 height 13
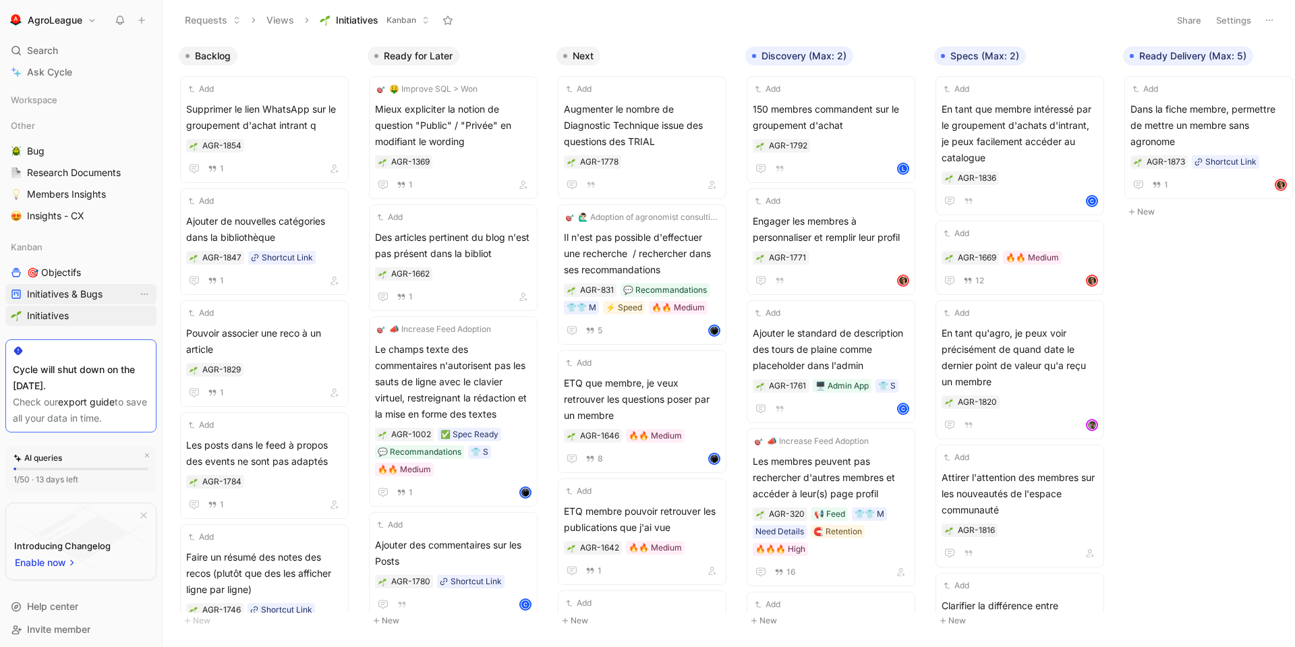
click at [74, 291] on span "Initiatives & Bugs" at bounding box center [65, 293] width 76 height 13
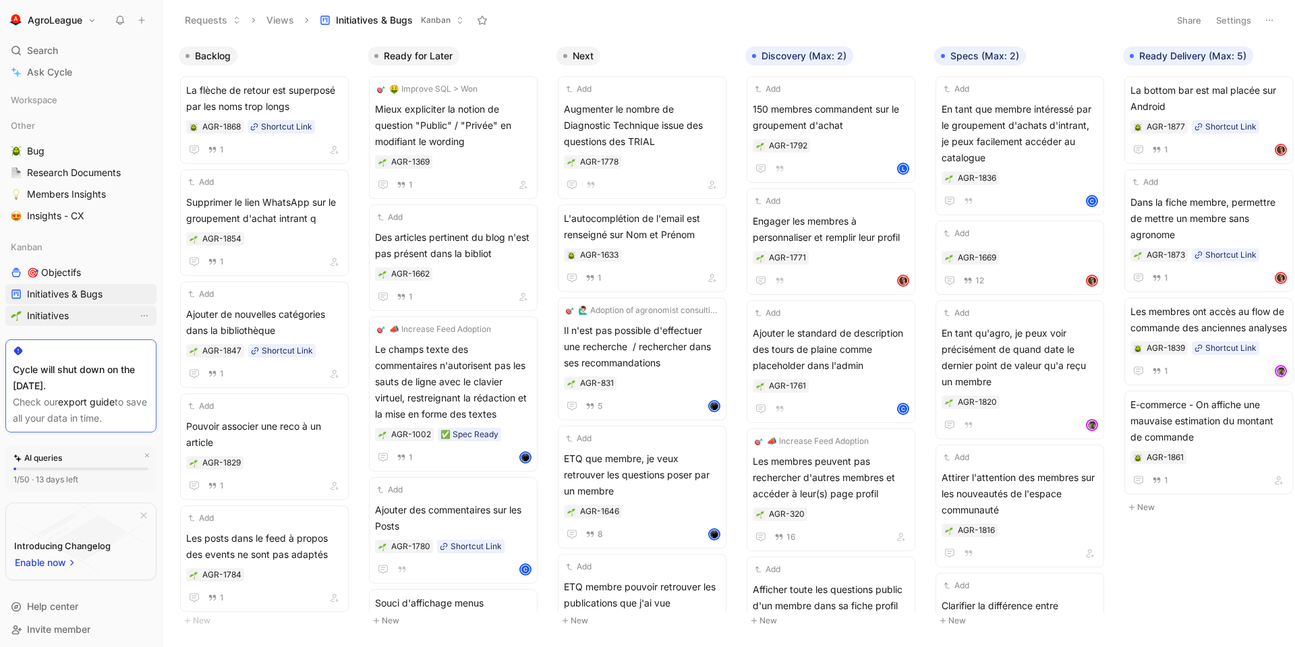
click at [69, 310] on span "Initiatives" at bounding box center [48, 315] width 42 height 13
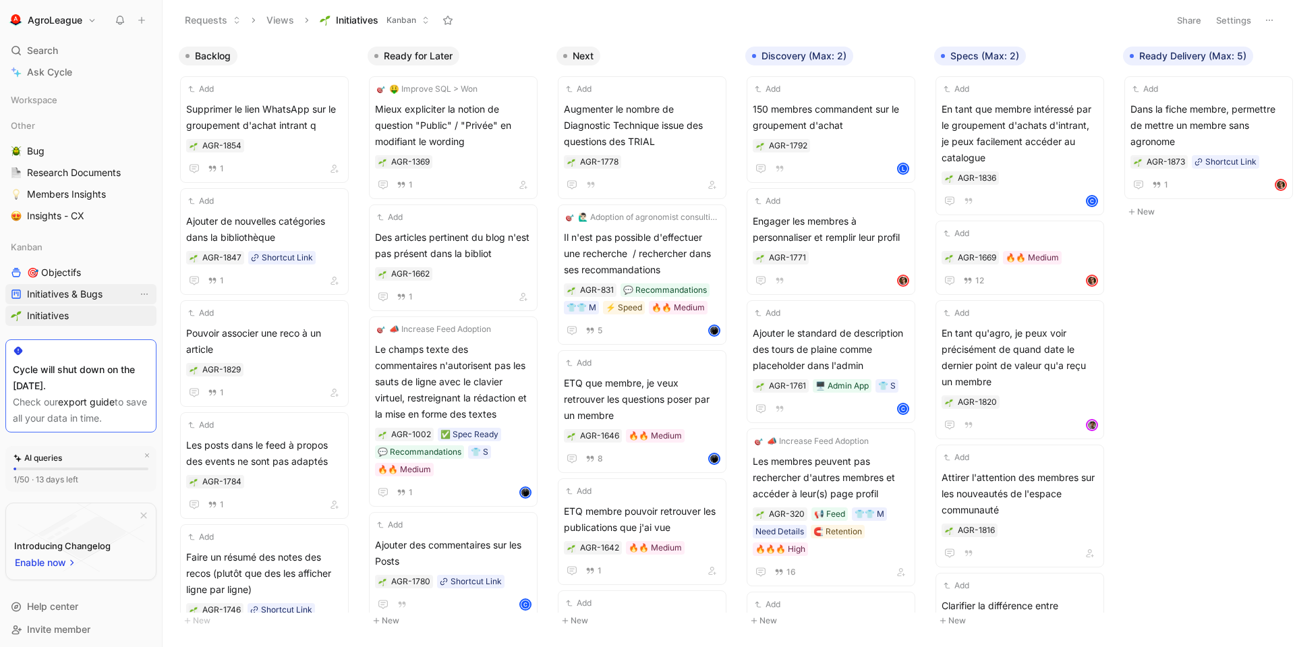
click at [71, 295] on span "Initiatives & Bugs" at bounding box center [65, 293] width 76 height 13
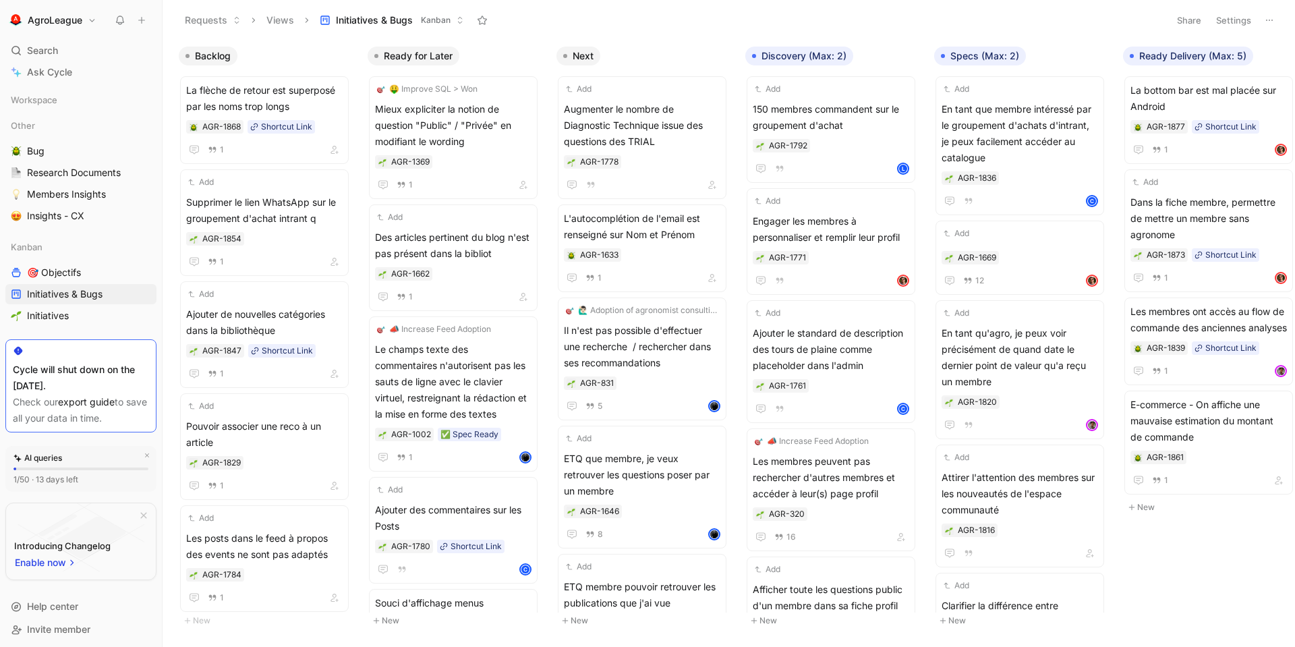
click at [1165, 20] on button "Settings" at bounding box center [1233, 20] width 47 height 19
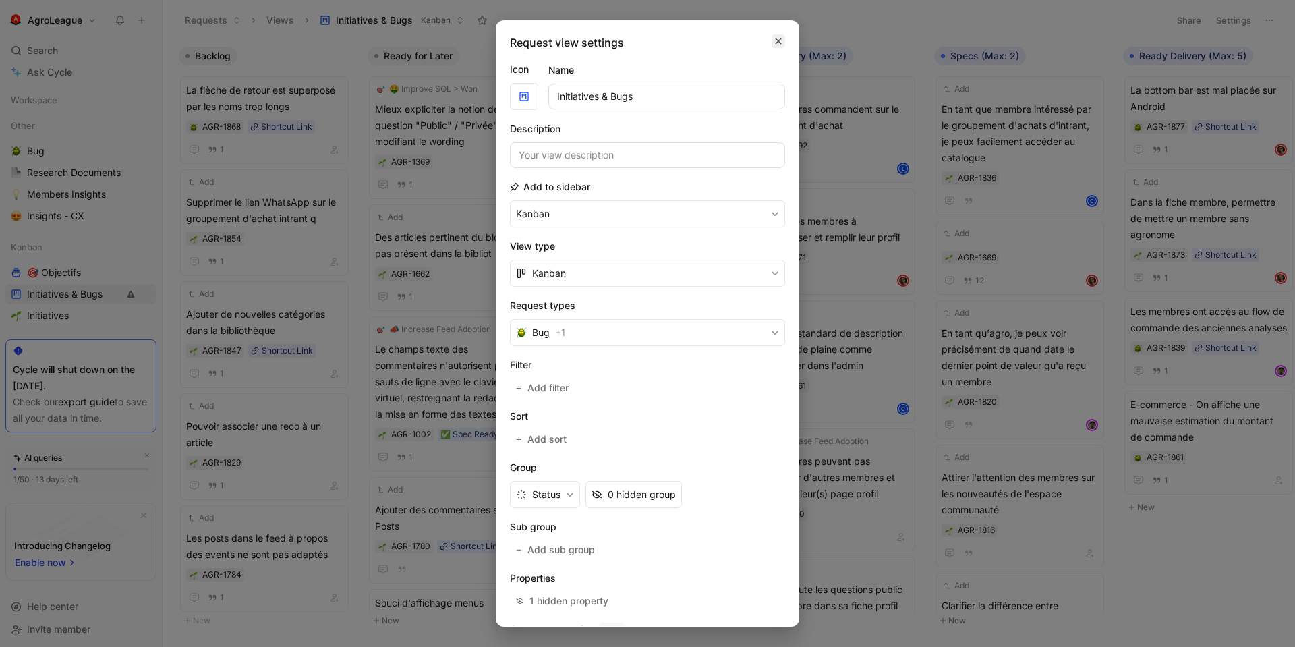
click at [774, 38] on icon "button" at bounding box center [778, 41] width 8 height 11
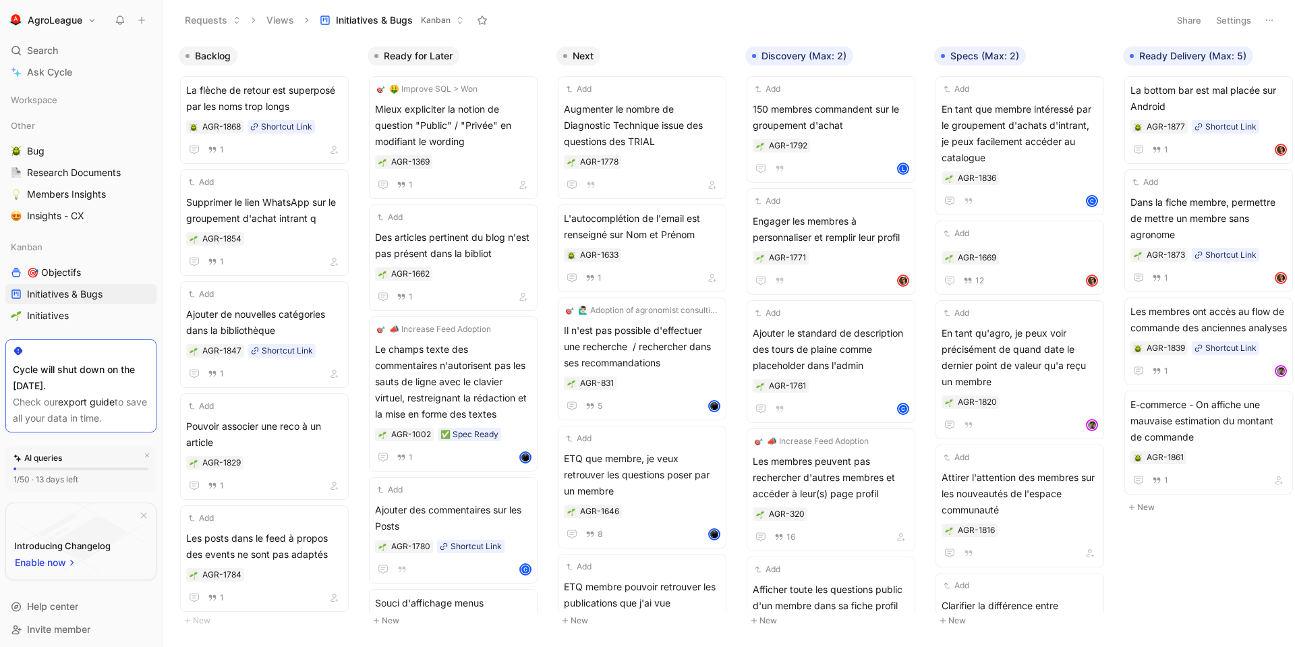
click at [1165, 21] on button "Settings" at bounding box center [1233, 20] width 47 height 19
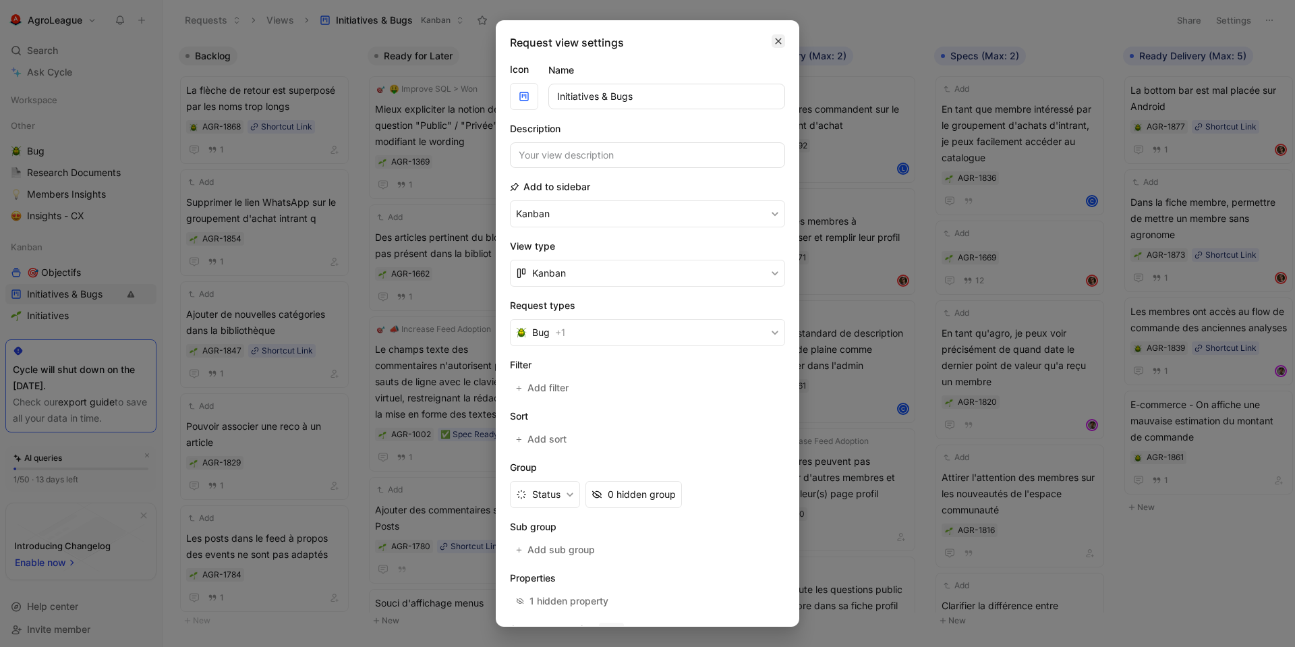
click at [774, 36] on icon "button" at bounding box center [778, 41] width 8 height 11
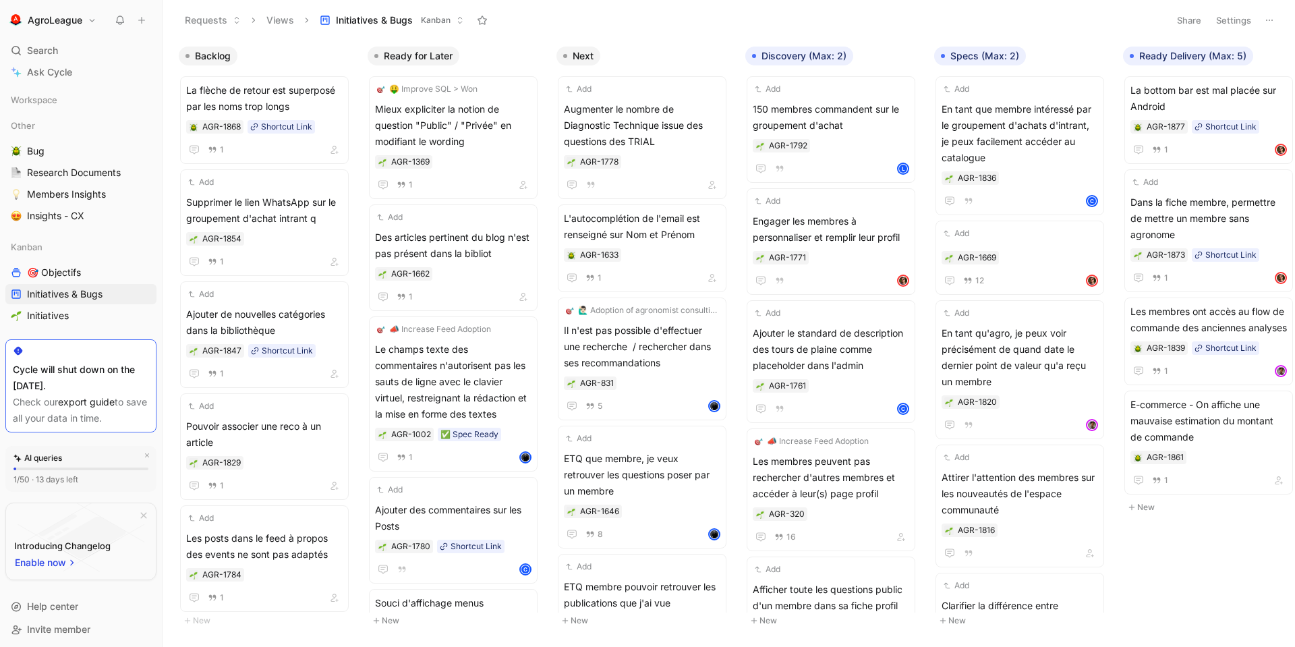
click at [1165, 19] on icon at bounding box center [1269, 20] width 11 height 11
click at [1165, 68] on div "Export in CSV" at bounding box center [1221, 69] width 101 height 16
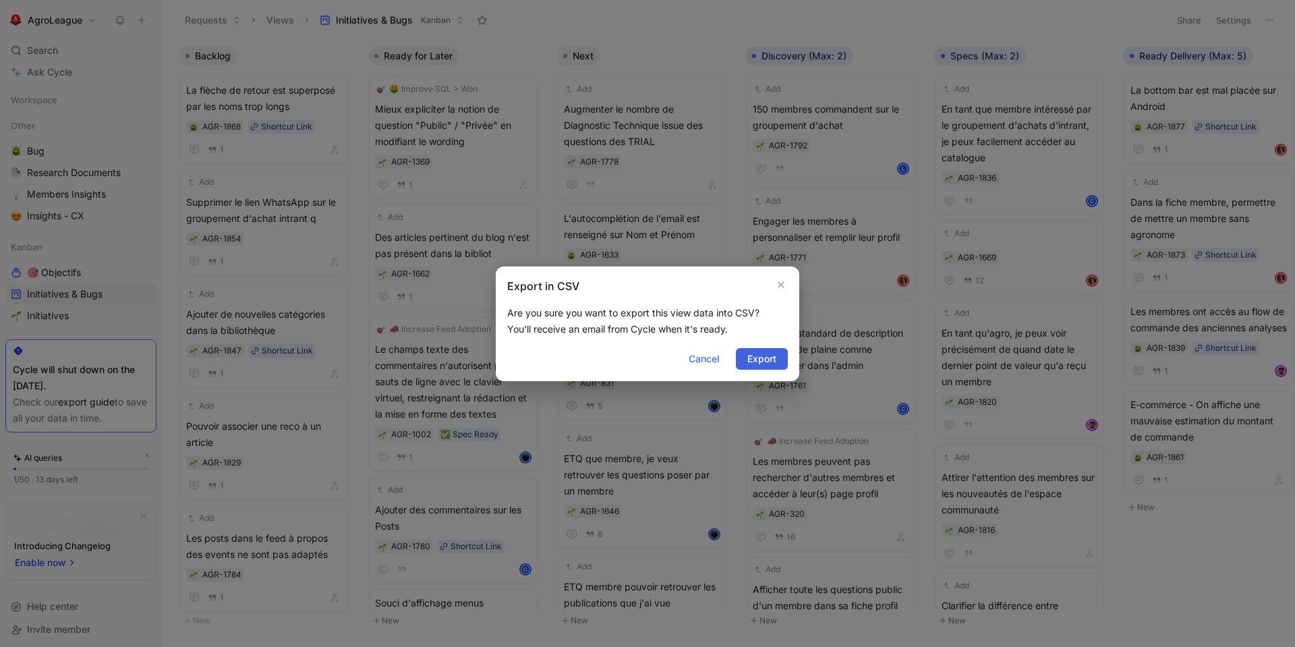
click at [765, 363] on span "Export" at bounding box center [761, 359] width 29 height 16
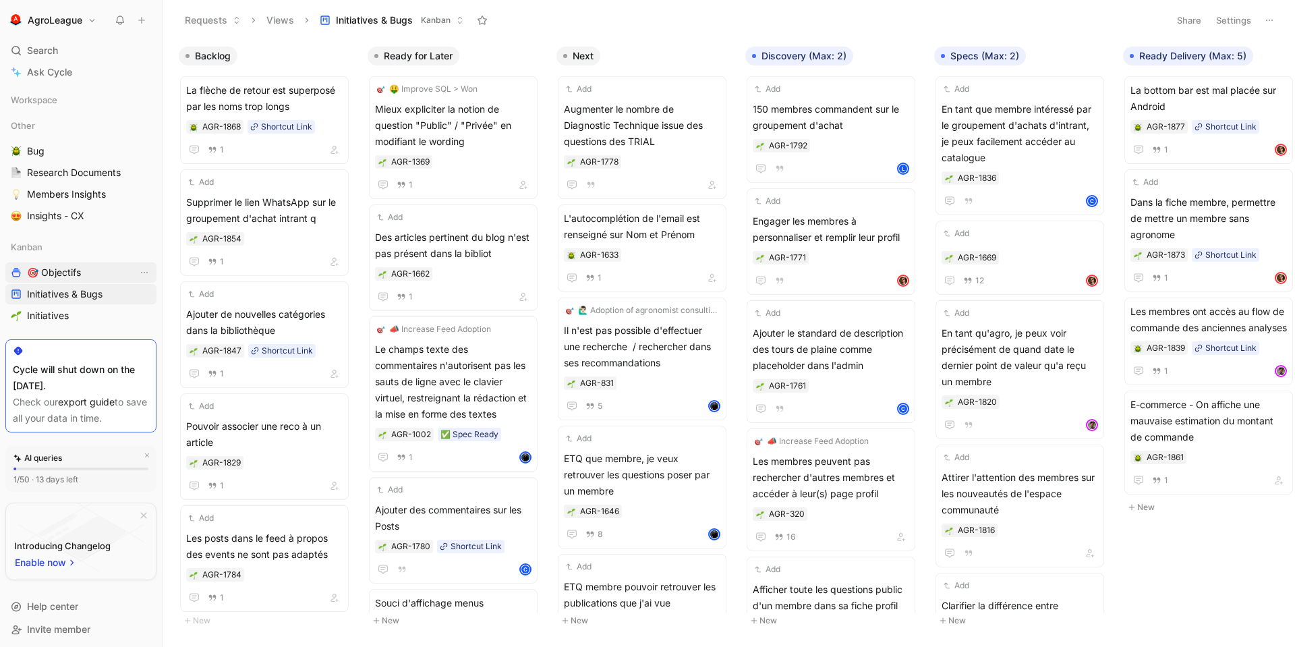
click at [106, 272] on link "🎯 Objectifs" at bounding box center [80, 272] width 151 height 20
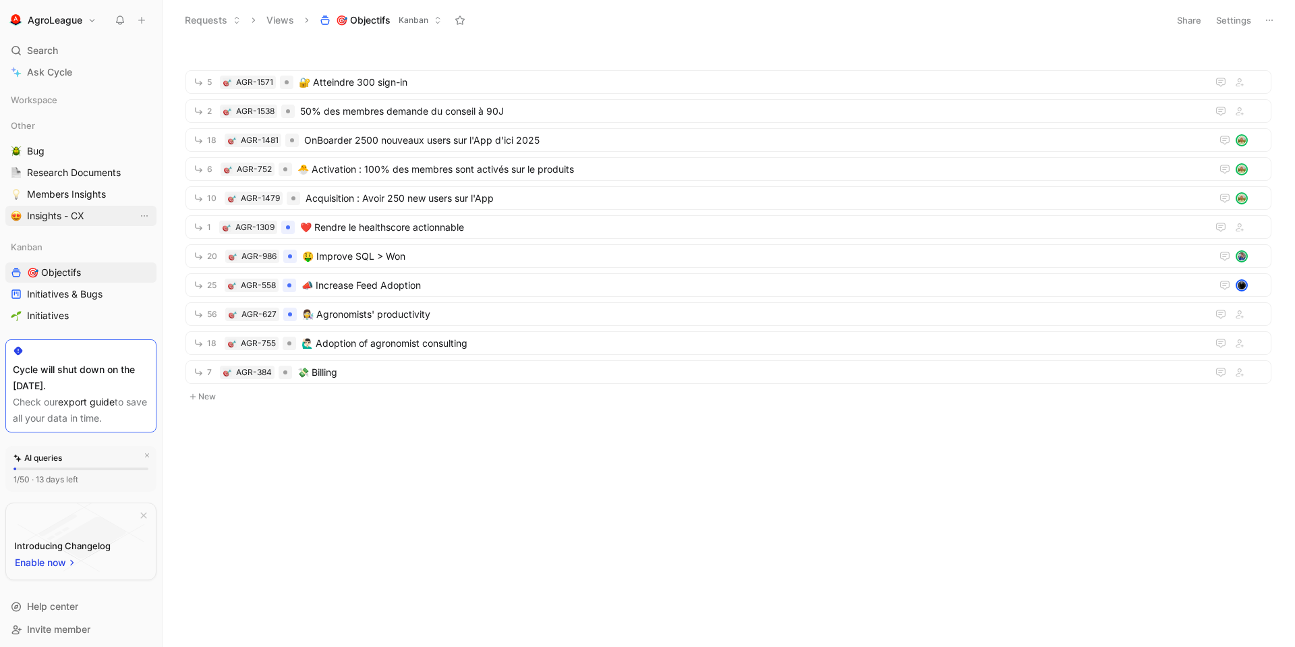
click at [52, 219] on span "Insights - CX" at bounding box center [55, 215] width 57 height 13
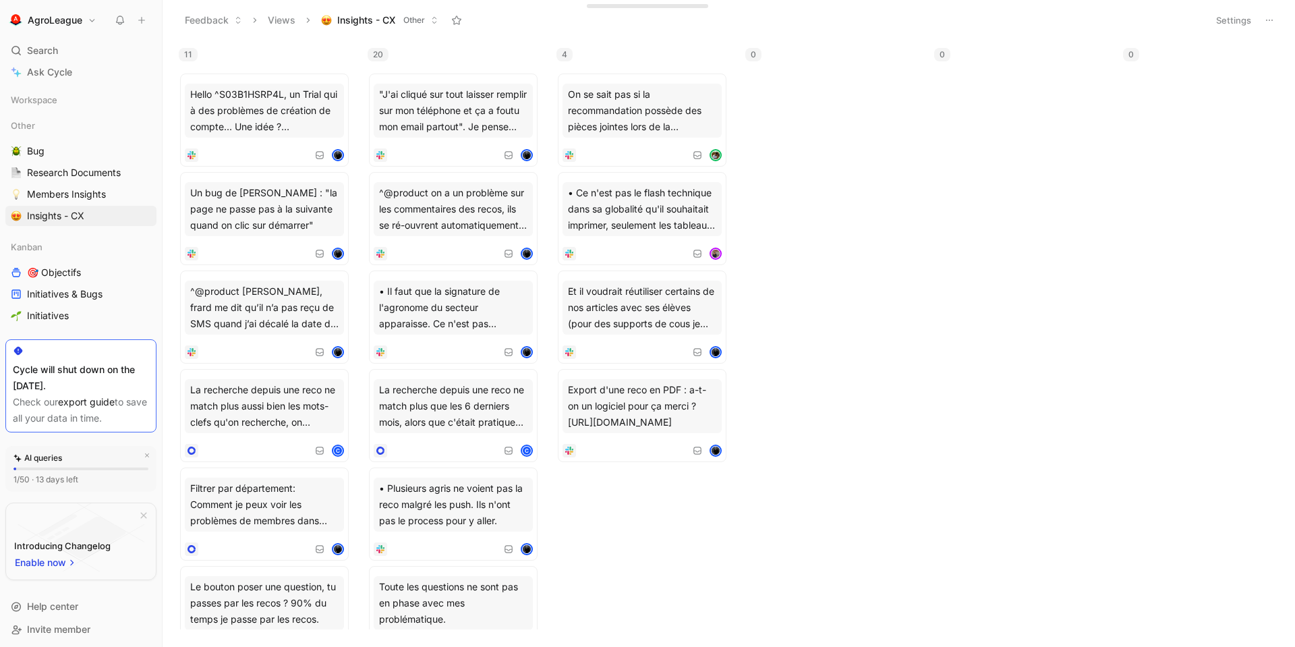
click at [337, 18] on span "Insights - CX" at bounding box center [366, 19] width 58 height 13
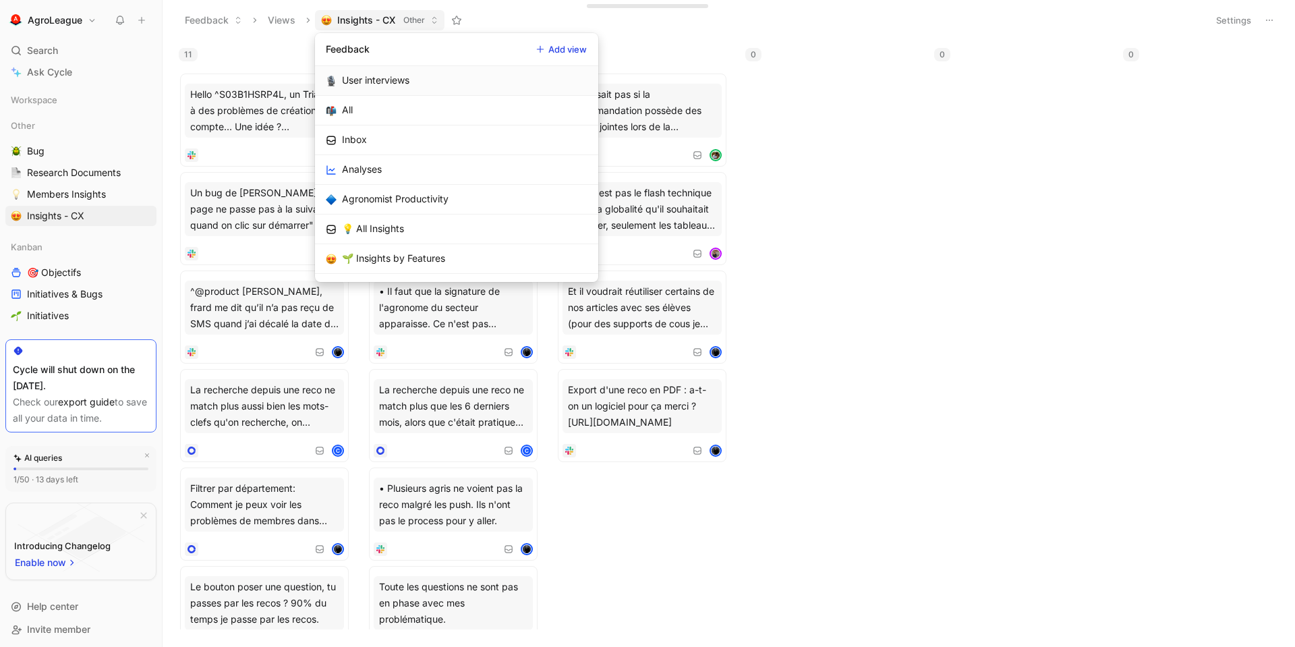
click at [384, 79] on div "User interviews" at bounding box center [375, 80] width 67 height 16
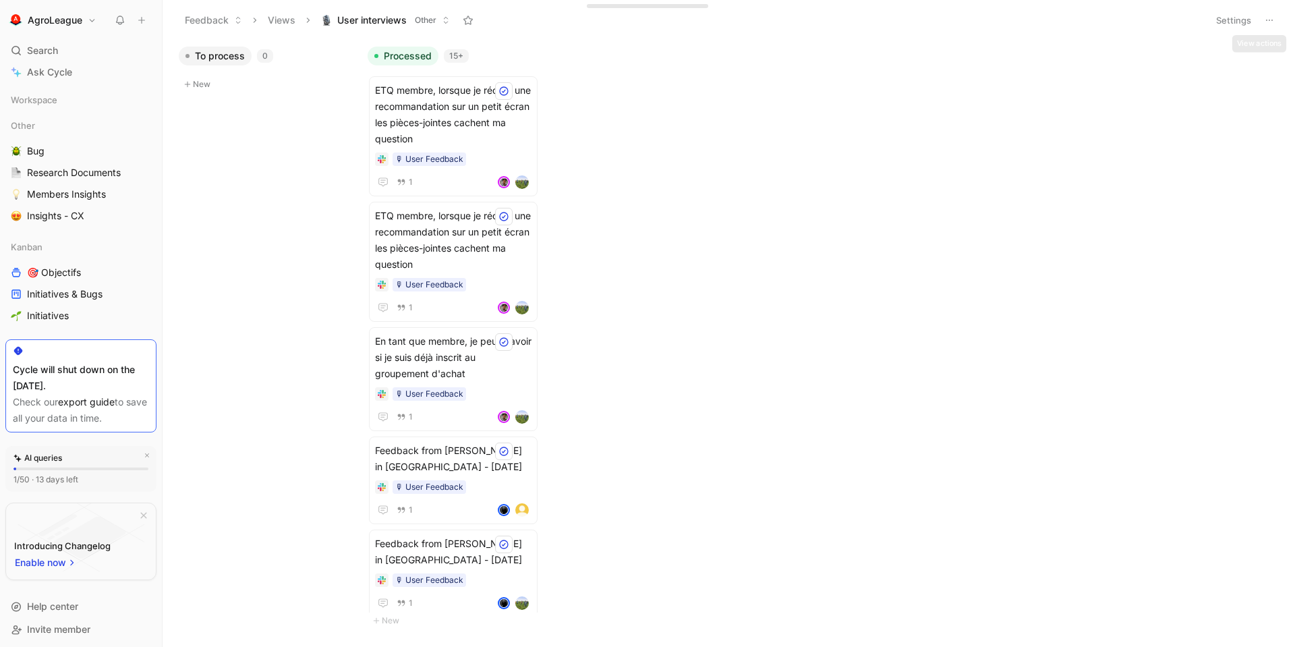
click at [1165, 21] on icon at bounding box center [1269, 20] width 11 height 11
click at [1165, 66] on span "Export in CSV" at bounding box center [1201, 68] width 61 height 11
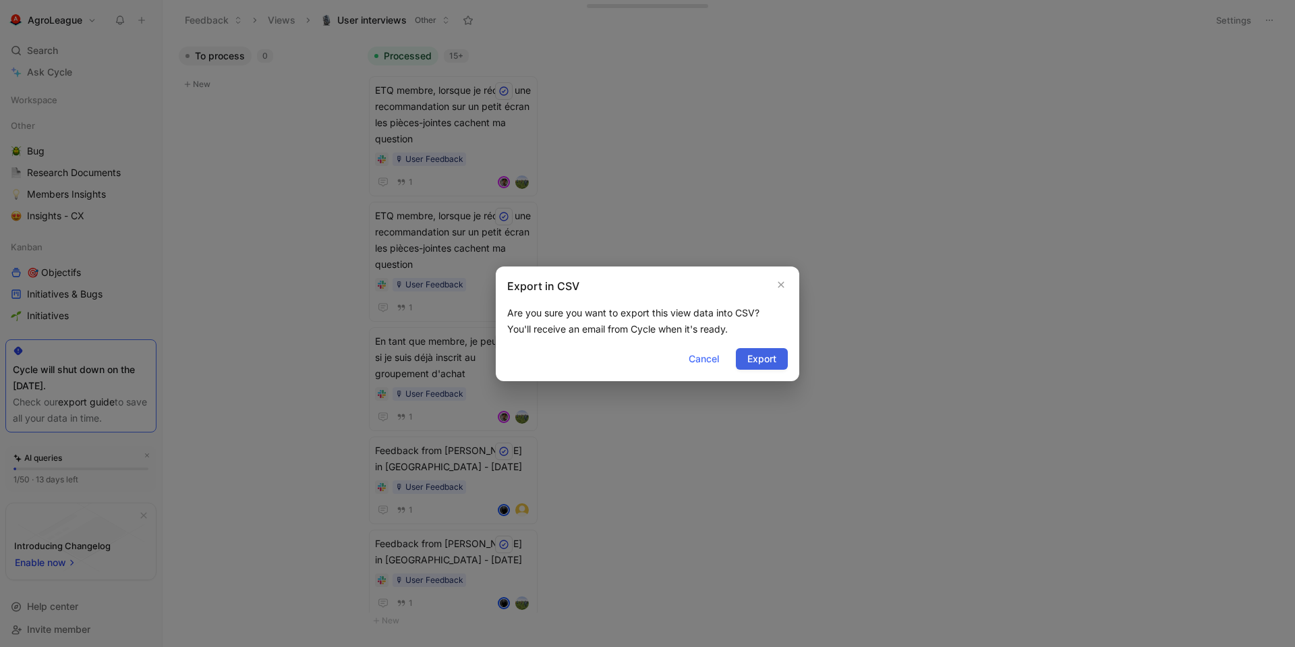
click at [755, 351] on span "Export" at bounding box center [761, 359] width 29 height 16
